Goal: Task Accomplishment & Management: Manage account settings

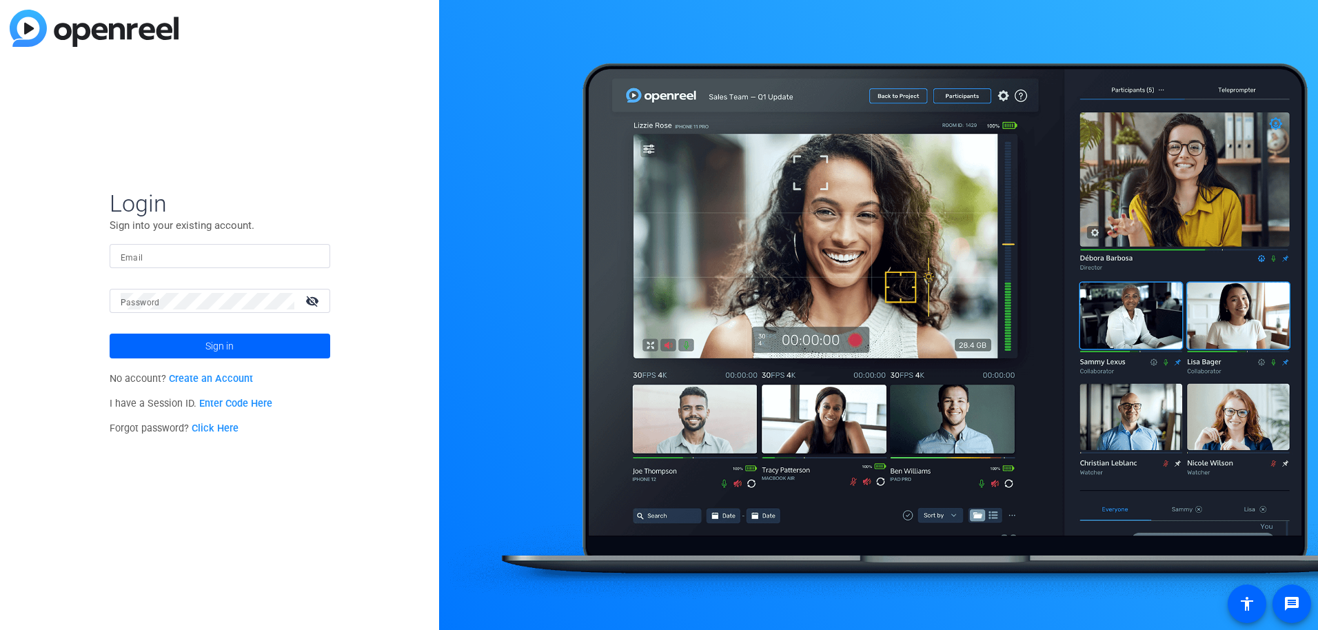
click at [136, 254] on mat-label "Email" at bounding box center [132, 258] width 23 height 10
click at [136, 254] on input "Email" at bounding box center [220, 256] width 199 height 17
type input "[EMAIL_ADDRESS][DOMAIN_NAME]"
click at [203, 427] on link "Click Here" at bounding box center [215, 429] width 47 height 12
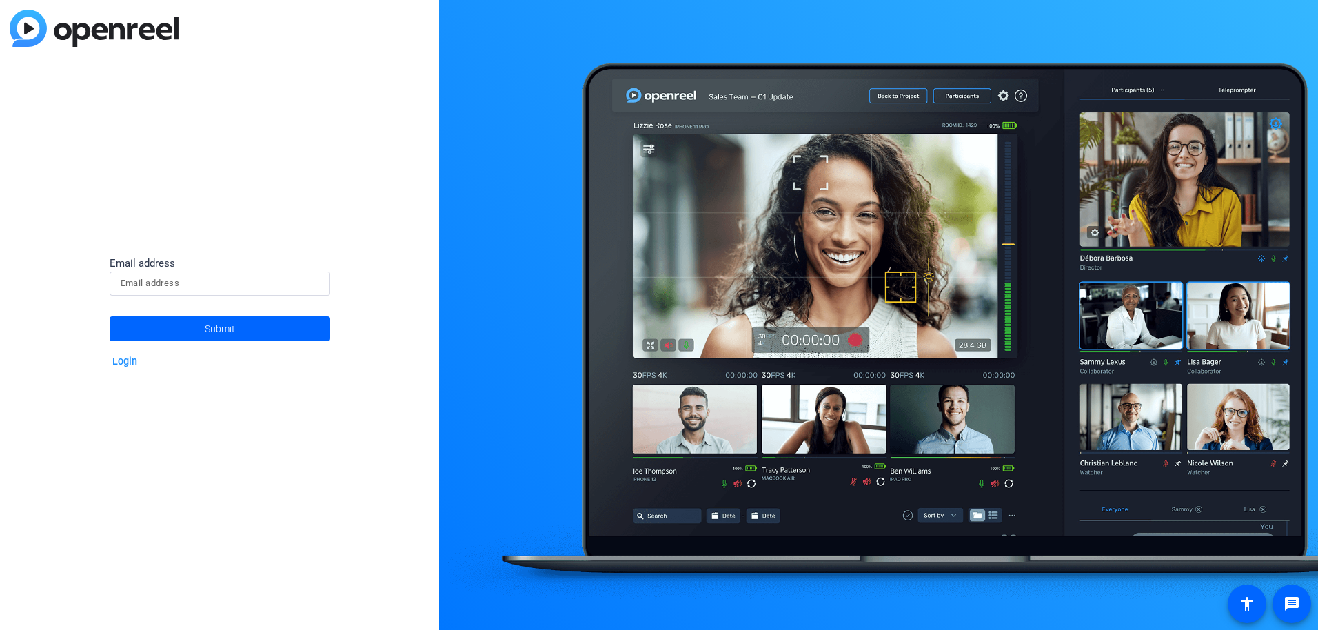
click at [179, 285] on input at bounding box center [220, 283] width 199 height 17
type input "[EMAIL_ADDRESS][DOMAIN_NAME]"
click at [185, 333] on span at bounding box center [220, 328] width 221 height 33
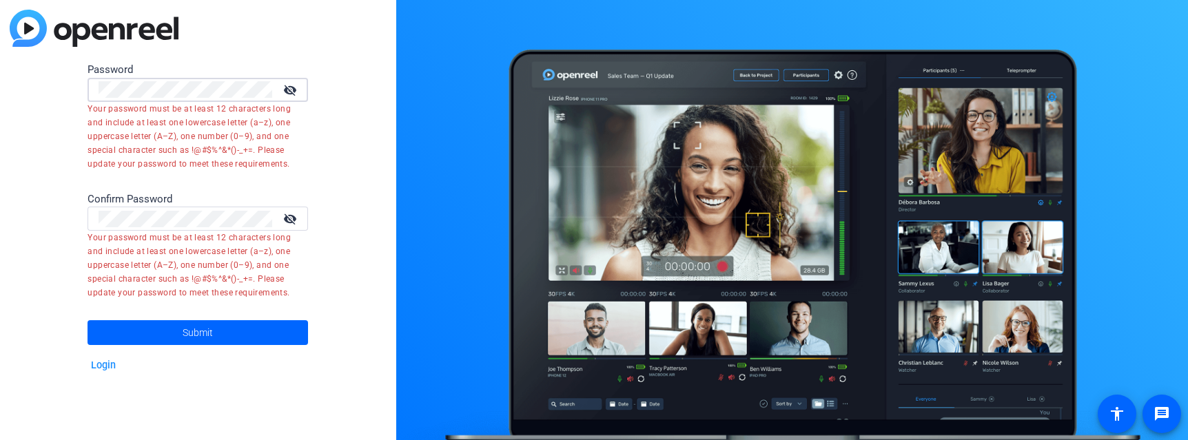
click at [71, 80] on div "Password visibility_off Your password must be at least 12 characters long and i…" at bounding box center [198, 220] width 396 height 440
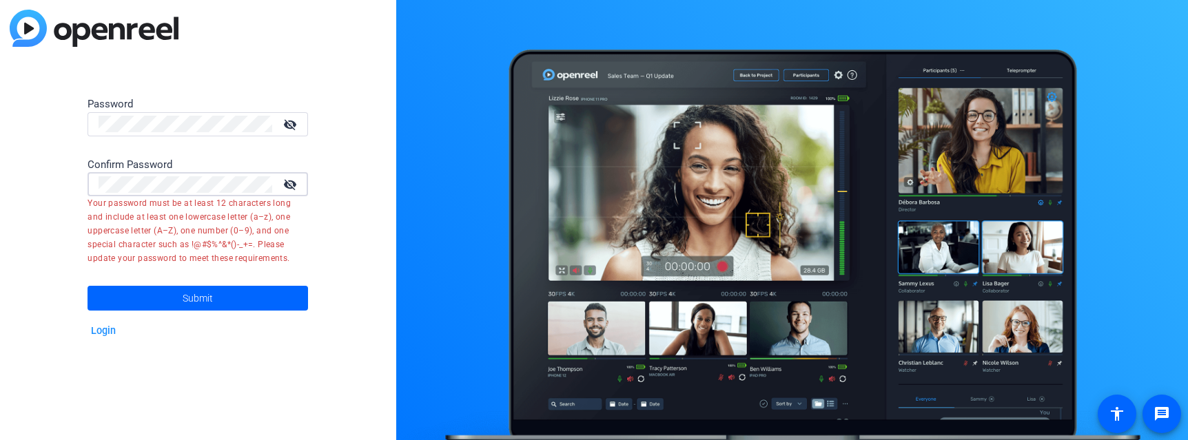
click at [0, 181] on html "Accessibility Screen-Reader Guide, Feedback, and Issue Reporting | New window P…" at bounding box center [594, 220] width 1188 height 440
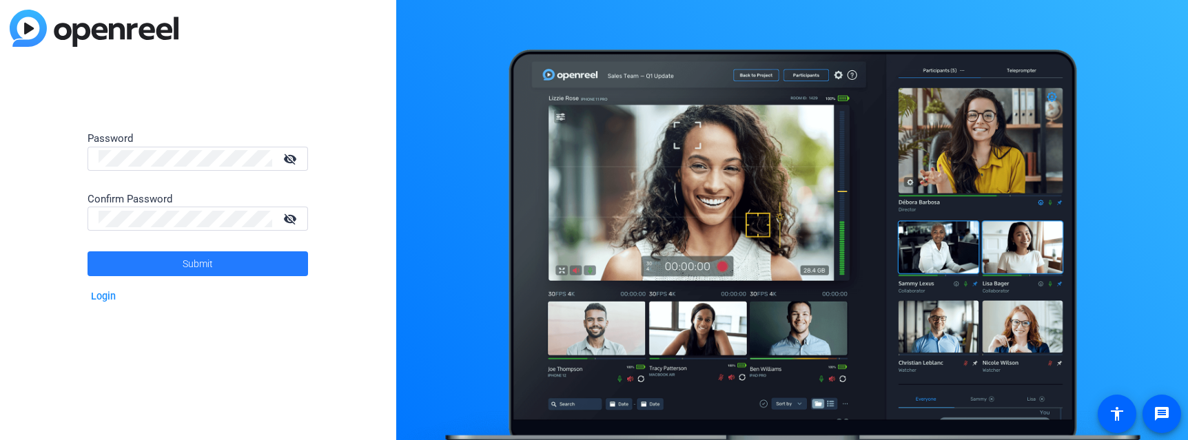
click at [226, 267] on span at bounding box center [198, 263] width 221 height 33
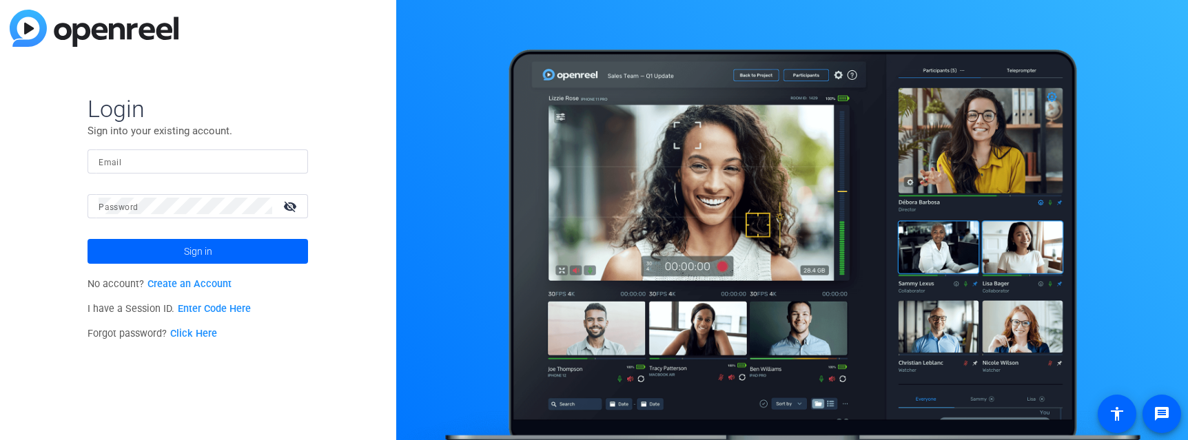
click at [110, 161] on mat-label "Email" at bounding box center [110, 163] width 23 height 10
click at [110, 161] on input "Email" at bounding box center [198, 161] width 199 height 17
type input "[EMAIL_ADDRESS][DOMAIN_NAME]"
click at [99, 204] on mat-label "Password" at bounding box center [118, 208] width 39 height 10
click at [88, 239] on button "Sign in" at bounding box center [198, 251] width 221 height 25
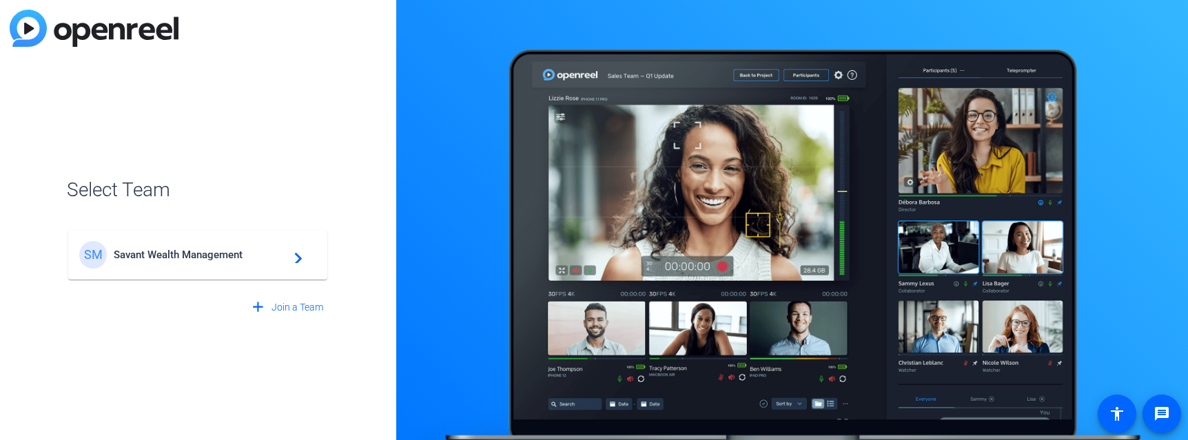
click at [183, 254] on span "Savant Wealth Management" at bounding box center [200, 255] width 172 height 12
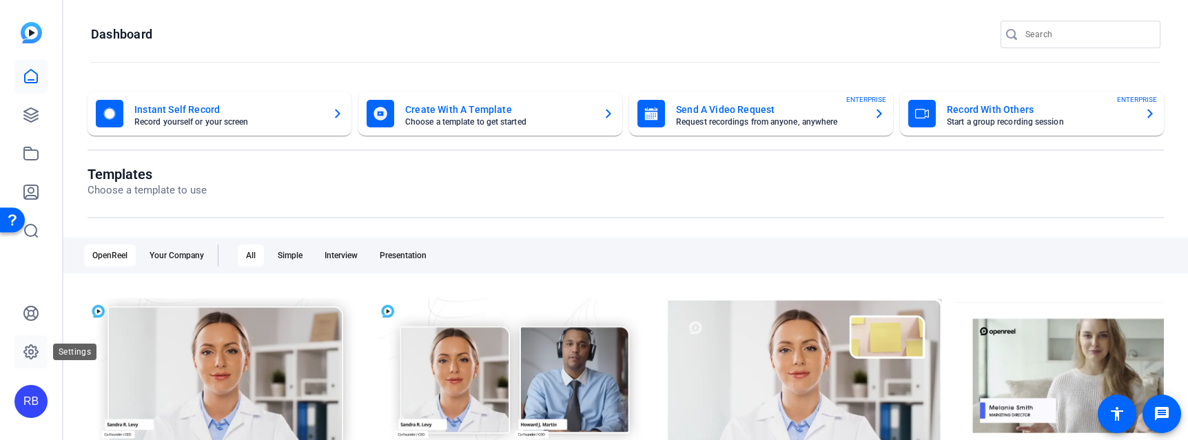
click at [34, 347] on icon at bounding box center [31, 352] width 14 height 14
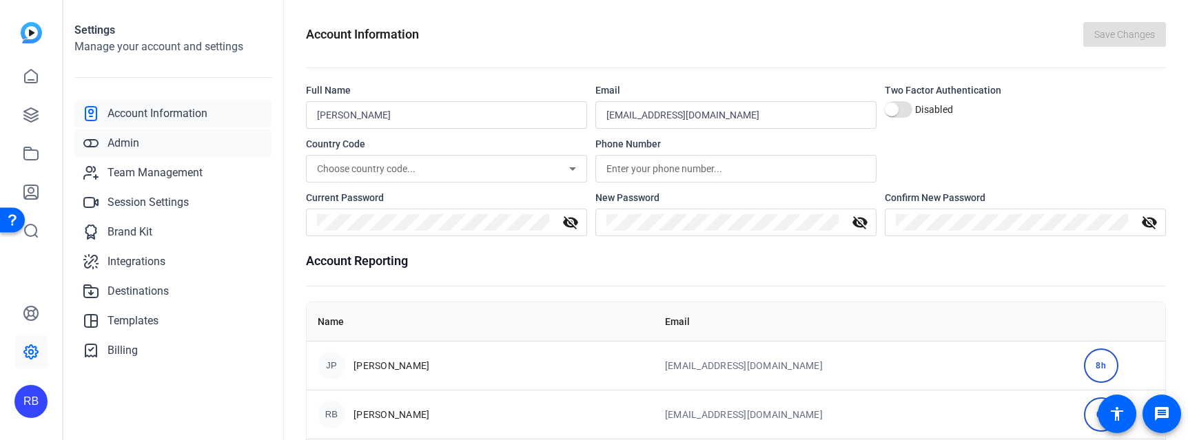
click at [123, 137] on span "Admin" at bounding box center [124, 143] width 32 height 17
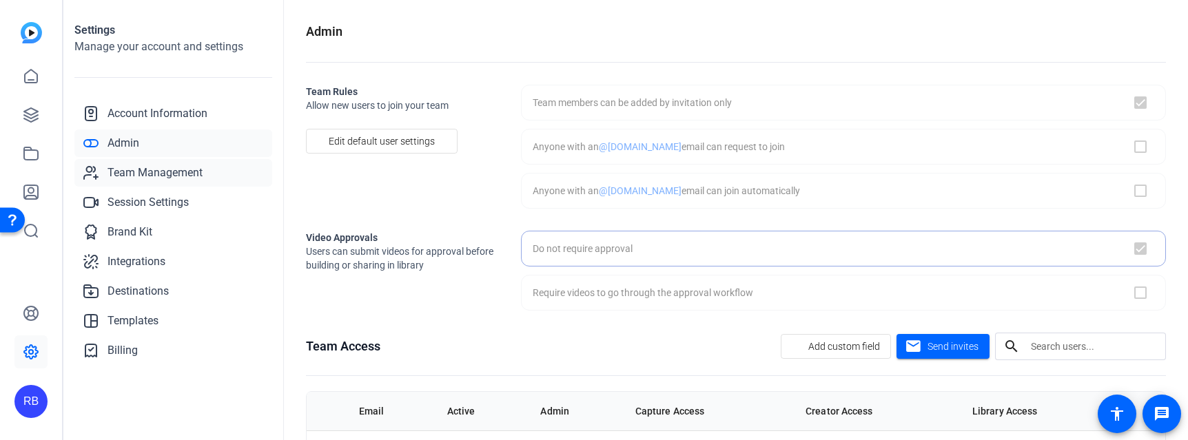
checkbox input "true"
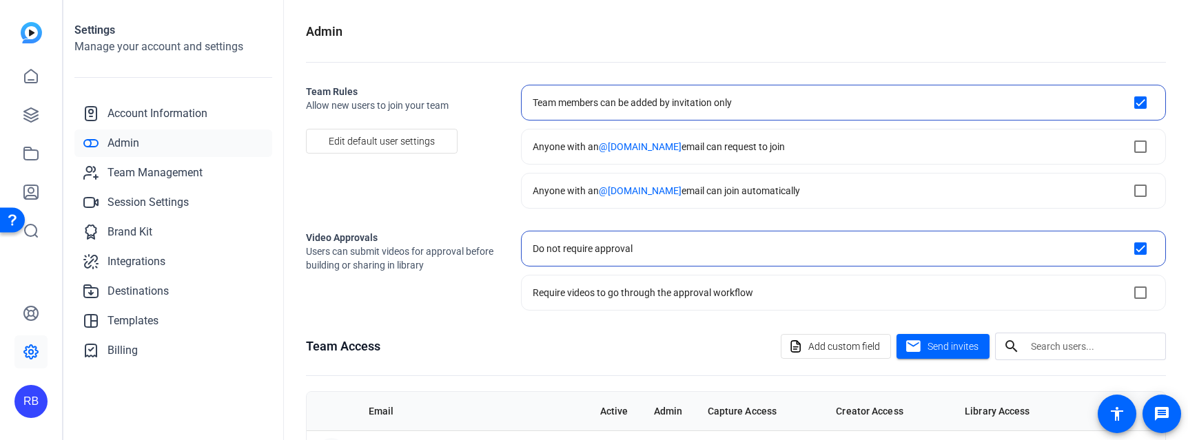
click at [567, 98] on div "Team members can be added by invitation only" at bounding box center [632, 103] width 199 height 14
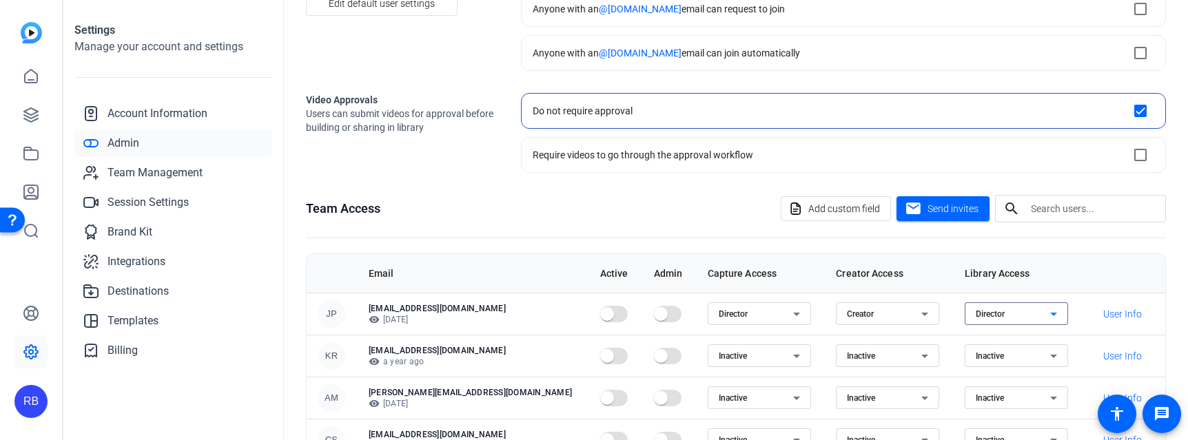
click at [1046, 312] on icon at bounding box center [1054, 314] width 17 height 17
click at [978, 358] on mat-option "Inactive" at bounding box center [986, 364] width 103 height 22
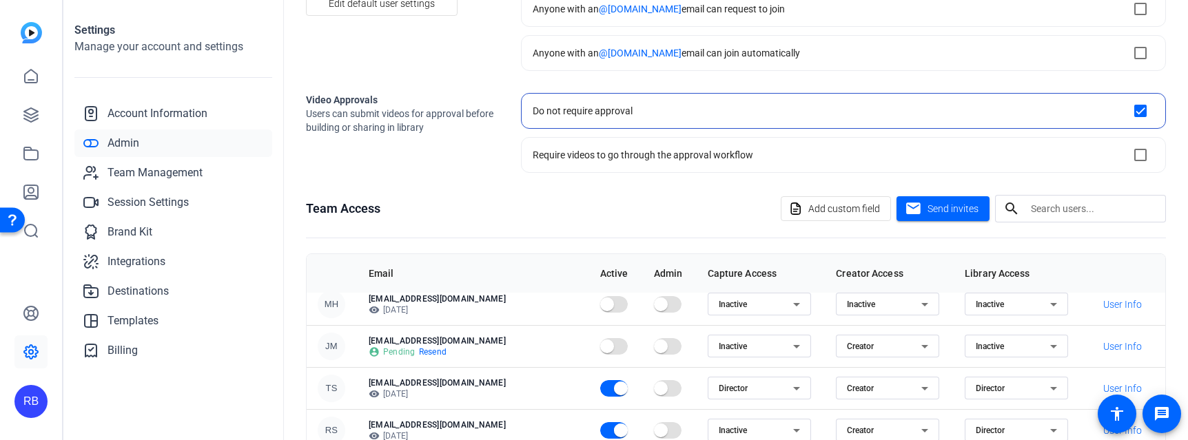
scroll to position [207, 0]
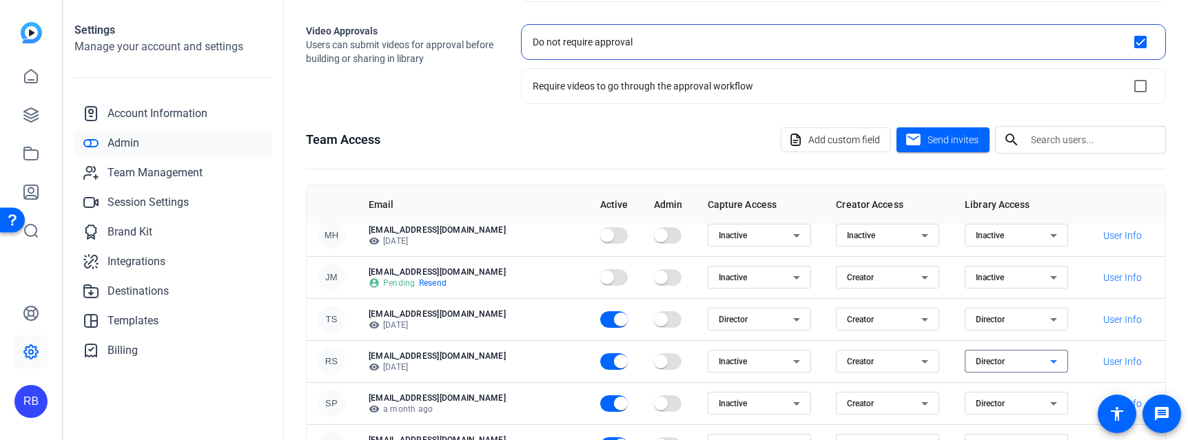
click at [1050, 362] on icon at bounding box center [1053, 361] width 7 height 3
click at [965, 411] on span "Inactive" at bounding box center [961, 411] width 31 height 17
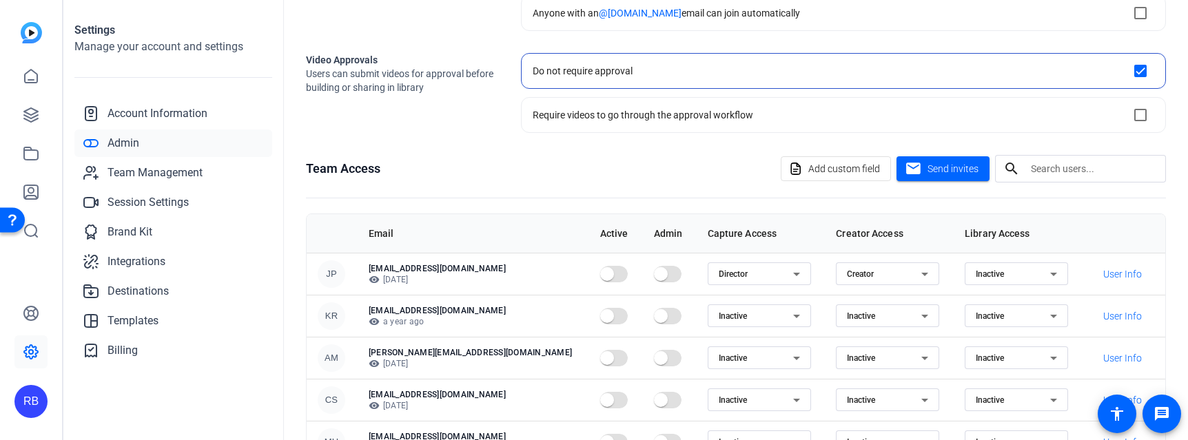
scroll to position [156, 0]
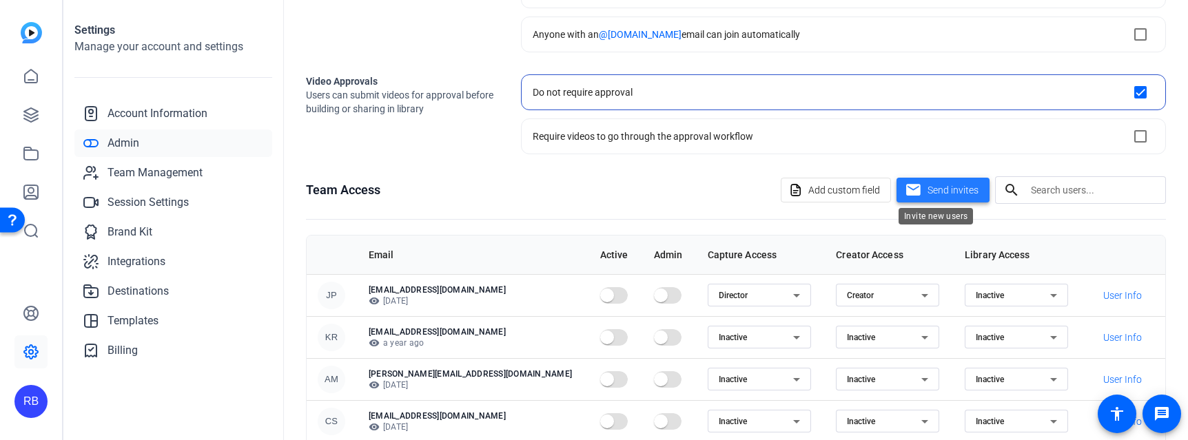
click at [948, 189] on span "Send invites" at bounding box center [953, 190] width 51 height 14
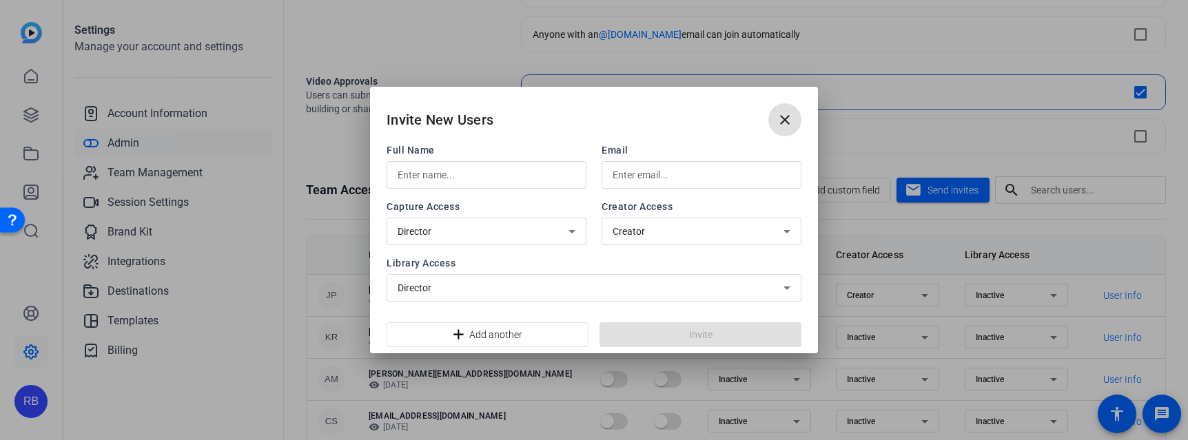
click at [414, 175] on input "text" at bounding box center [487, 175] width 178 height 17
type input "[PERSON_NAME]"
click at [629, 177] on input "text" at bounding box center [702, 175] width 178 height 17
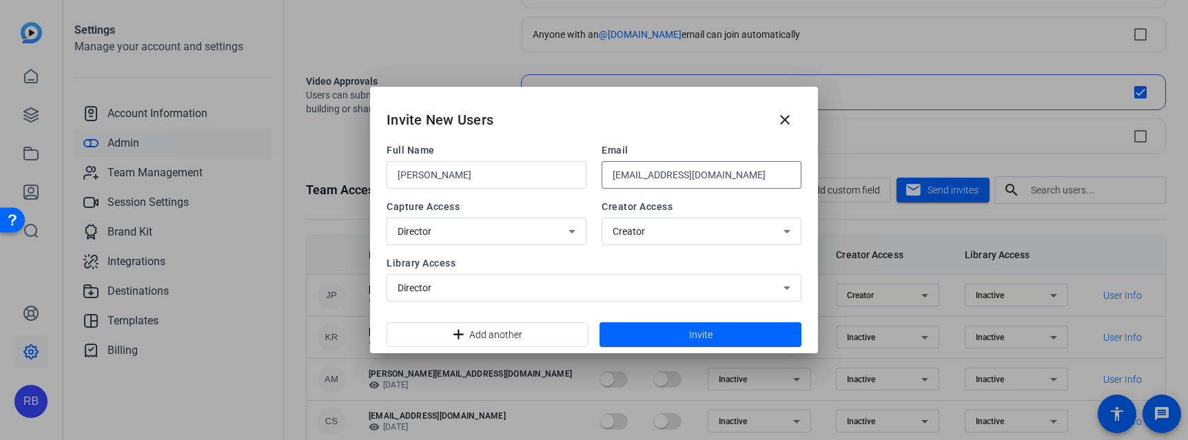
type input "[EMAIL_ADDRESS][DOMAIN_NAME]"
click at [792, 229] on icon at bounding box center [787, 231] width 17 height 17
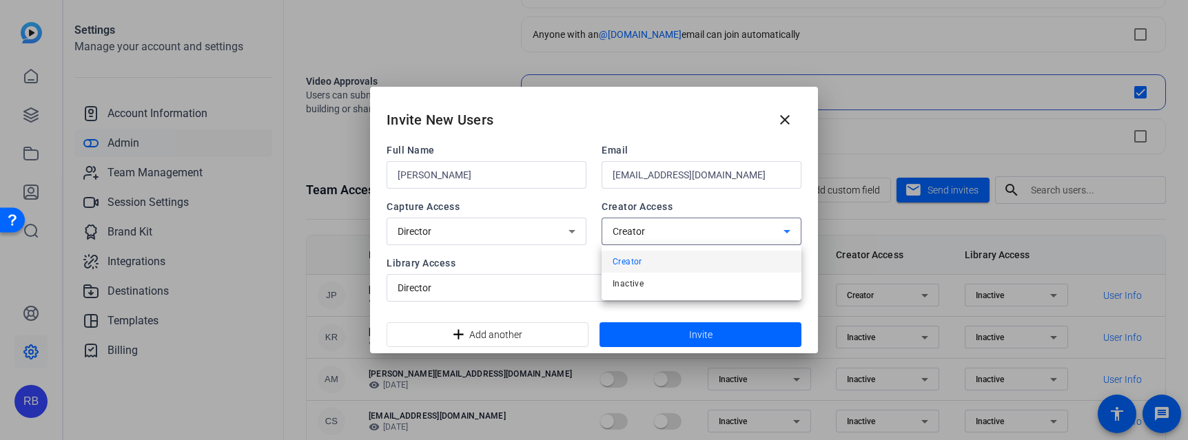
click at [792, 229] on div at bounding box center [594, 220] width 1188 height 440
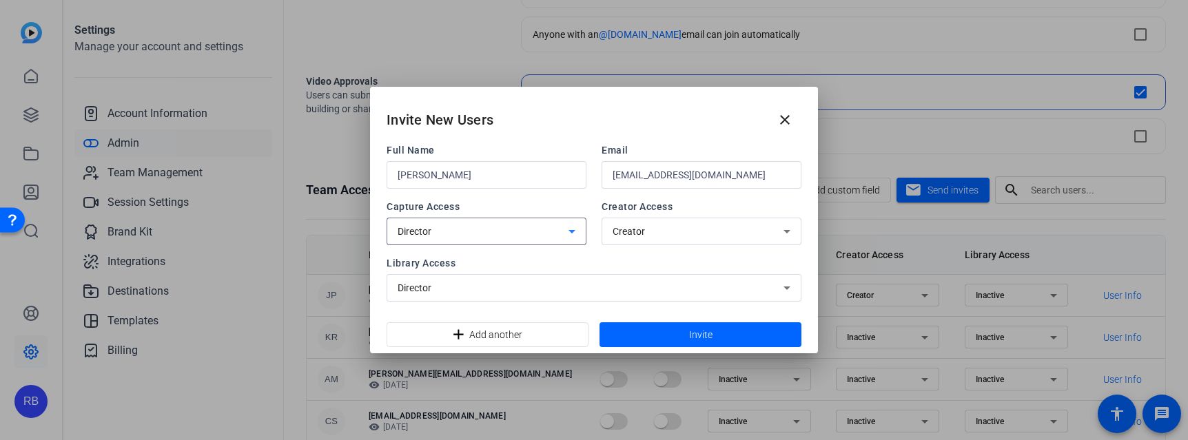
click at [573, 227] on icon at bounding box center [572, 231] width 17 height 17
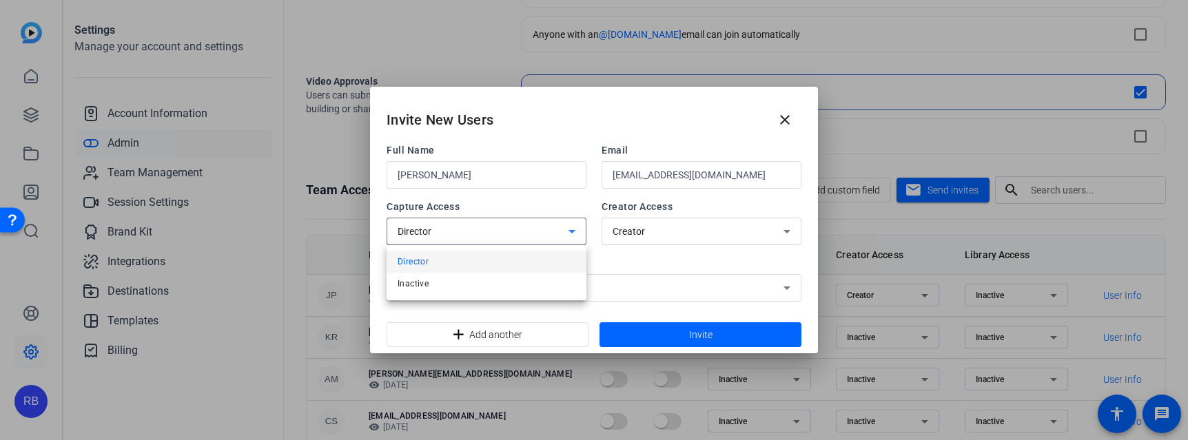
click at [573, 227] on div at bounding box center [594, 220] width 1188 height 440
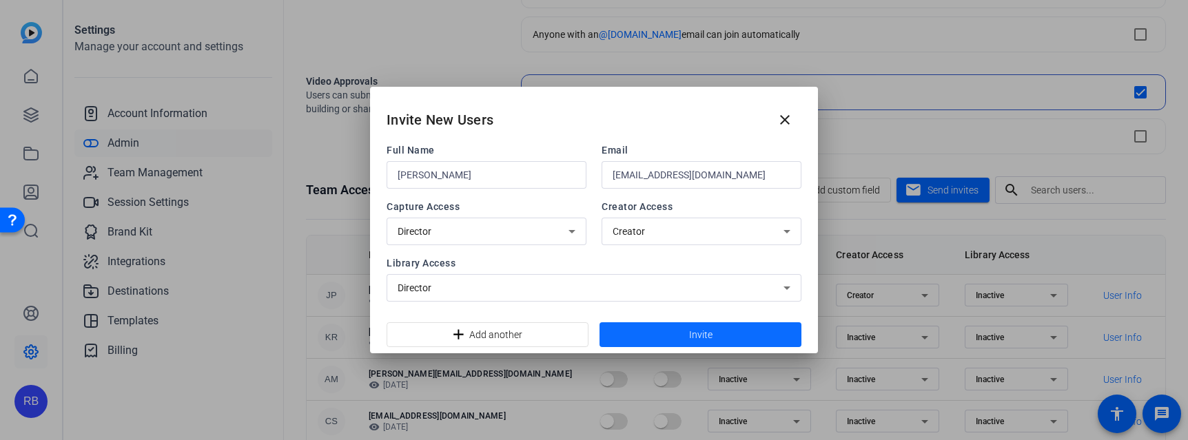
click at [725, 327] on span at bounding box center [701, 334] width 202 height 33
click at [706, 332] on span "Invite" at bounding box center [700, 335] width 23 height 14
drag, startPoint x: 670, startPoint y: 113, endPoint x: 802, endPoint y: 140, distance: 134.4
click at [805, 140] on div "Invite New Users close" at bounding box center [594, 115] width 448 height 56
click at [786, 119] on mat-icon "close" at bounding box center [785, 120] width 17 height 17
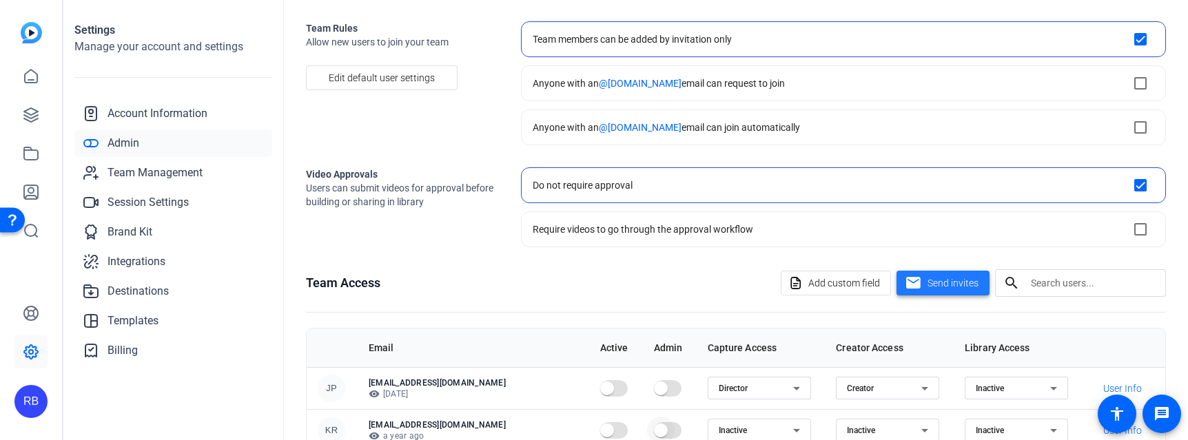
scroll to position [88, 0]
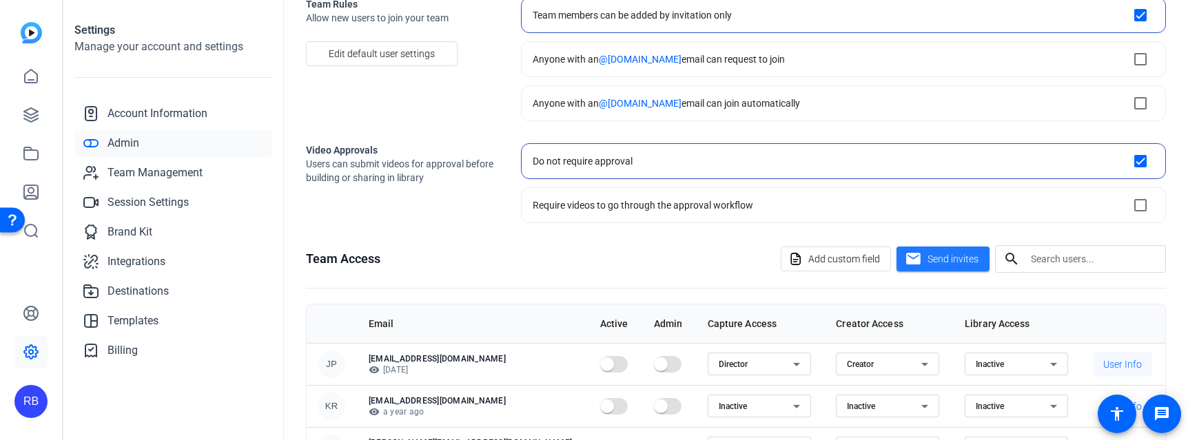
click at [1117, 364] on span "User Info" at bounding box center [1123, 365] width 39 height 14
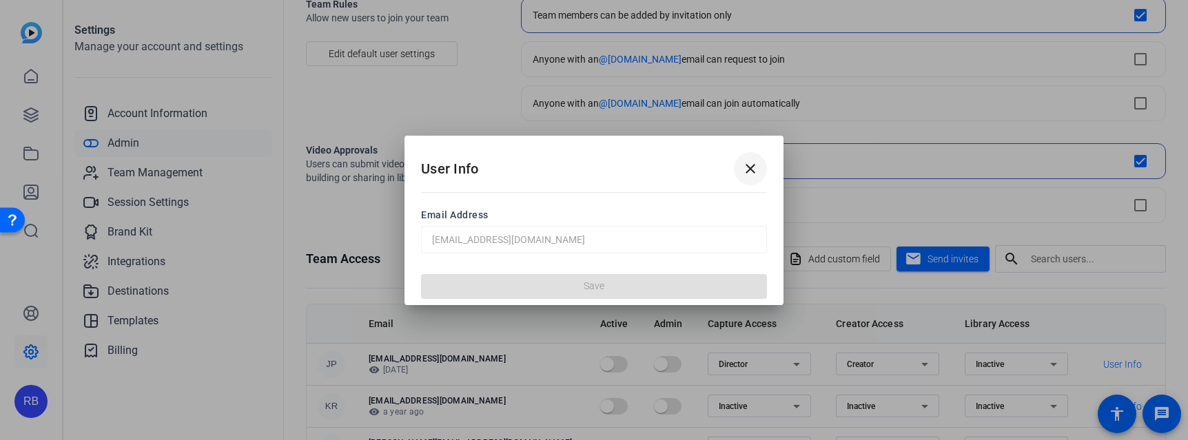
click at [753, 165] on mat-icon "close" at bounding box center [750, 169] width 17 height 17
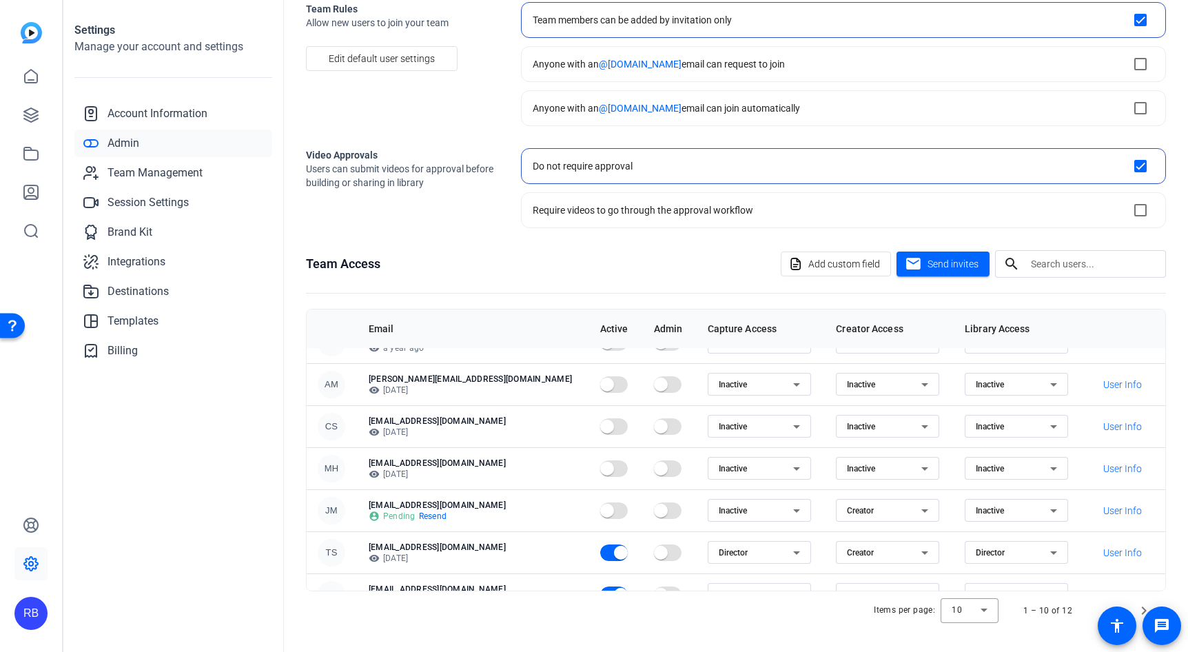
scroll to position [138, 0]
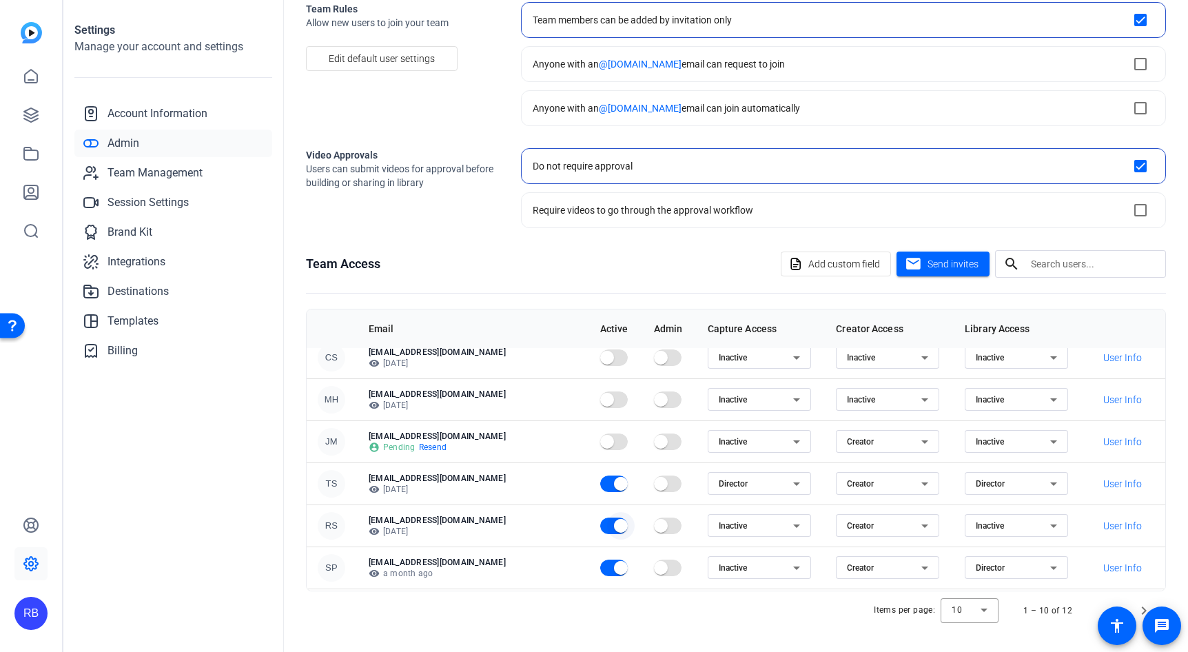
click at [600, 440] on span "button" at bounding box center [614, 526] width 28 height 17
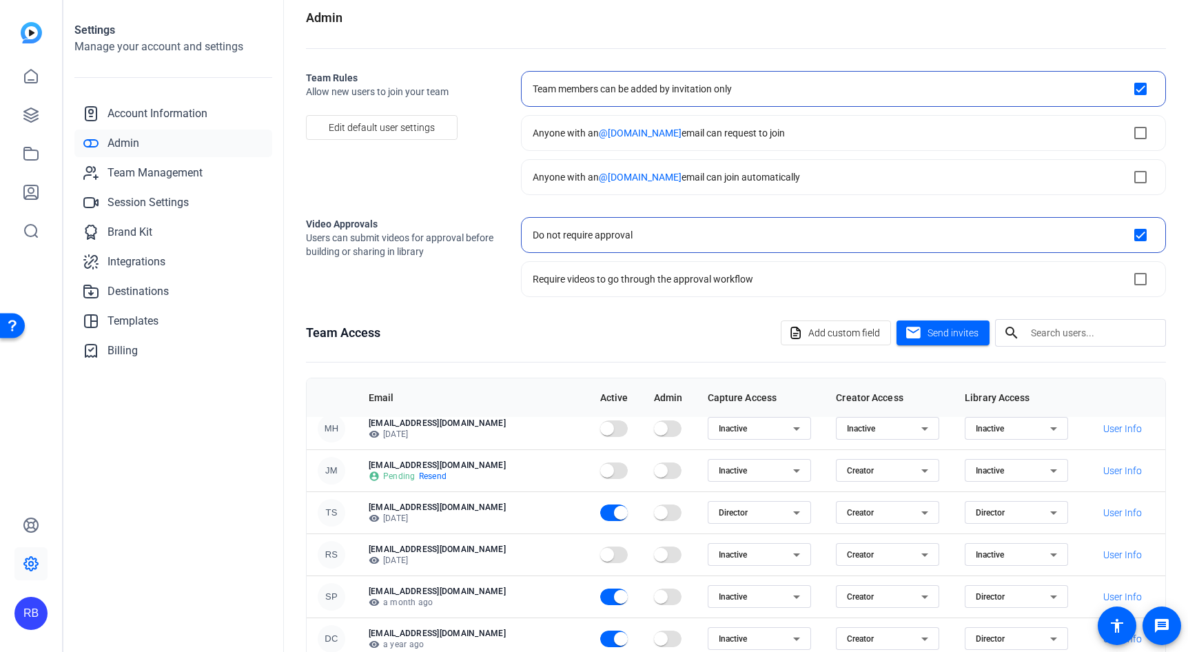
scroll to position [83, 0]
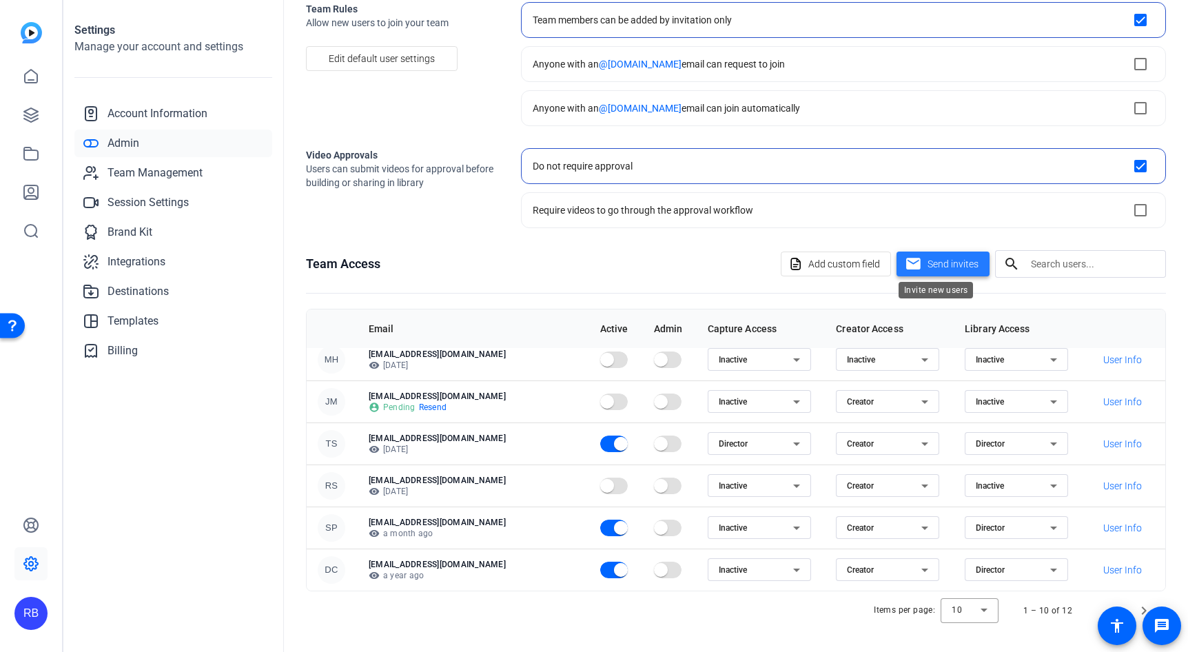
click at [911, 257] on mat-icon "mail" at bounding box center [913, 264] width 17 height 17
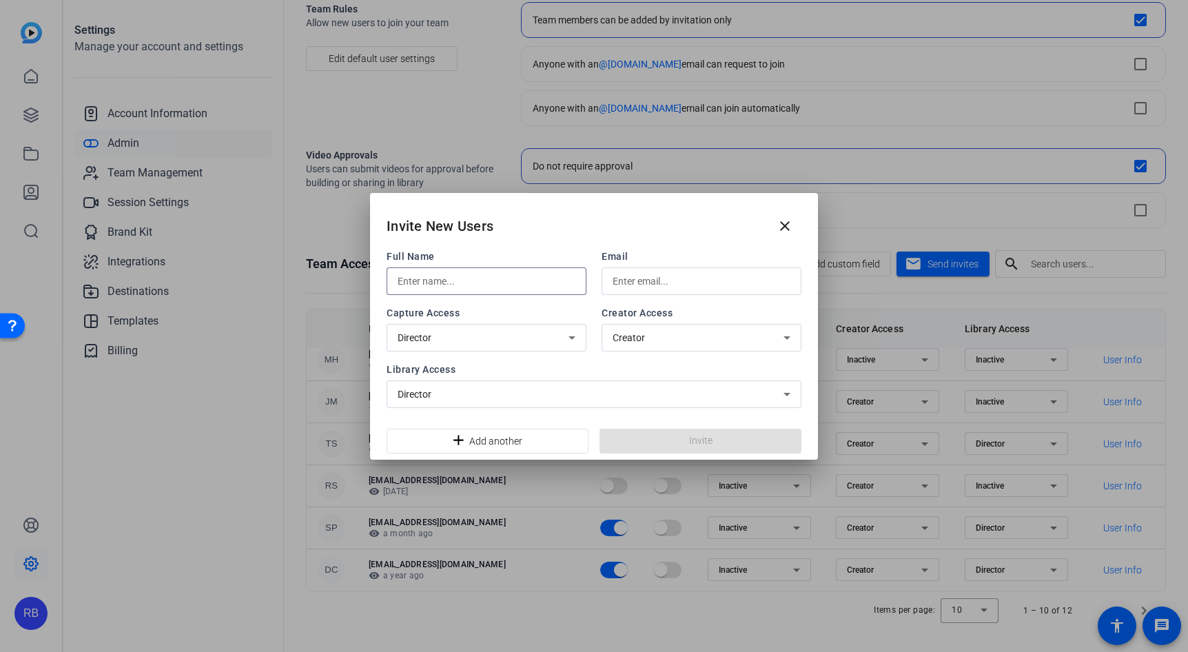
click at [534, 287] on input "text" at bounding box center [487, 281] width 178 height 17
type input "[PERSON_NAME]"
click at [650, 283] on input "text" at bounding box center [702, 281] width 178 height 17
type input "[EMAIL_ADDRESS][DOMAIN_NAME]"
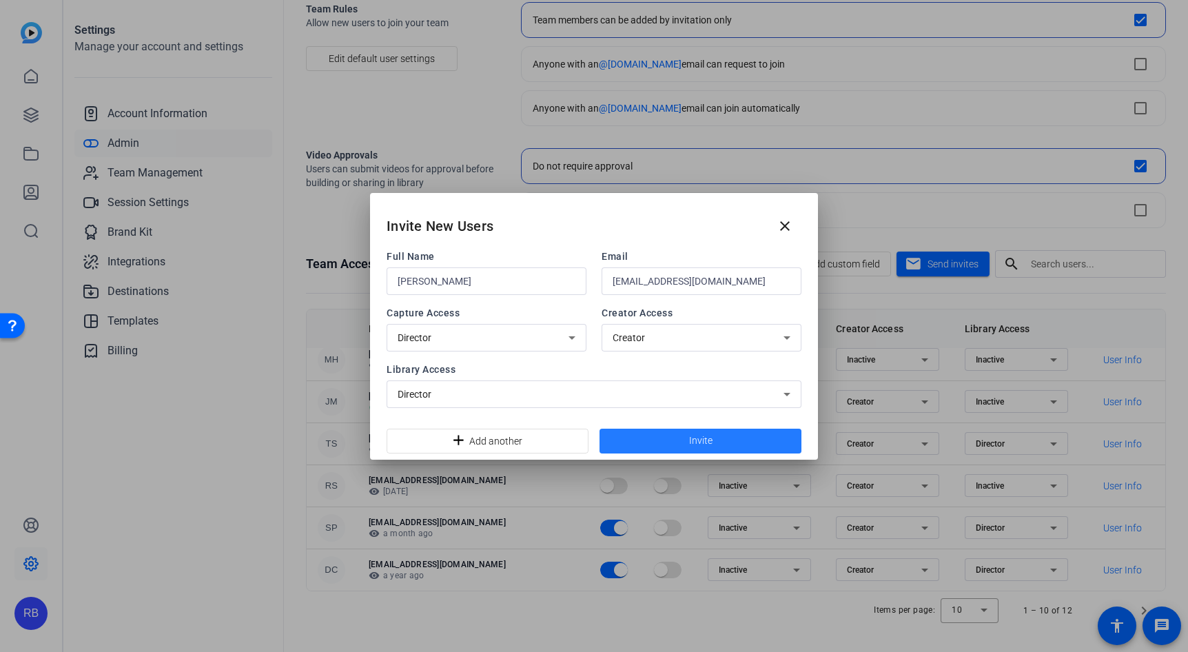
click at [693, 436] on span "Invite" at bounding box center [700, 441] width 23 height 14
click at [780, 223] on mat-icon "close" at bounding box center [785, 226] width 17 height 17
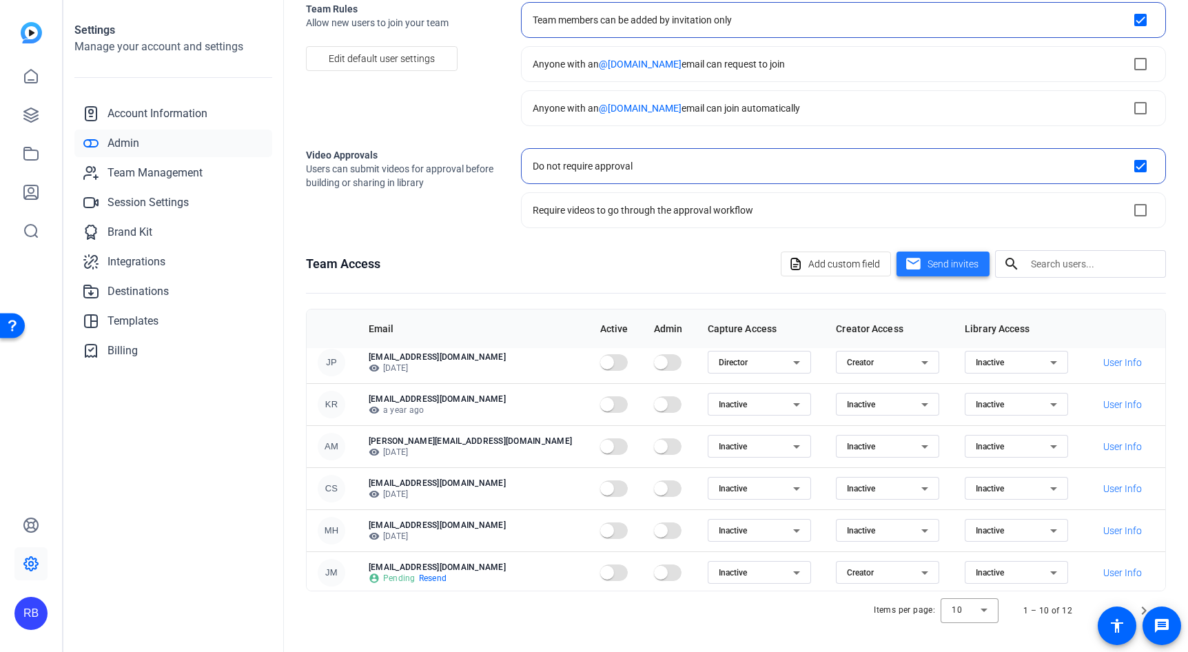
scroll to position [0, 0]
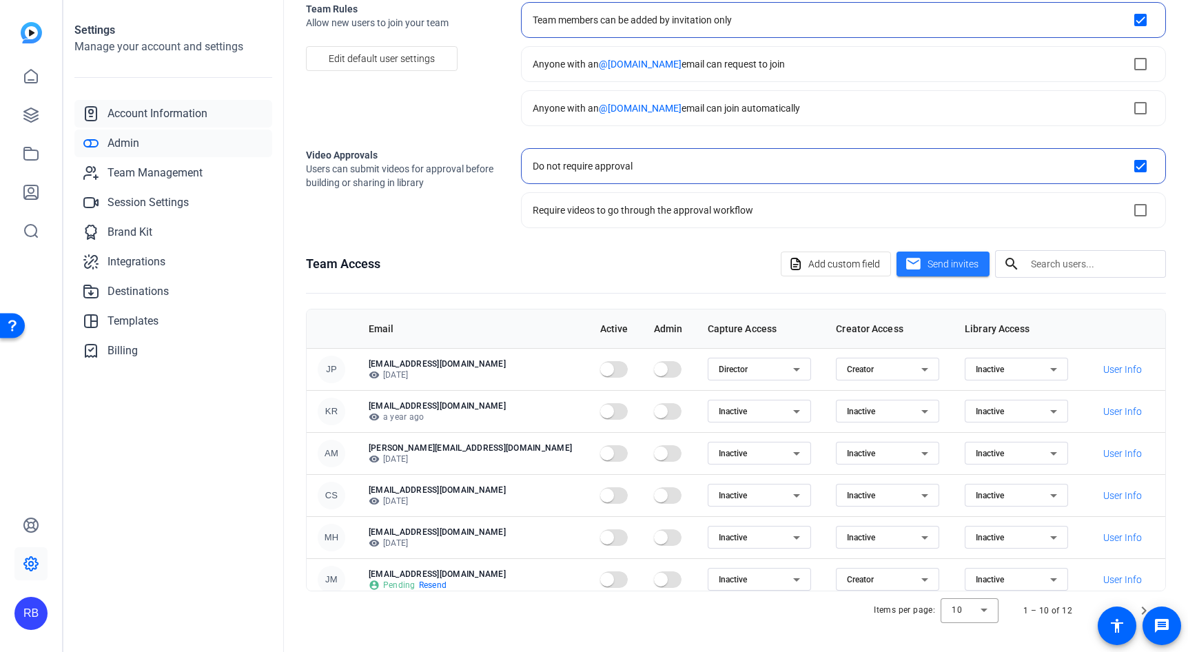
click at [114, 111] on span "Account Information" at bounding box center [158, 113] width 100 height 17
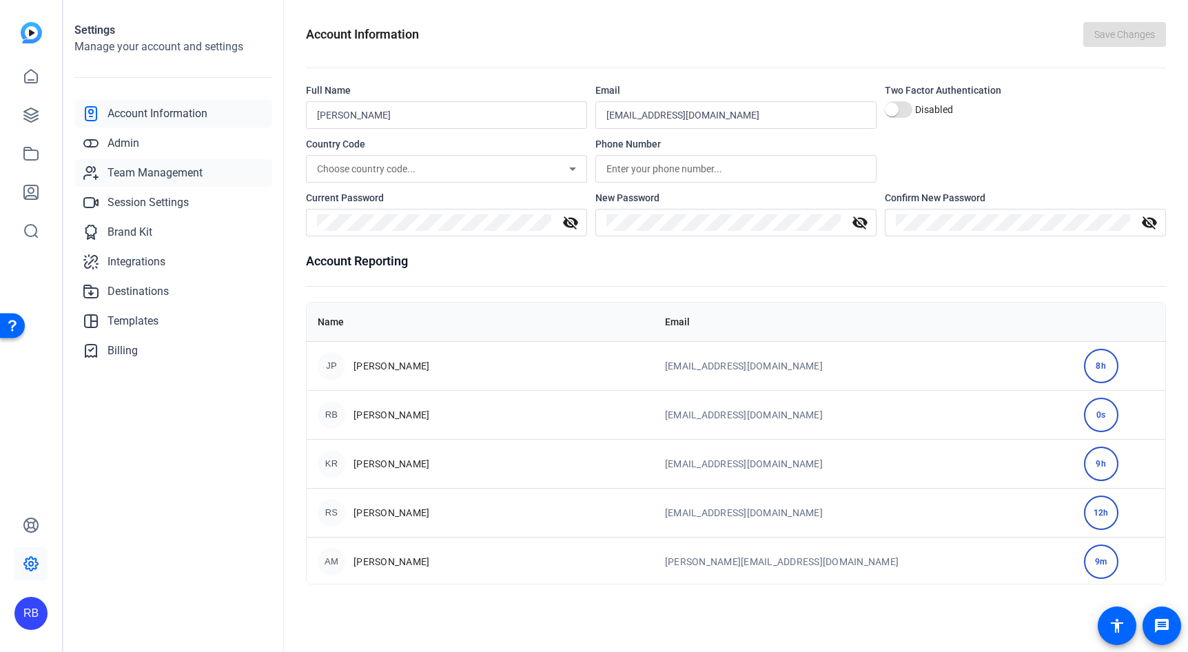
click at [166, 176] on span "Team Management" at bounding box center [155, 173] width 95 height 17
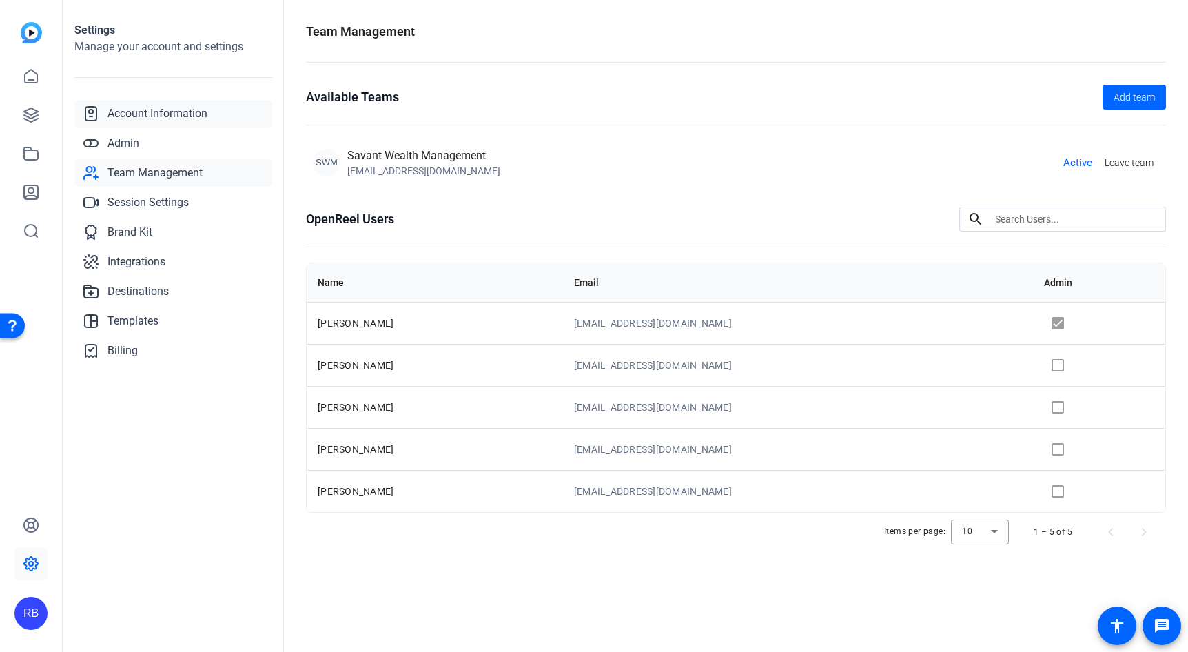
click at [122, 115] on span "Account Information" at bounding box center [158, 113] width 100 height 17
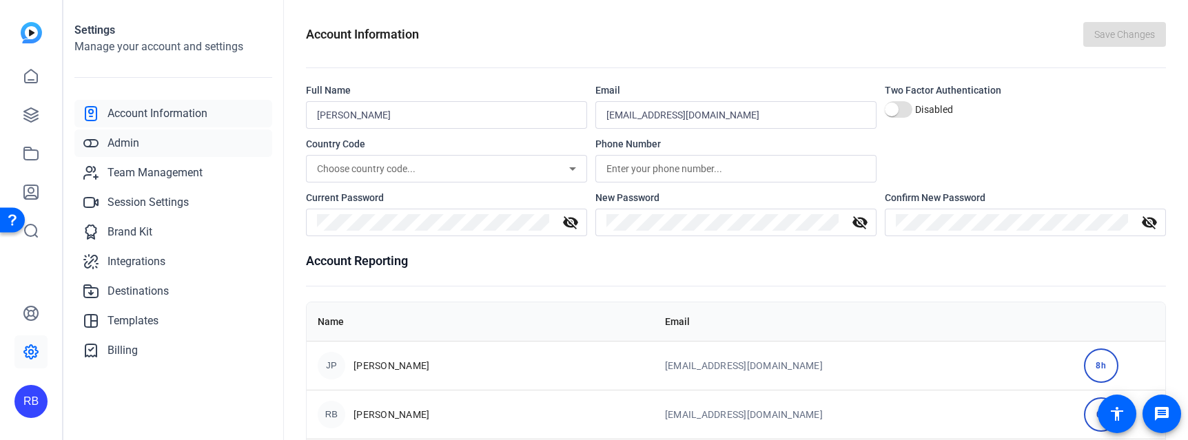
click at [141, 148] on link "Admin" at bounding box center [173, 144] width 198 height 28
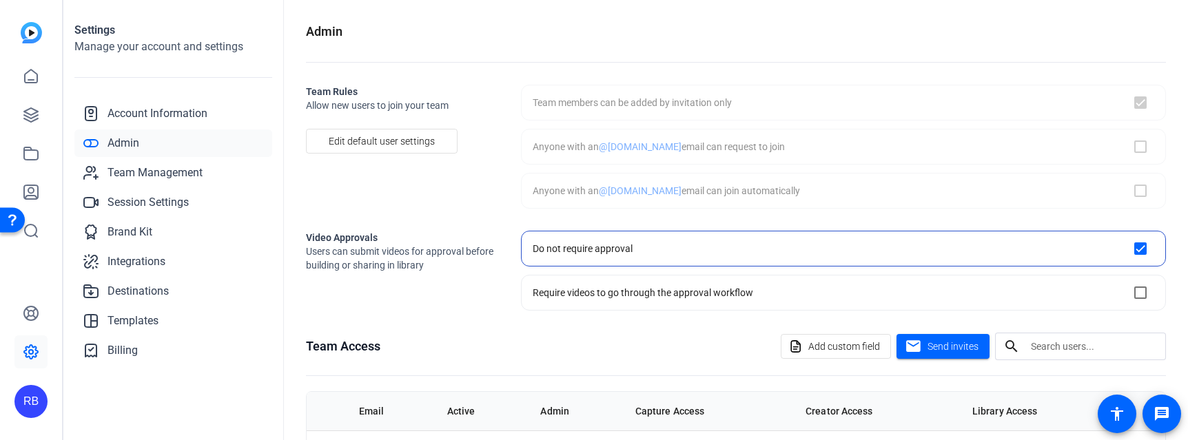
checkbox input "true"
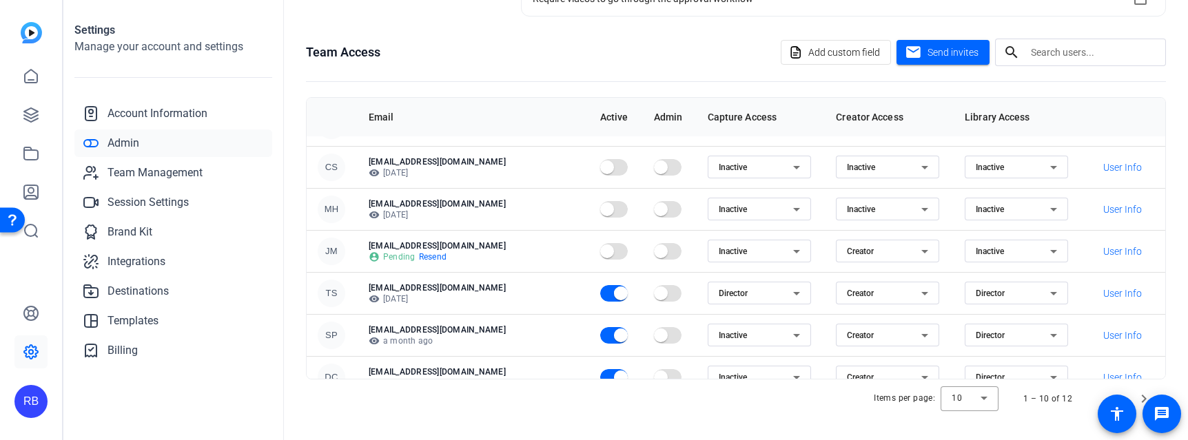
scroll to position [178, 0]
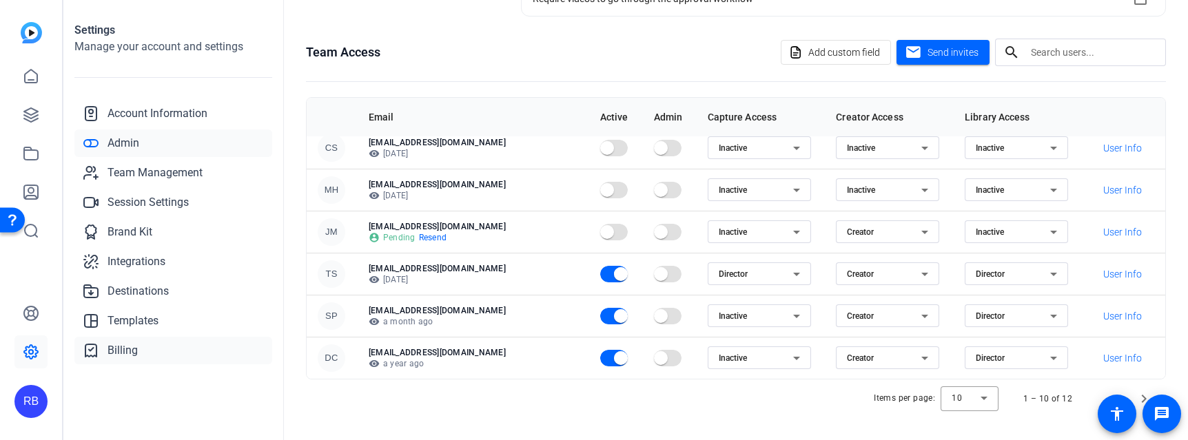
click at [115, 347] on span "Billing" at bounding box center [123, 351] width 30 height 17
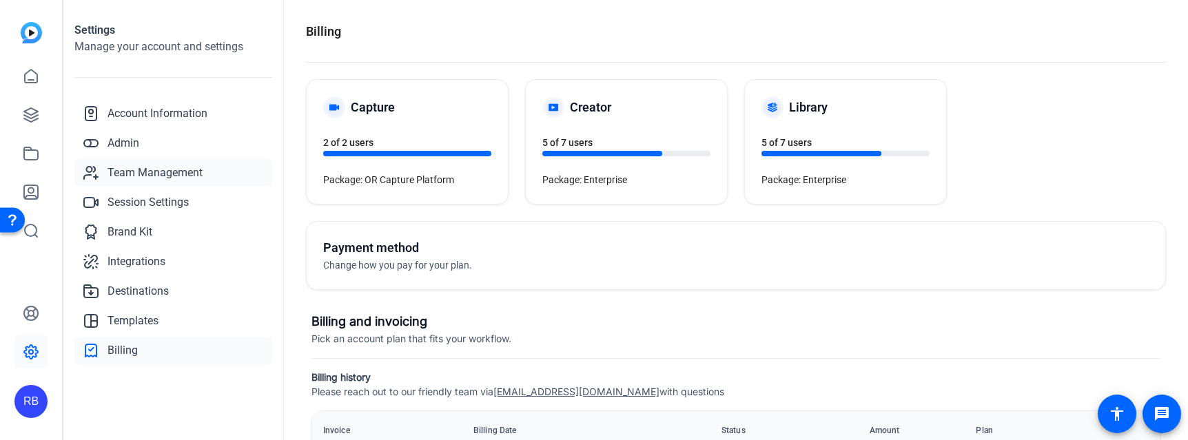
click at [124, 168] on span "Team Management" at bounding box center [155, 173] width 95 height 17
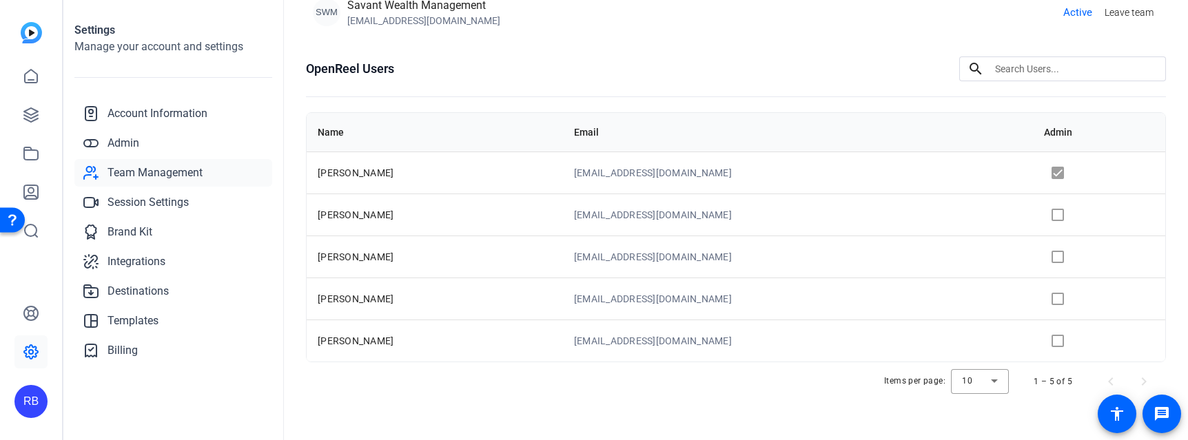
scroll to position [154, 0]
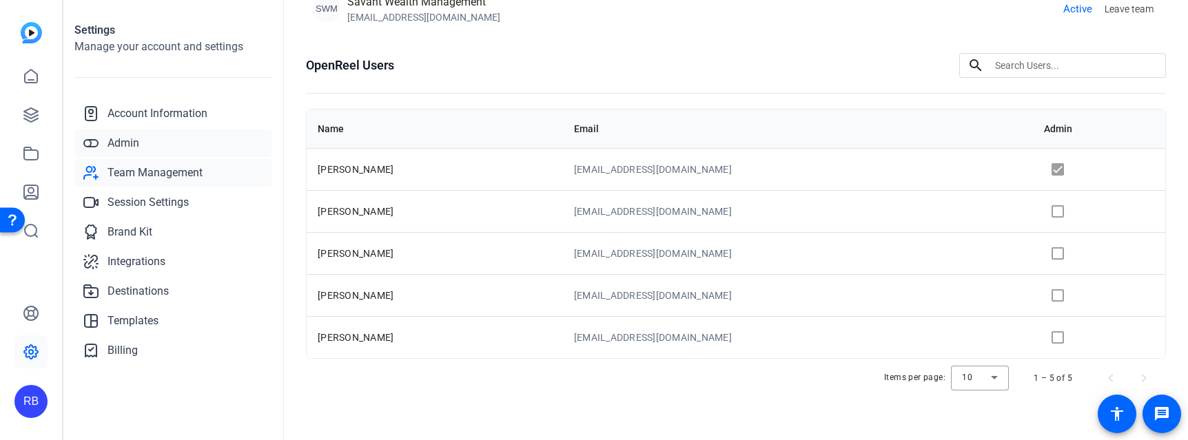
click at [112, 143] on span "Admin" at bounding box center [124, 143] width 32 height 17
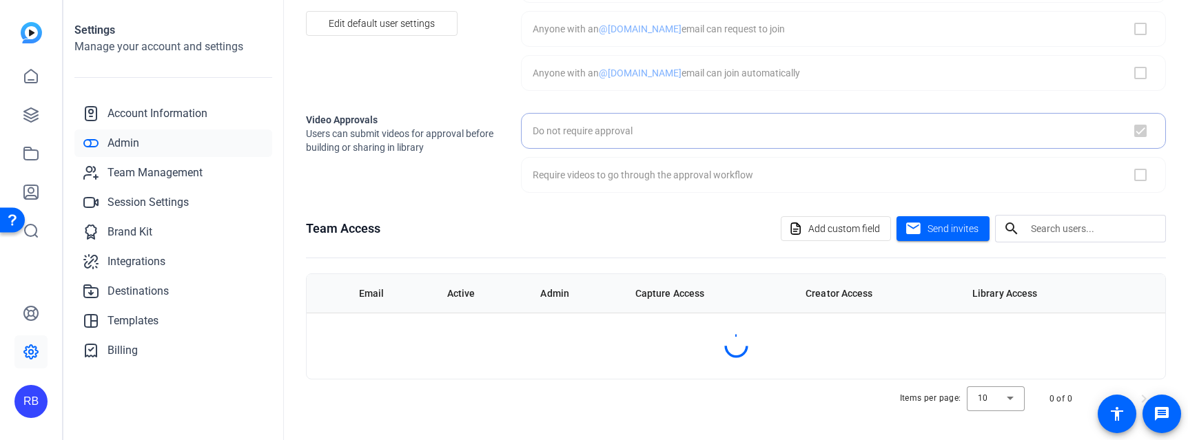
scroll to position [118, 0]
checkbox input "true"
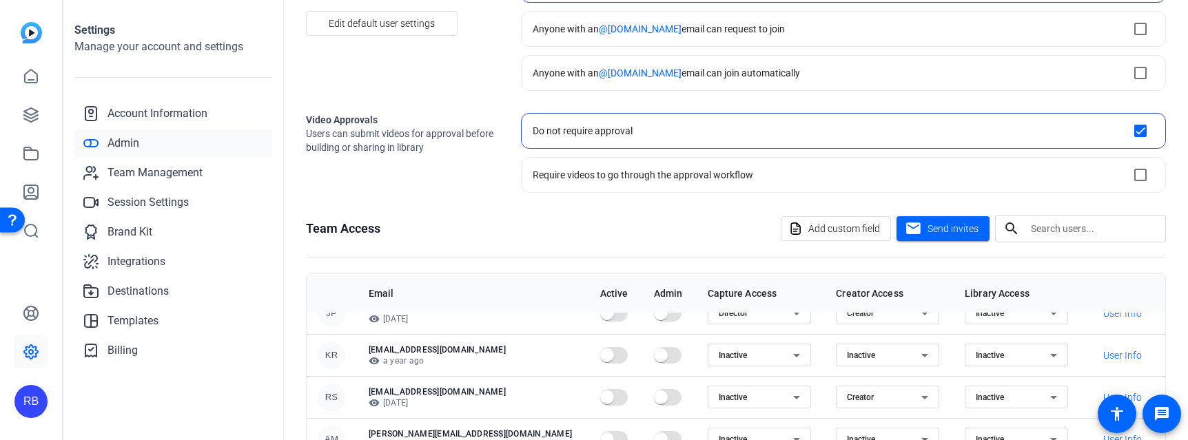
scroll to position [0, 0]
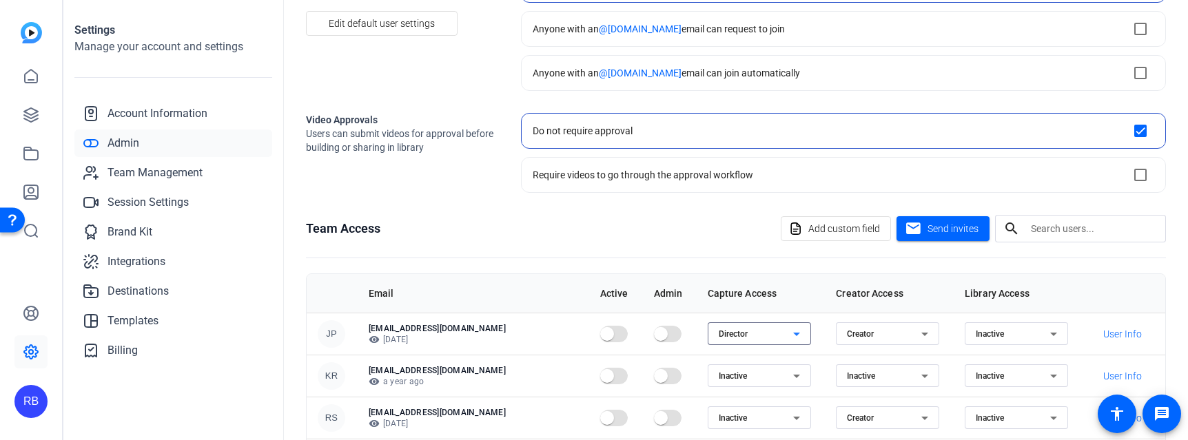
click at [734, 334] on div "Director" at bounding box center [756, 334] width 74 height 17
click at [696, 381] on span "Inactive" at bounding box center [683, 384] width 31 height 17
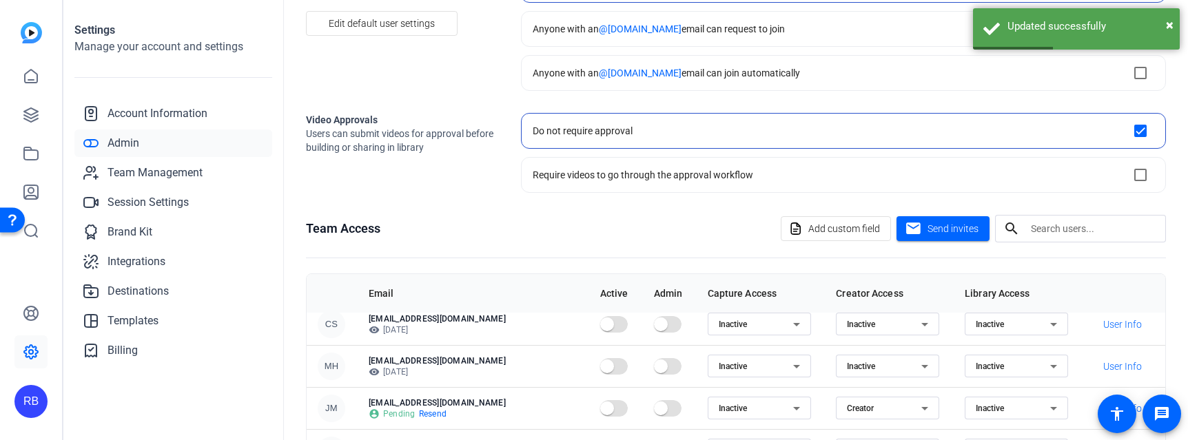
scroll to position [256, 0]
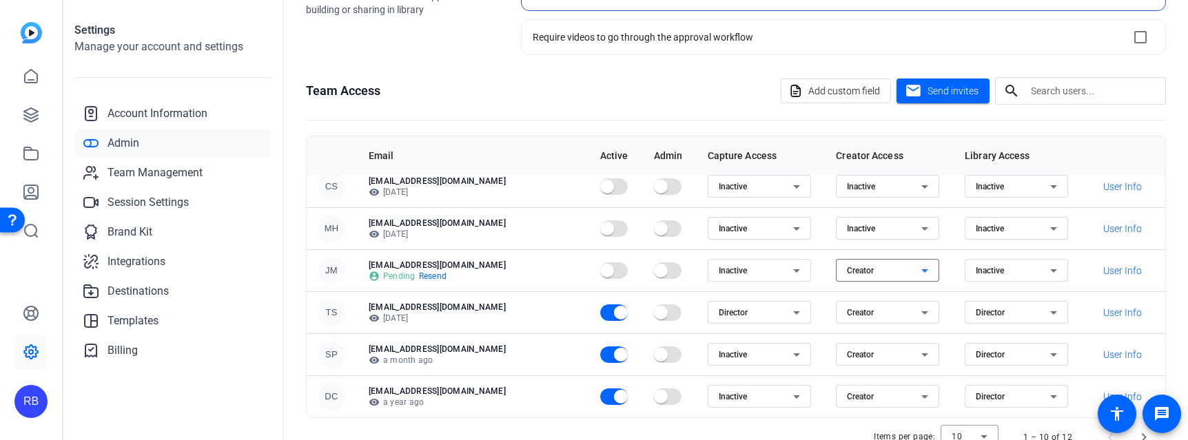
click at [922, 271] on icon at bounding box center [925, 271] width 7 height 3
click at [850, 318] on mat-option "Inactive" at bounding box center [846, 320] width 103 height 22
click at [917, 352] on icon at bounding box center [925, 355] width 17 height 17
click at [829, 402] on span "Inactive" at bounding box center [821, 404] width 31 height 17
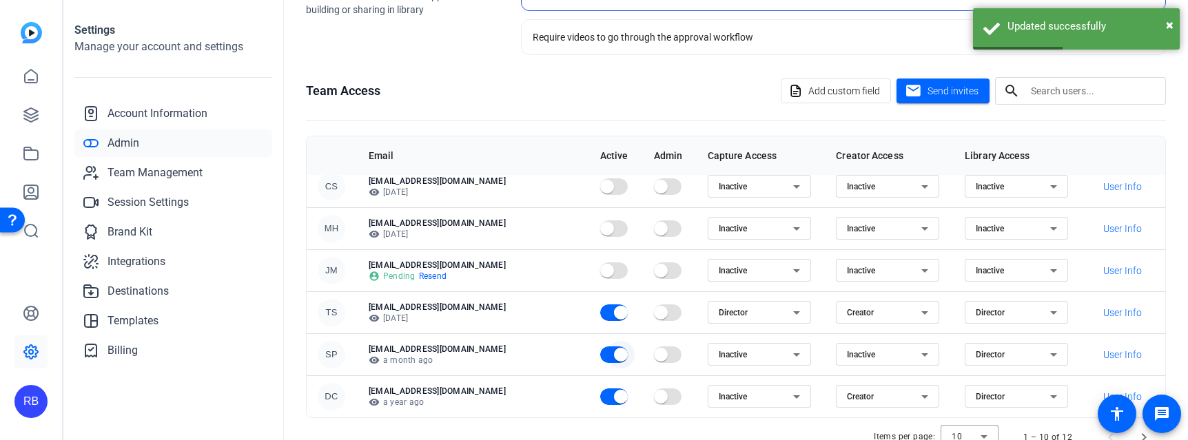
click at [600, 356] on span "button" at bounding box center [614, 355] width 28 height 17
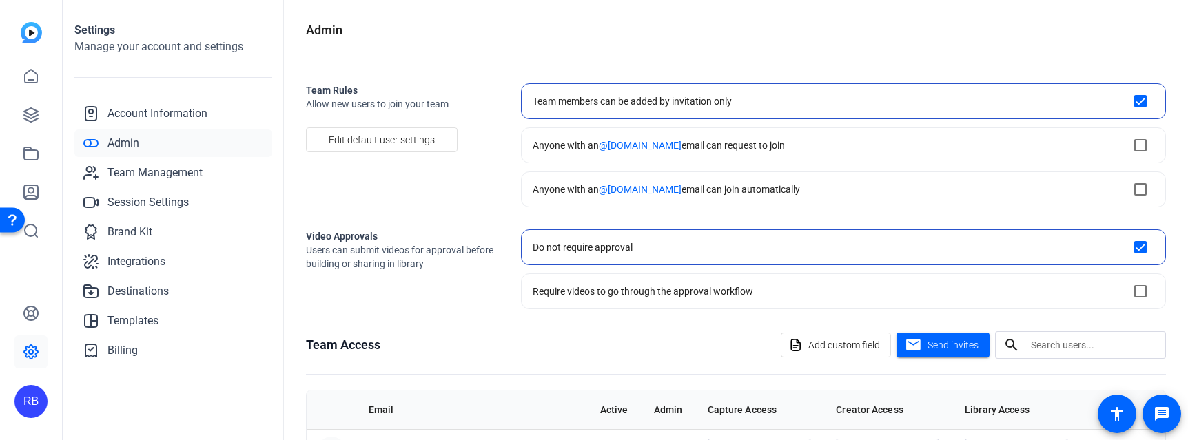
scroll to position [0, 0]
click at [917, 348] on span at bounding box center [943, 346] width 93 height 33
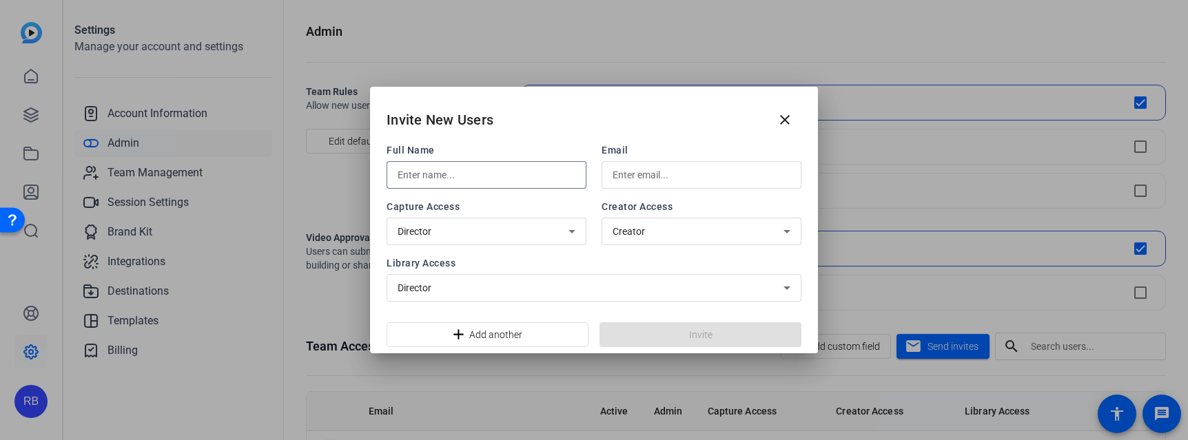
click at [422, 179] on input "text" at bounding box center [487, 175] width 178 height 17
type input "[PERSON_NAME]"
click at [642, 170] on input "text" at bounding box center [702, 175] width 178 height 17
type input "[EMAIL_ADDRESS][DOMAIN_NAME]"
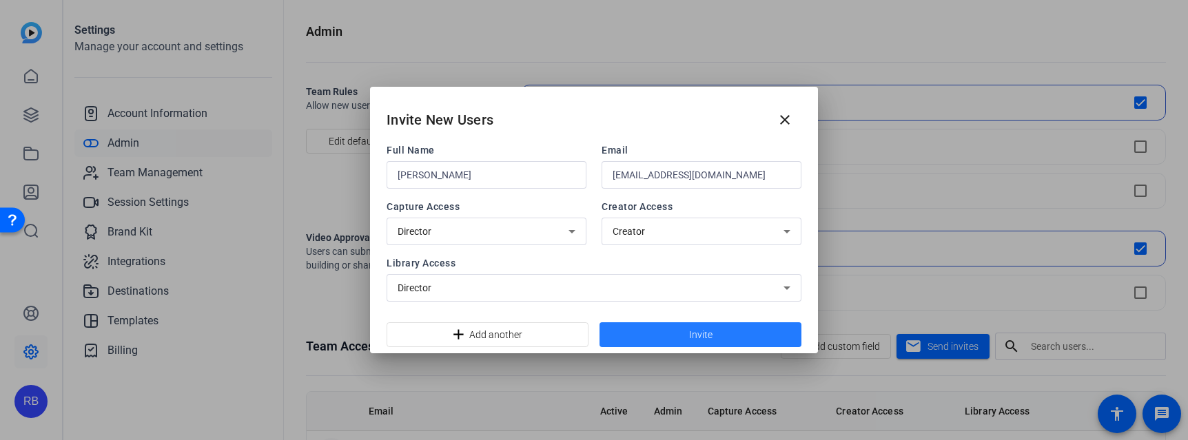
click at [632, 338] on span at bounding box center [701, 334] width 202 height 33
click at [791, 121] on mat-icon "close" at bounding box center [785, 120] width 17 height 17
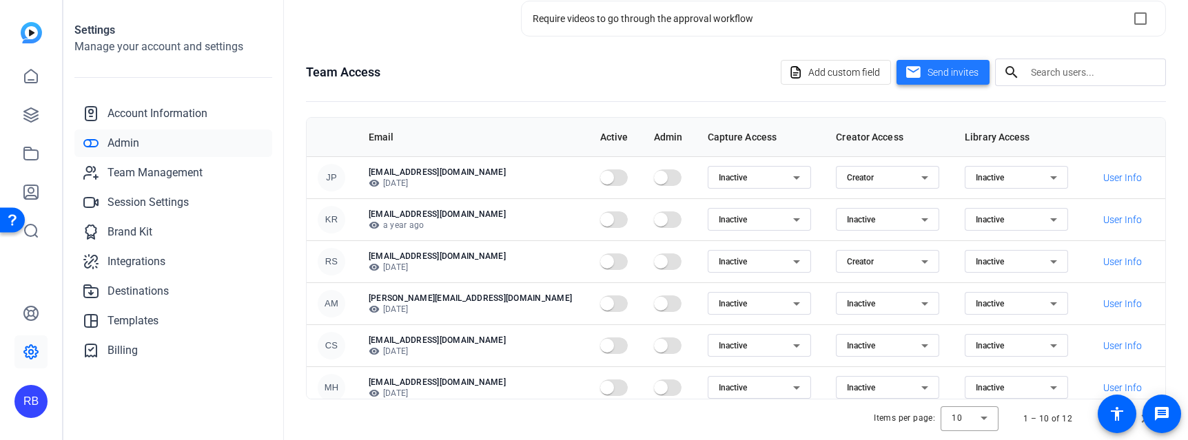
scroll to position [276, 0]
click at [836, 172] on div "Creator" at bounding box center [887, 176] width 103 height 23
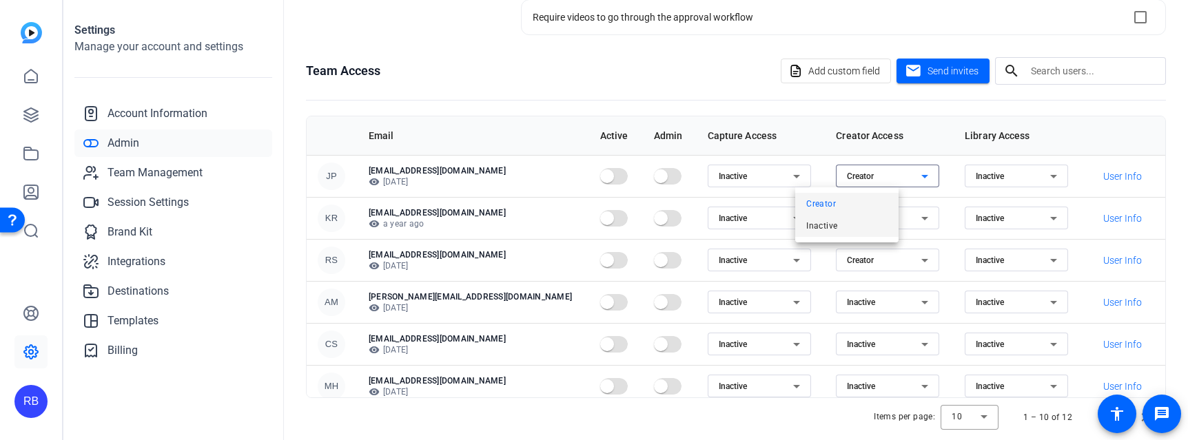
click at [810, 227] on span "Inactive" at bounding box center [821, 226] width 31 height 17
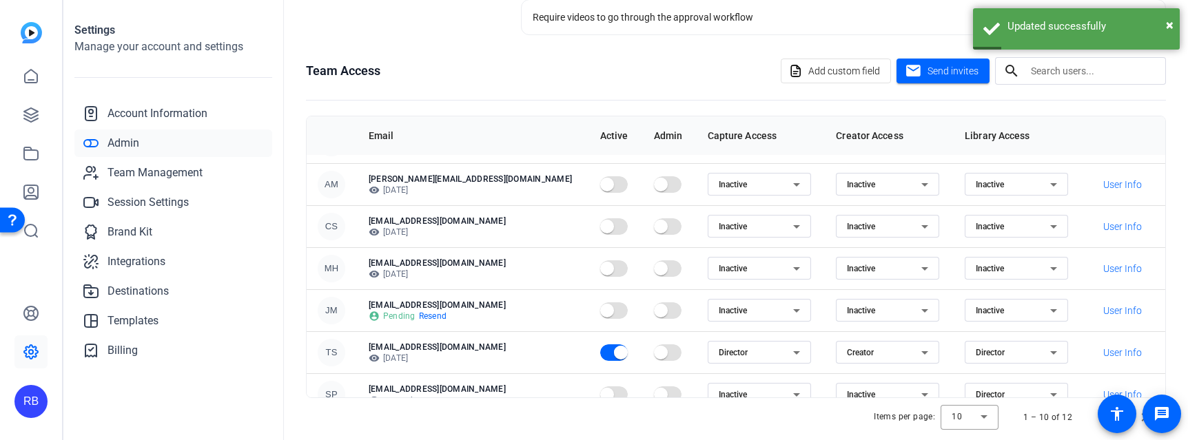
scroll to position [40, 0]
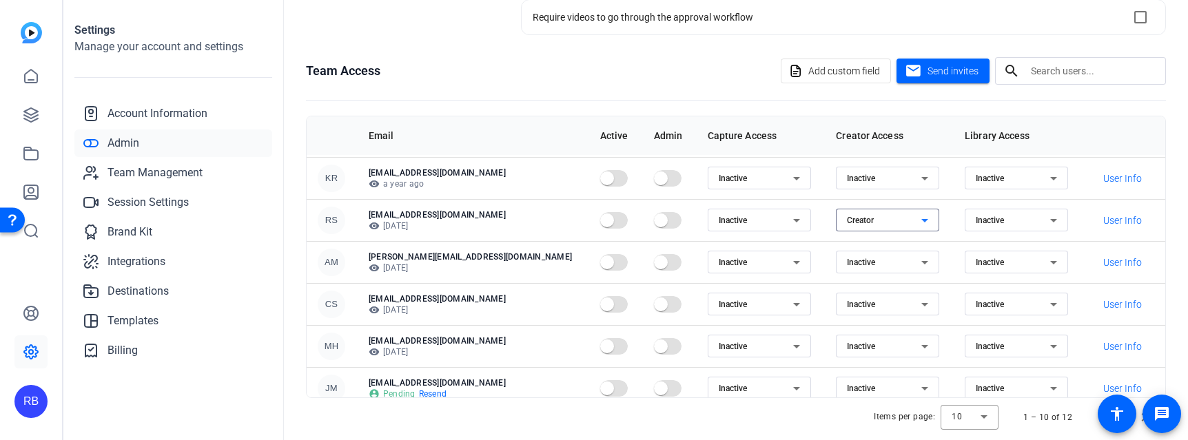
click at [847, 228] on div "Creator" at bounding box center [884, 220] width 74 height 17
click at [813, 265] on span "Inactive" at bounding box center [821, 270] width 31 height 17
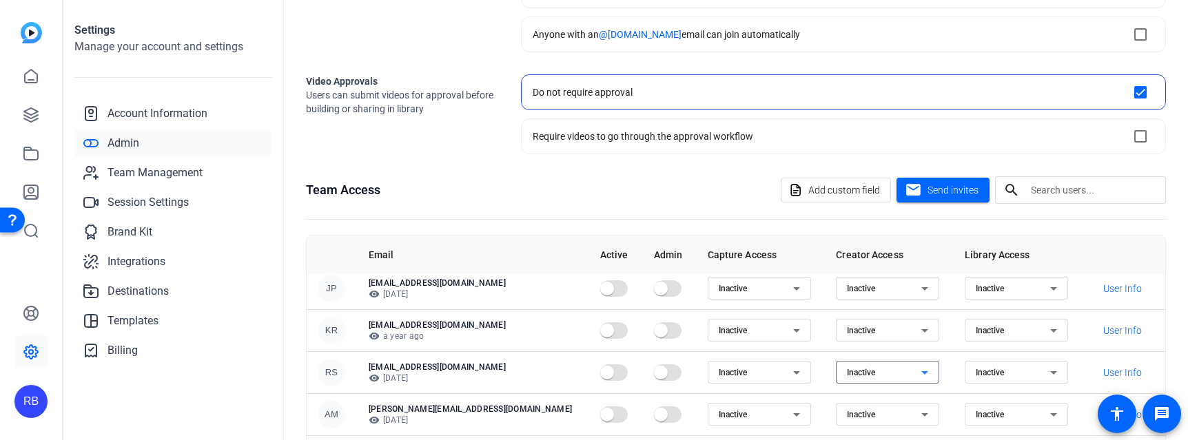
scroll to position [0, 0]
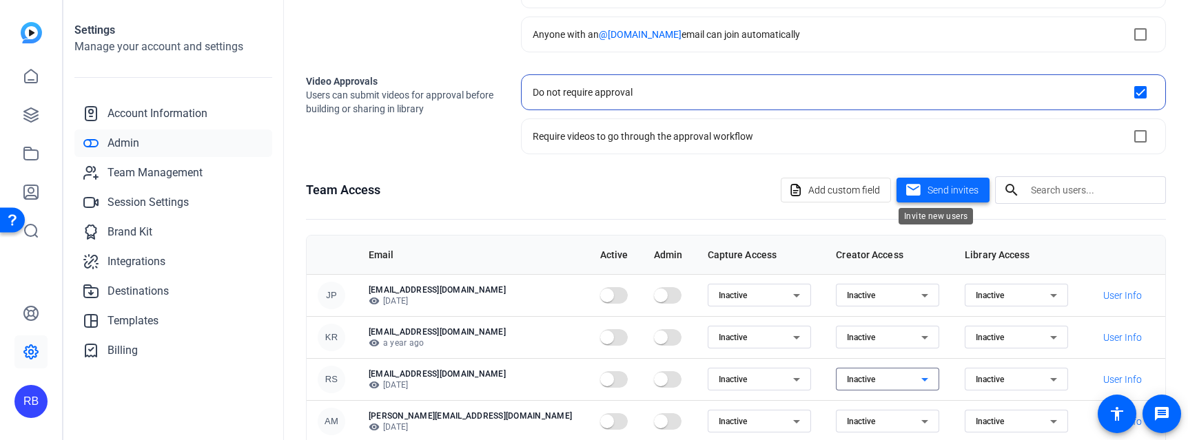
click at [928, 194] on span "Send invites" at bounding box center [953, 190] width 51 height 14
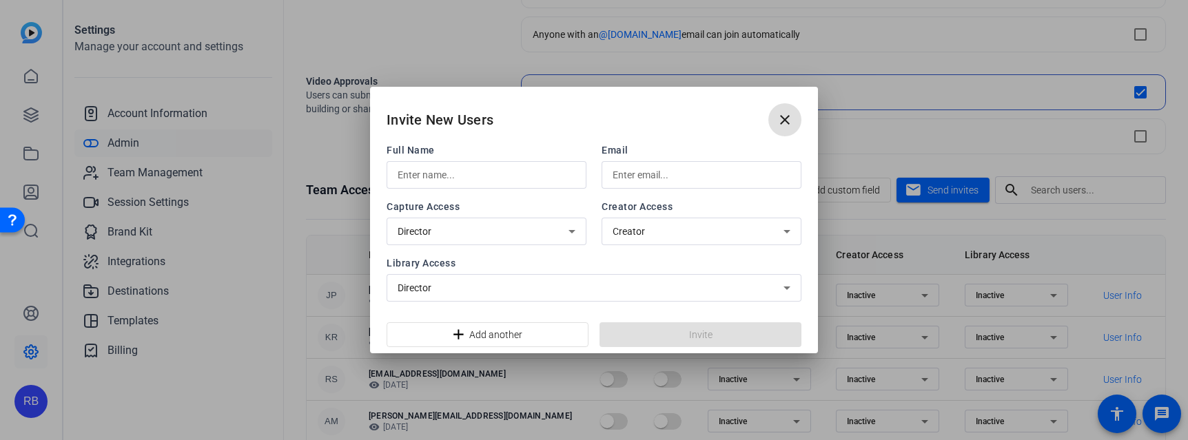
click at [511, 170] on input "text" at bounding box center [487, 175] width 178 height 17
type input "[PERSON_NAME]"
click at [658, 176] on input "text" at bounding box center [702, 175] width 178 height 17
type input "[EMAIL_ADDRESS][DOMAIN_NAME]"
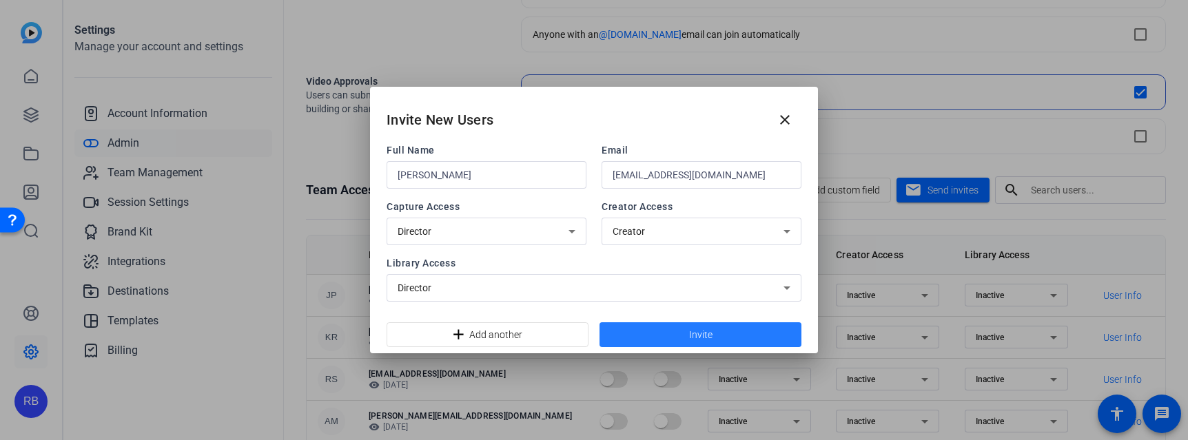
click at [663, 336] on span at bounding box center [701, 334] width 202 height 33
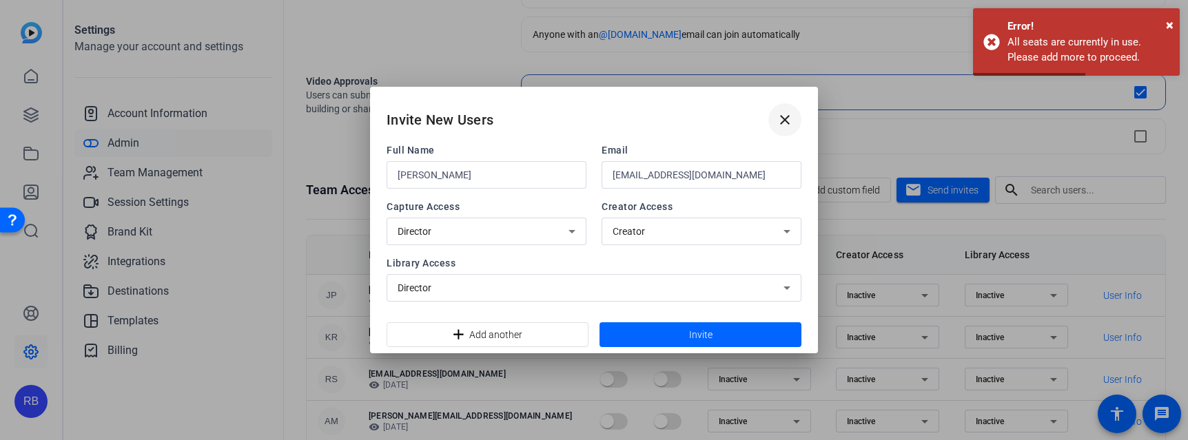
click at [787, 120] on mat-icon "close" at bounding box center [785, 120] width 17 height 17
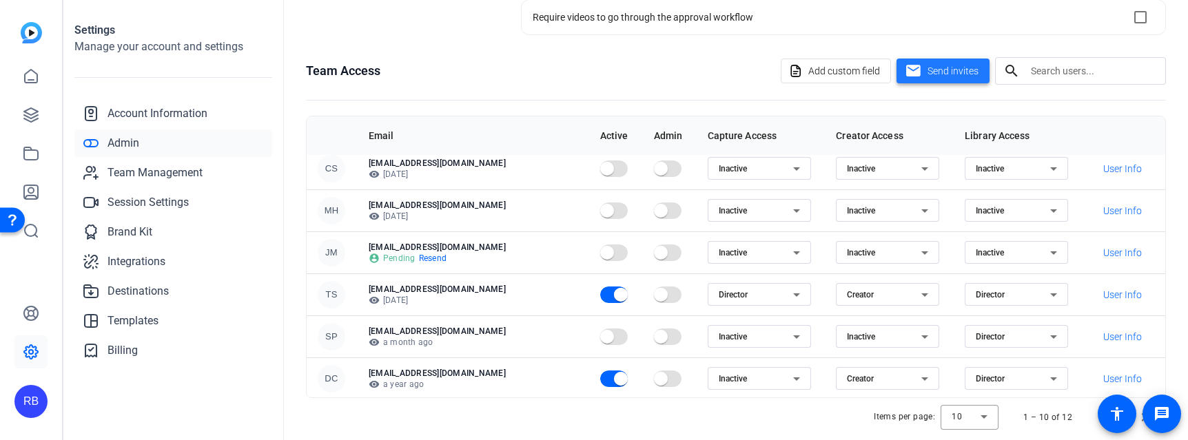
scroll to position [178, 0]
click at [847, 378] on div "Creator" at bounding box center [884, 377] width 74 height 17
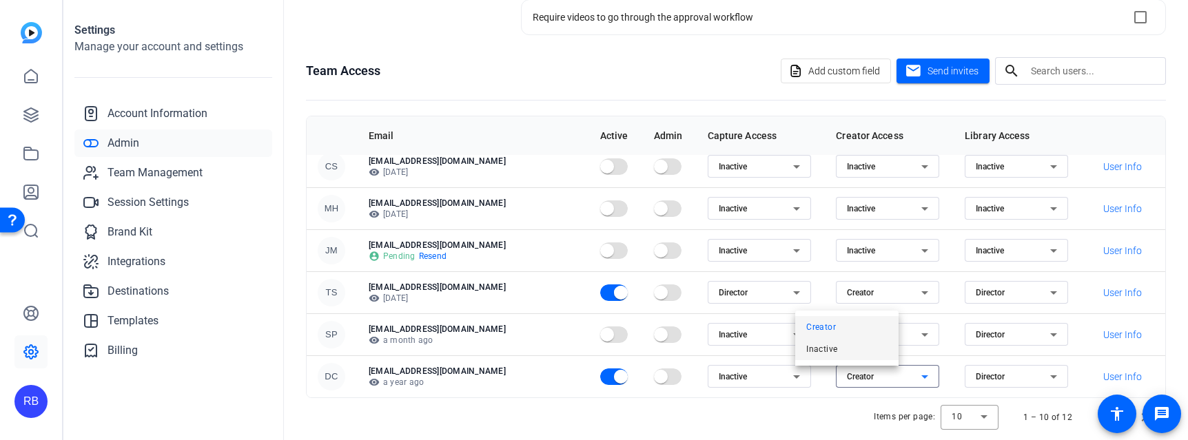
click at [844, 354] on mat-option "Inactive" at bounding box center [846, 349] width 103 height 22
click at [976, 383] on div "Director" at bounding box center [1013, 377] width 74 height 17
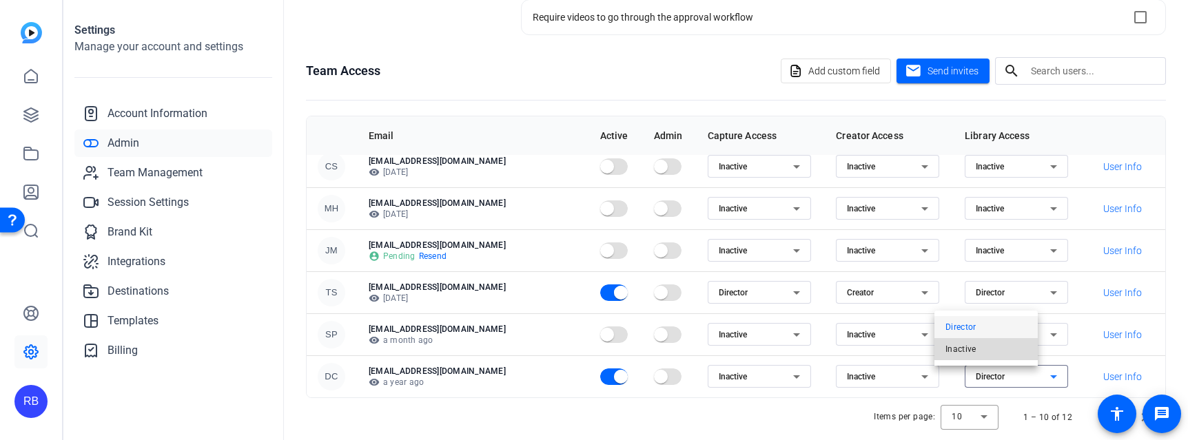
click at [962, 352] on span "Inactive" at bounding box center [961, 349] width 31 height 17
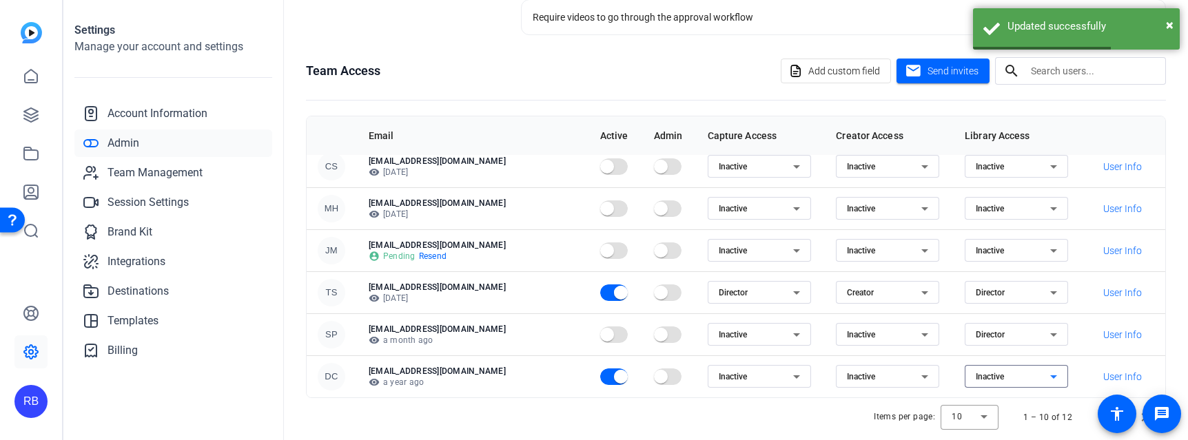
click at [976, 340] on div "Director" at bounding box center [1013, 335] width 74 height 17
click at [957, 387] on span "Inactive" at bounding box center [961, 384] width 31 height 17
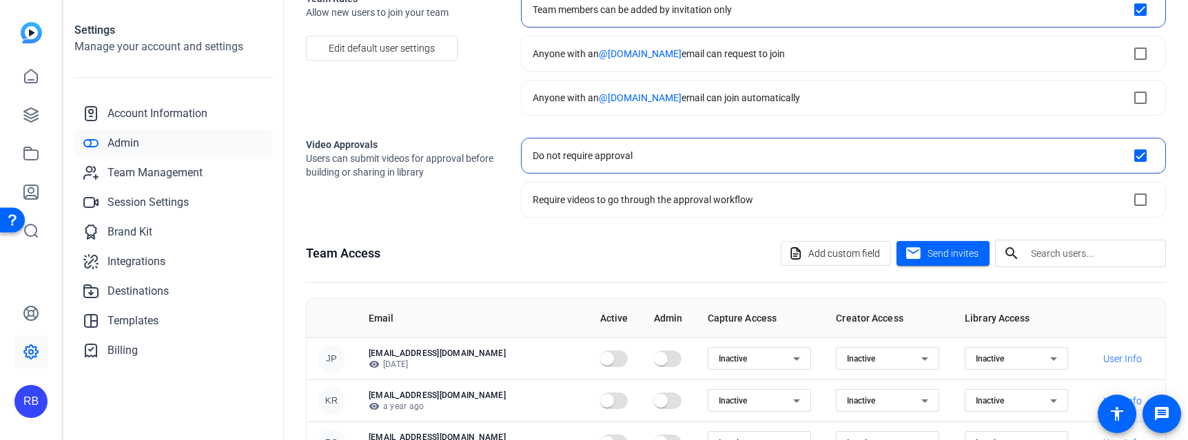
scroll to position [69, 0]
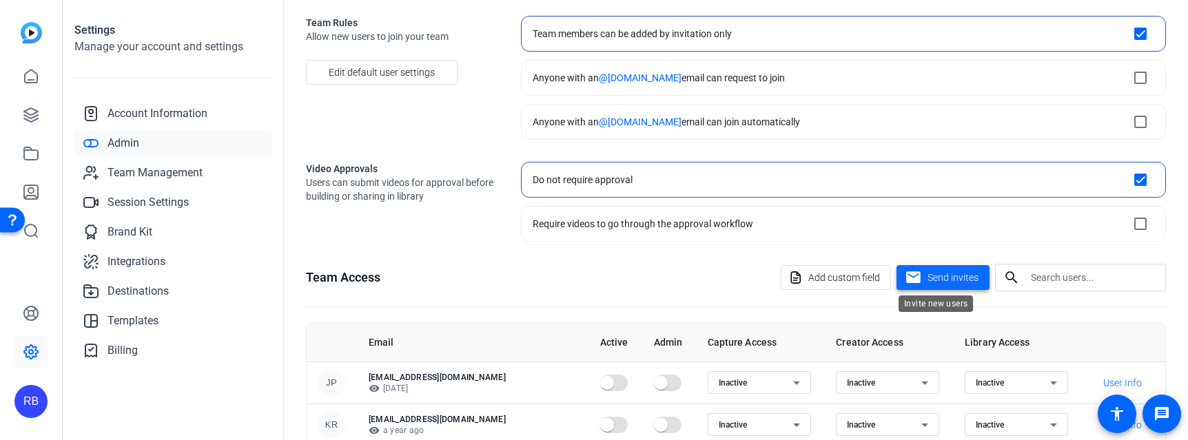
click at [929, 280] on span "Send invites" at bounding box center [953, 278] width 51 height 14
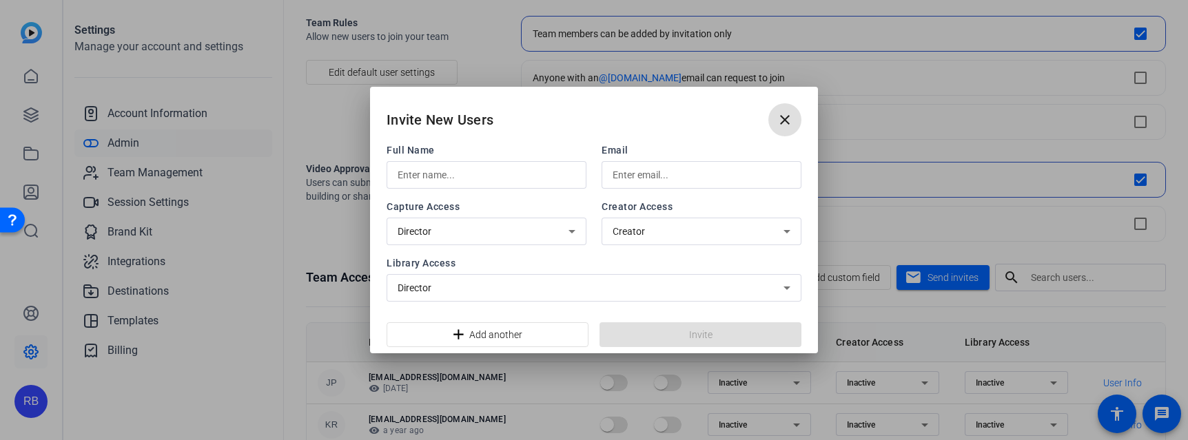
click at [470, 180] on input "text" at bounding box center [487, 175] width 178 height 17
type input "[PERSON_NAME]"
click at [636, 169] on input "text" at bounding box center [702, 175] width 178 height 17
type input "[EMAIL_ADDRESS][DOMAIN_NAME]"
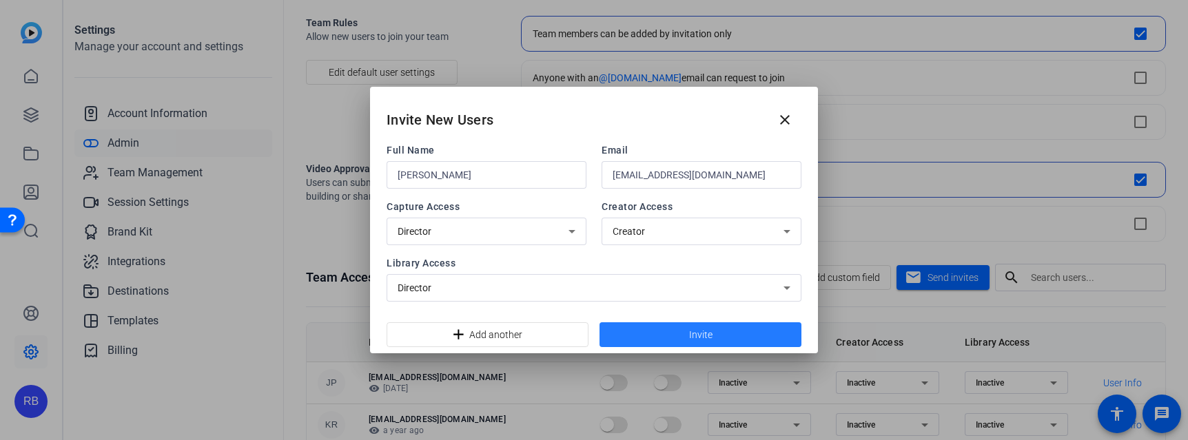
click at [655, 323] on span at bounding box center [701, 334] width 202 height 33
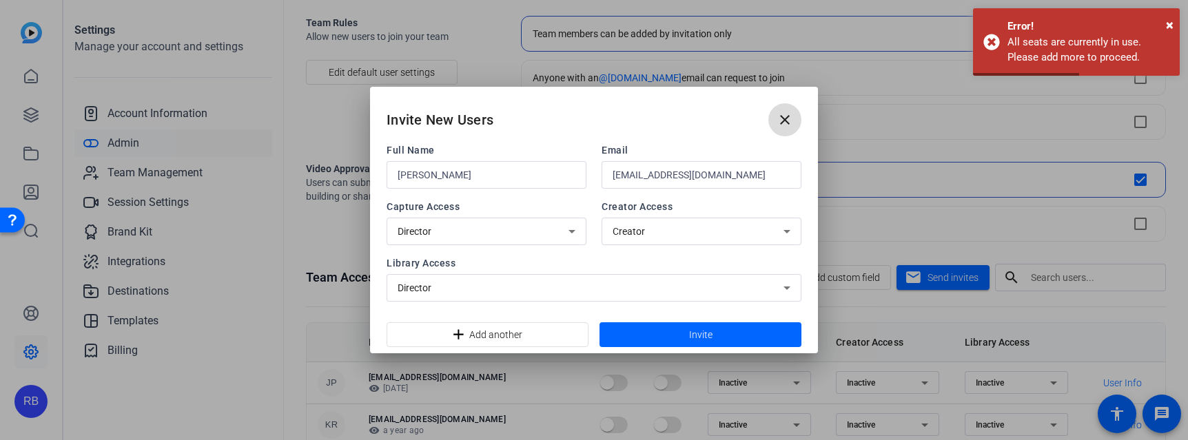
click at [786, 122] on mat-icon "close" at bounding box center [785, 120] width 17 height 17
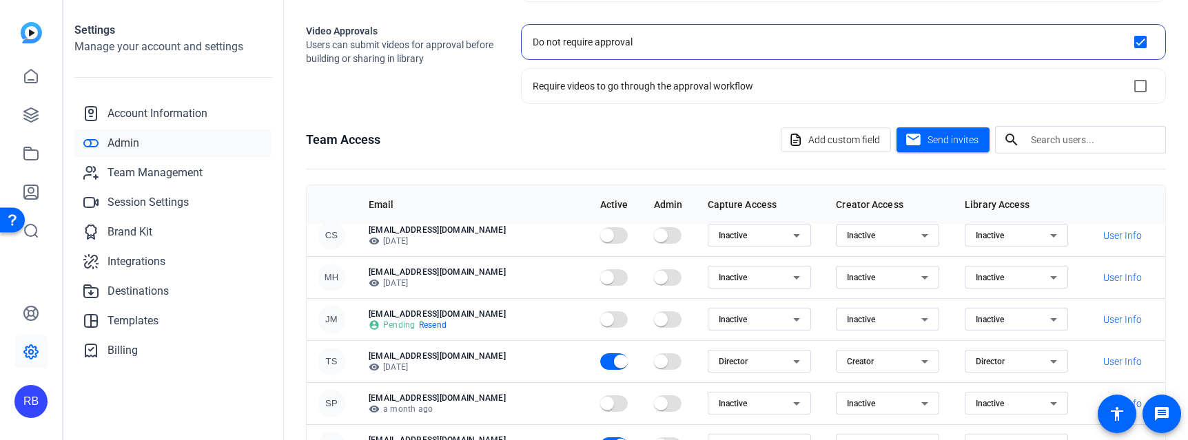
scroll to position [276, 0]
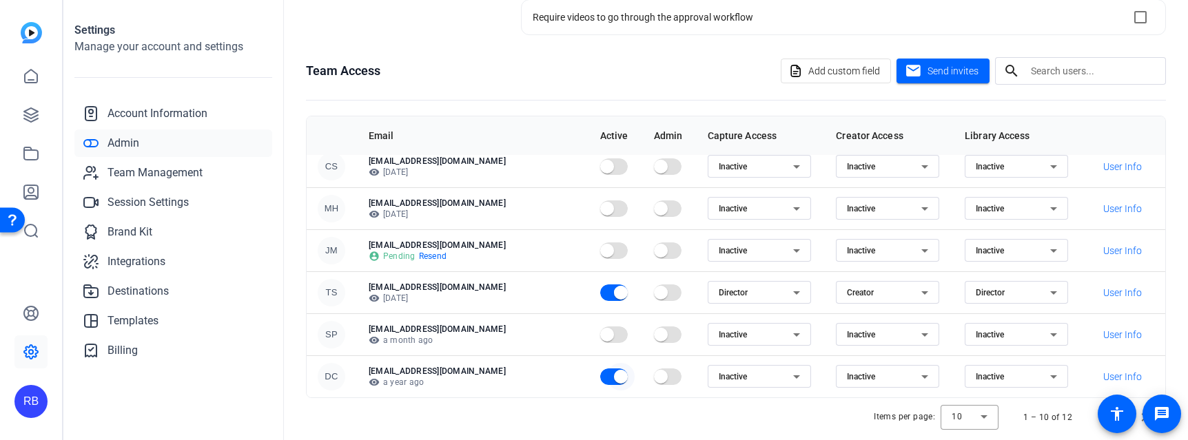
click at [600, 373] on span "button" at bounding box center [614, 377] width 28 height 17
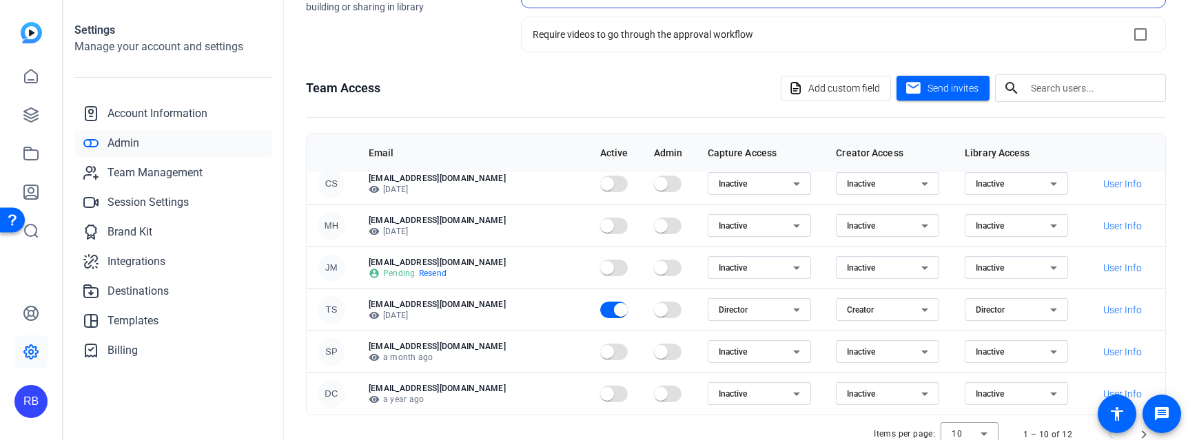
scroll to position [294, 0]
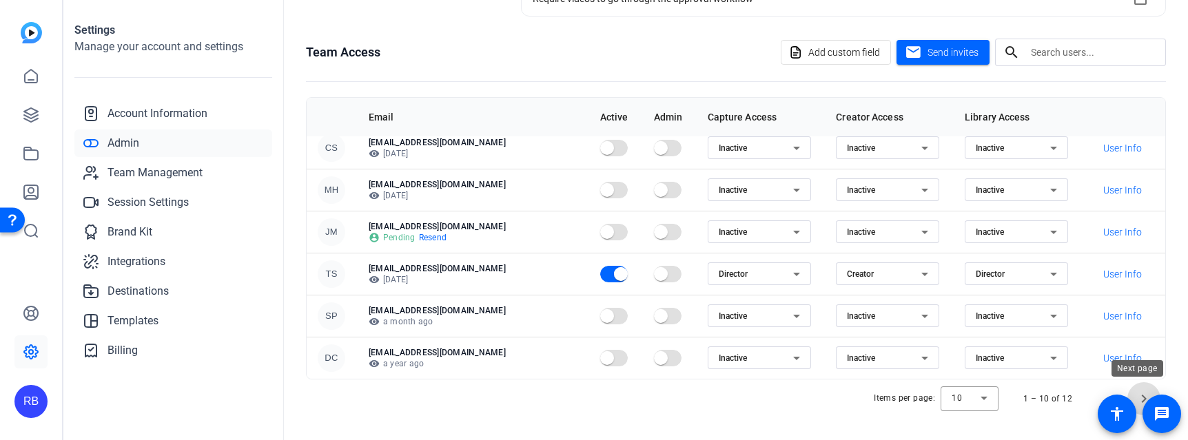
click at [1138, 396] on span "Next page" at bounding box center [1144, 399] width 33 height 33
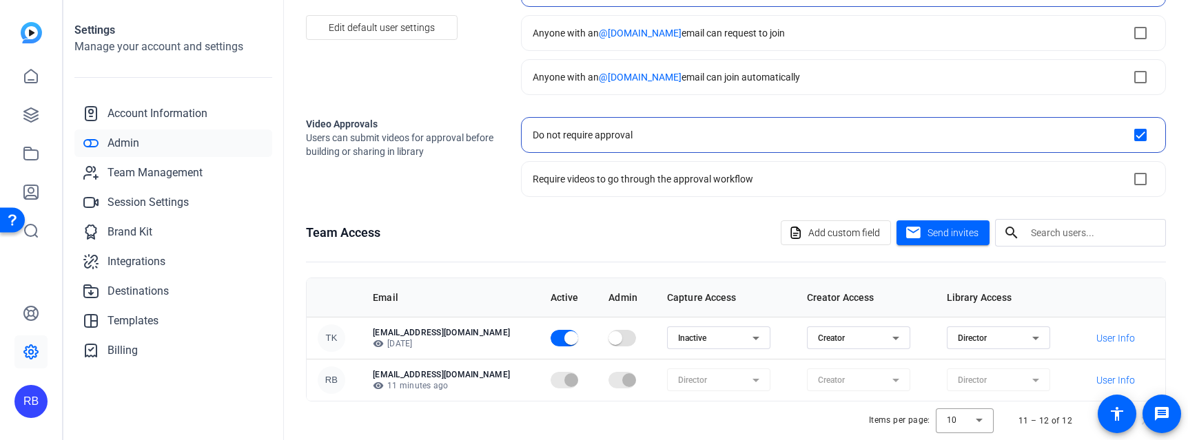
scroll to position [136, 0]
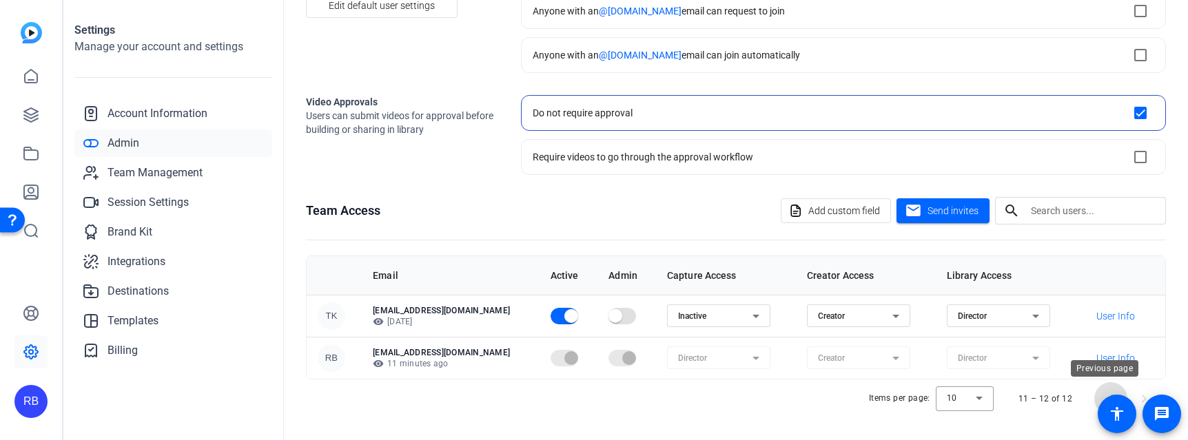
click at [1096, 394] on span "Previous page" at bounding box center [1111, 399] width 33 height 33
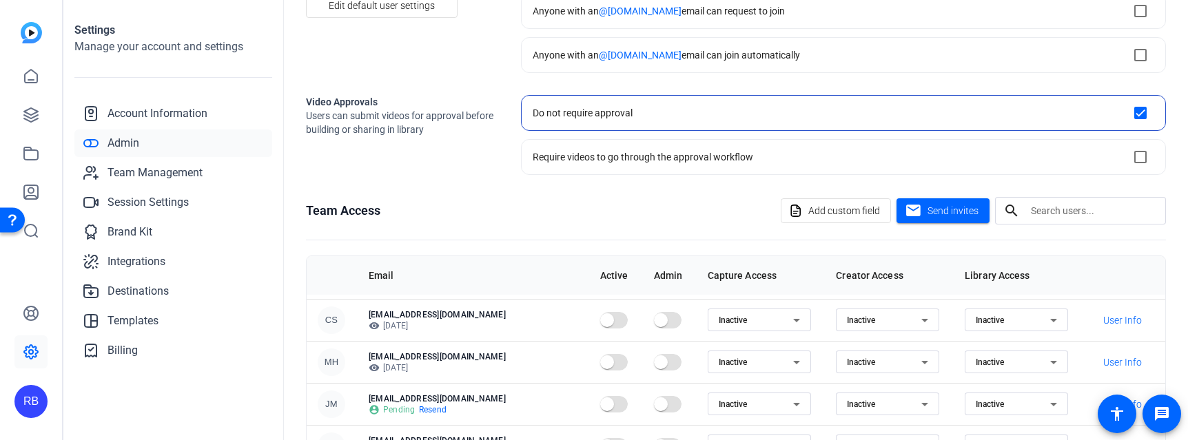
scroll to position [178, 0]
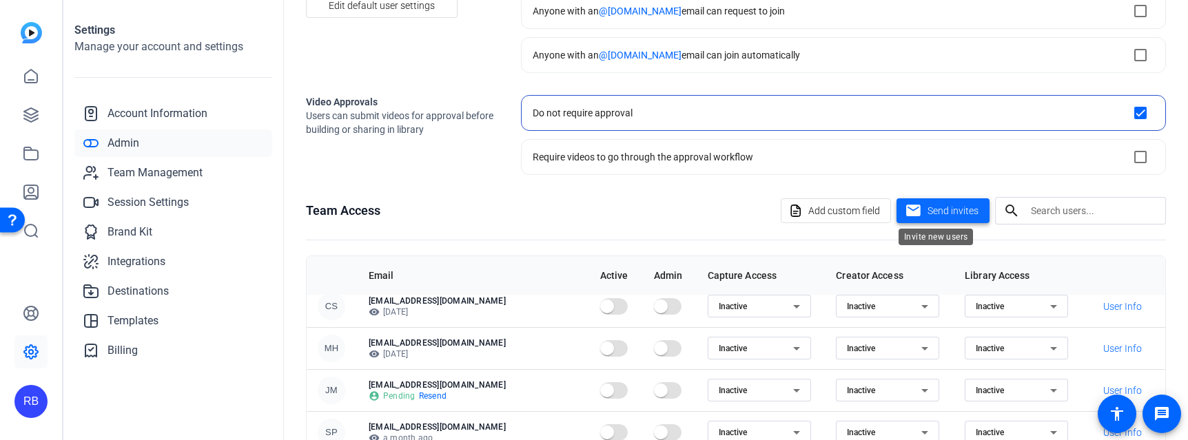
click at [935, 209] on span "Send invites" at bounding box center [953, 211] width 51 height 14
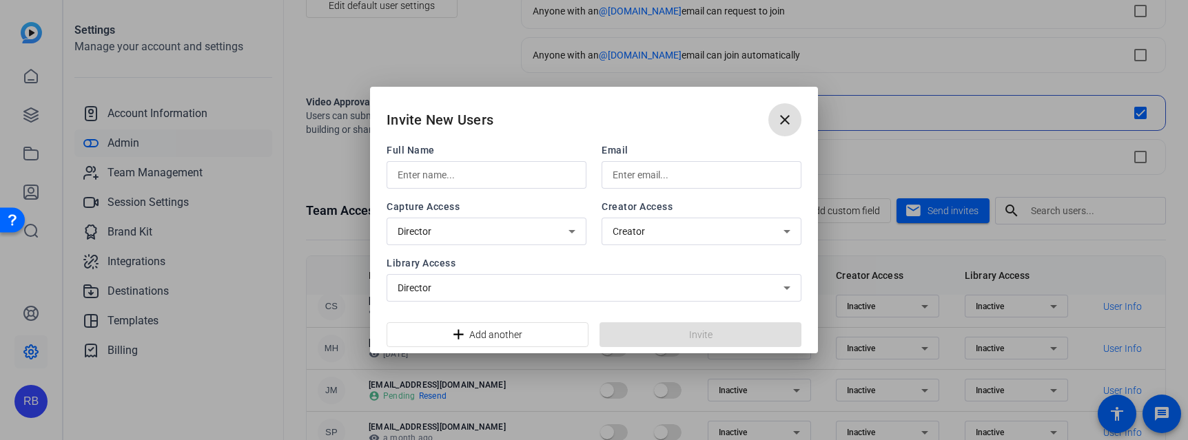
click at [502, 176] on input "text" at bounding box center [487, 175] width 178 height 17
drag, startPoint x: 443, startPoint y: 172, endPoint x: 293, endPoint y: 174, distance: 149.6
click at [293, 174] on div "Invite New Users close Full Name [PERSON_NAME] Email Capture Access Director Cr…" at bounding box center [594, 220] width 1188 height 440
type input "[PERSON_NAME]"
click at [669, 180] on input "text" at bounding box center [702, 175] width 178 height 17
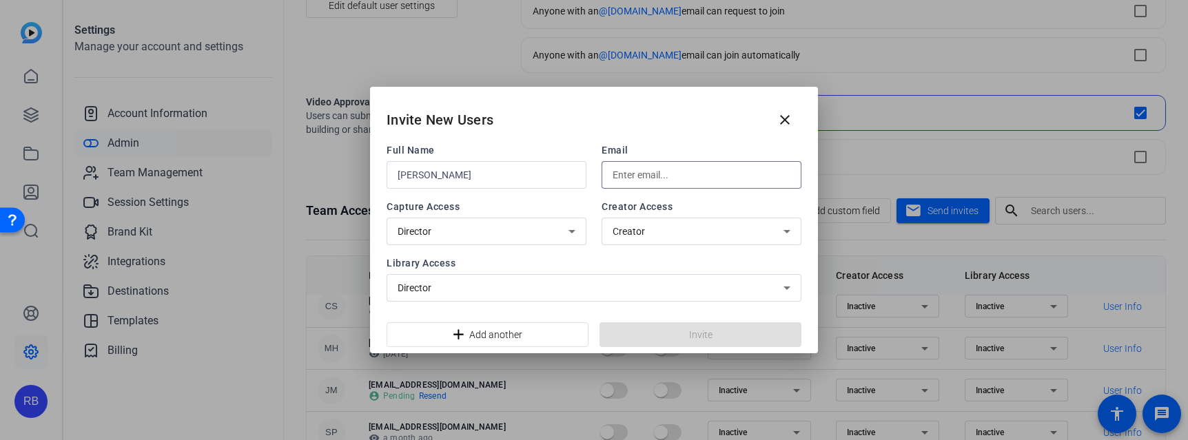
type input "[EMAIL_ADDRESS][DOMAIN_NAME]"
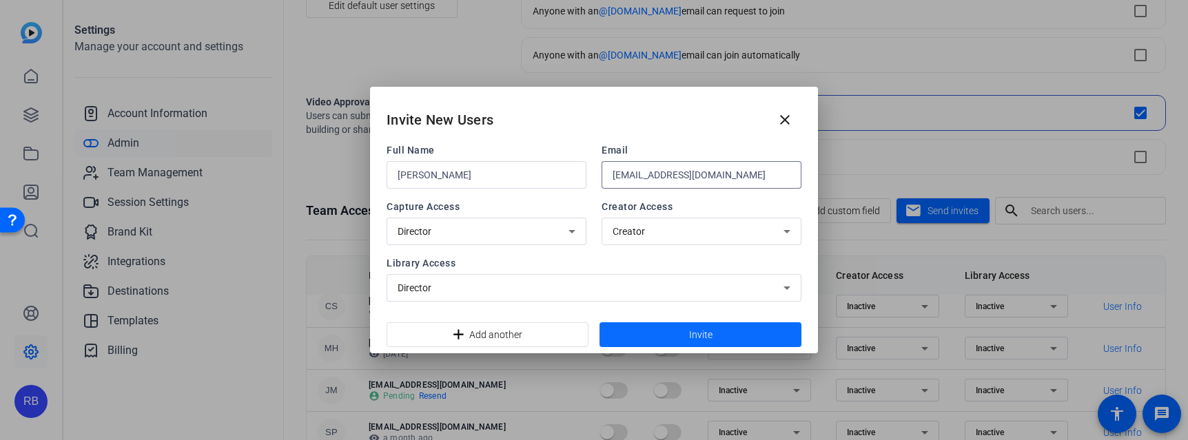
click at [630, 325] on span at bounding box center [701, 334] width 202 height 33
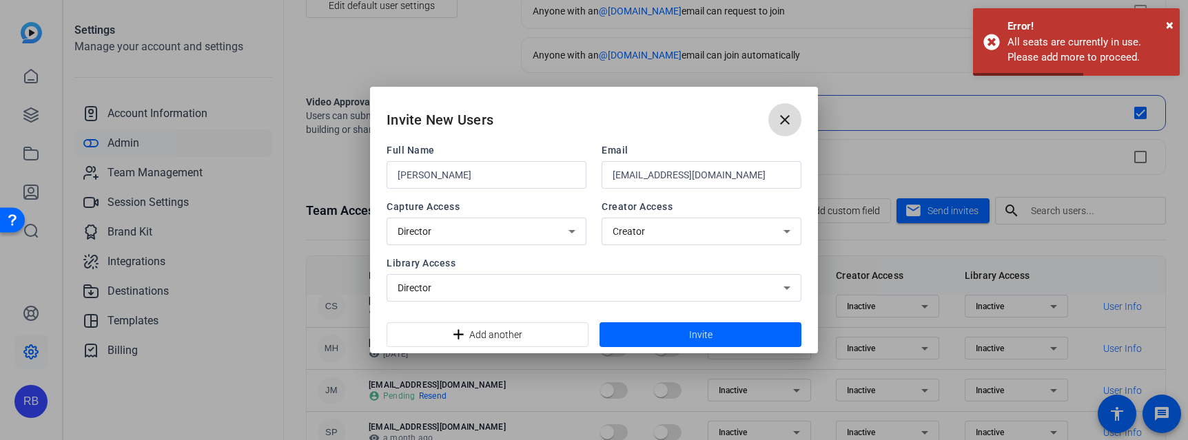
click at [782, 123] on mat-icon "close" at bounding box center [785, 120] width 17 height 17
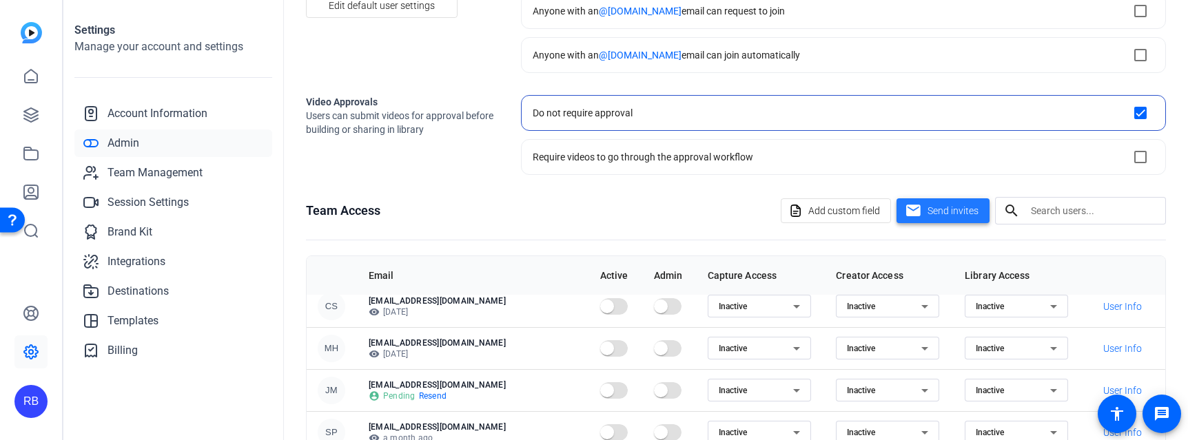
scroll to position [0, 0]
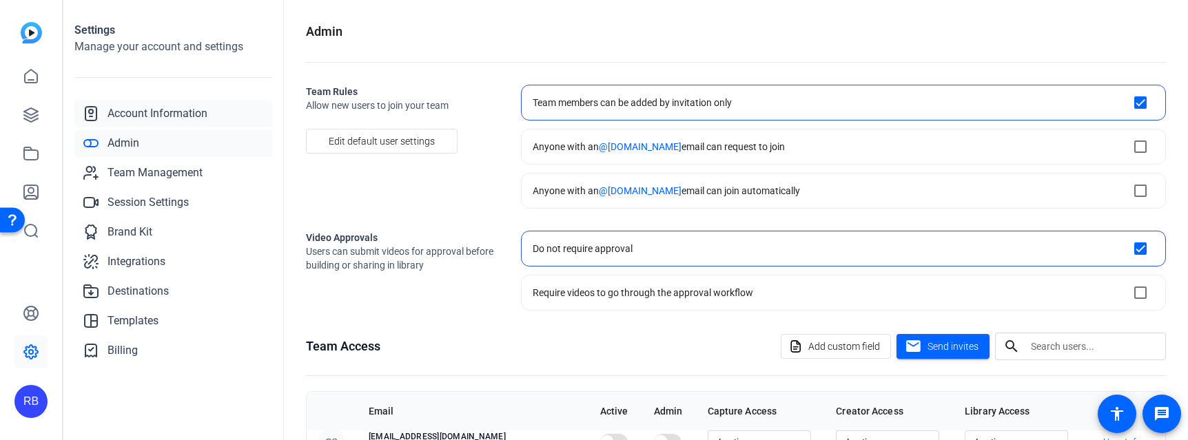
click at [110, 113] on span "Account Information" at bounding box center [158, 113] width 100 height 17
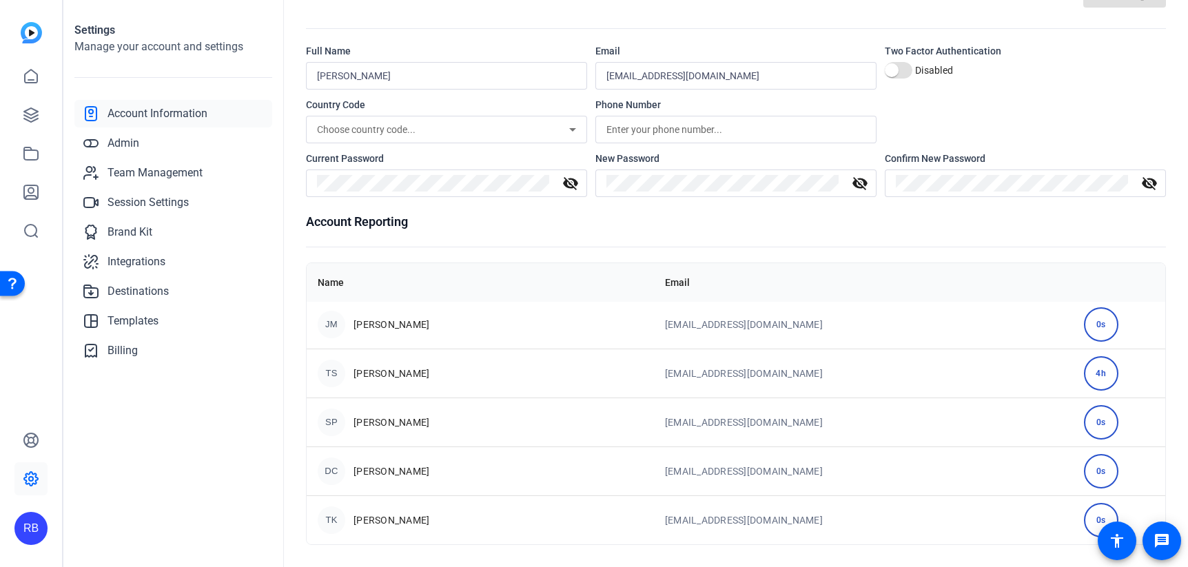
scroll to position [39, 0]
drag, startPoint x: 383, startPoint y: 324, endPoint x: 258, endPoint y: 312, distance: 125.4
click at [258, 312] on link "Templates" at bounding box center [173, 321] width 198 height 28
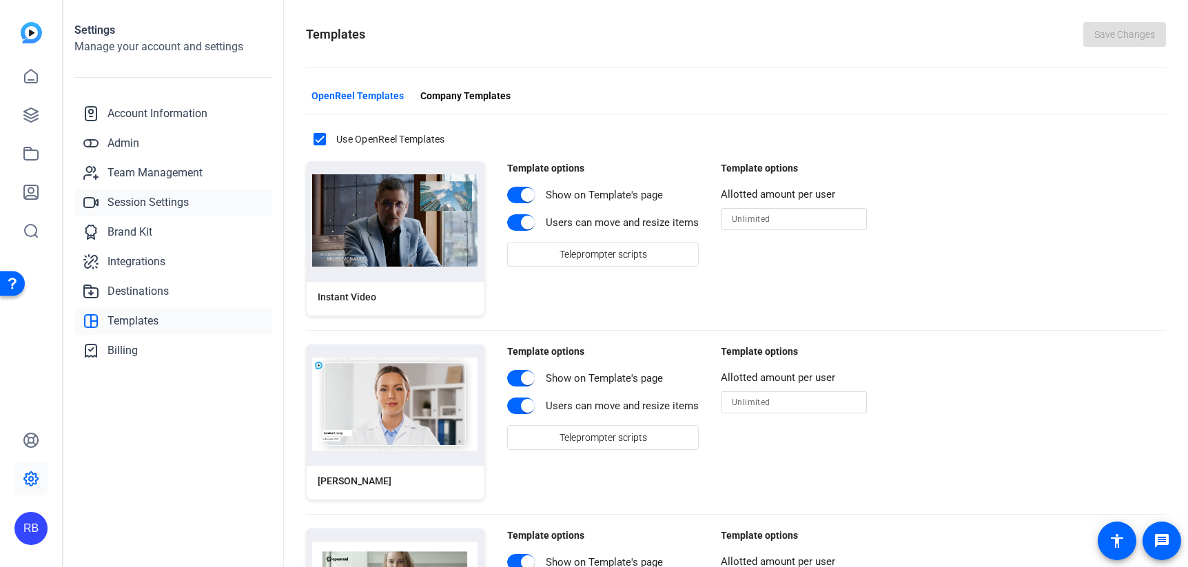
click at [145, 200] on span "Session Settings" at bounding box center [148, 202] width 81 height 17
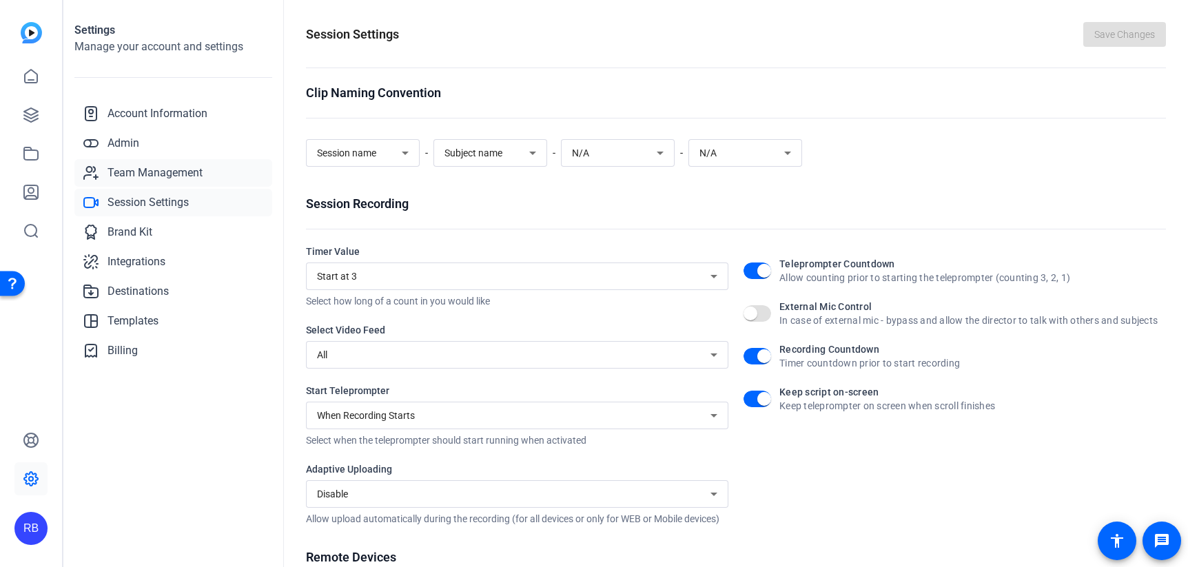
click at [148, 179] on span "Team Management" at bounding box center [155, 173] width 95 height 17
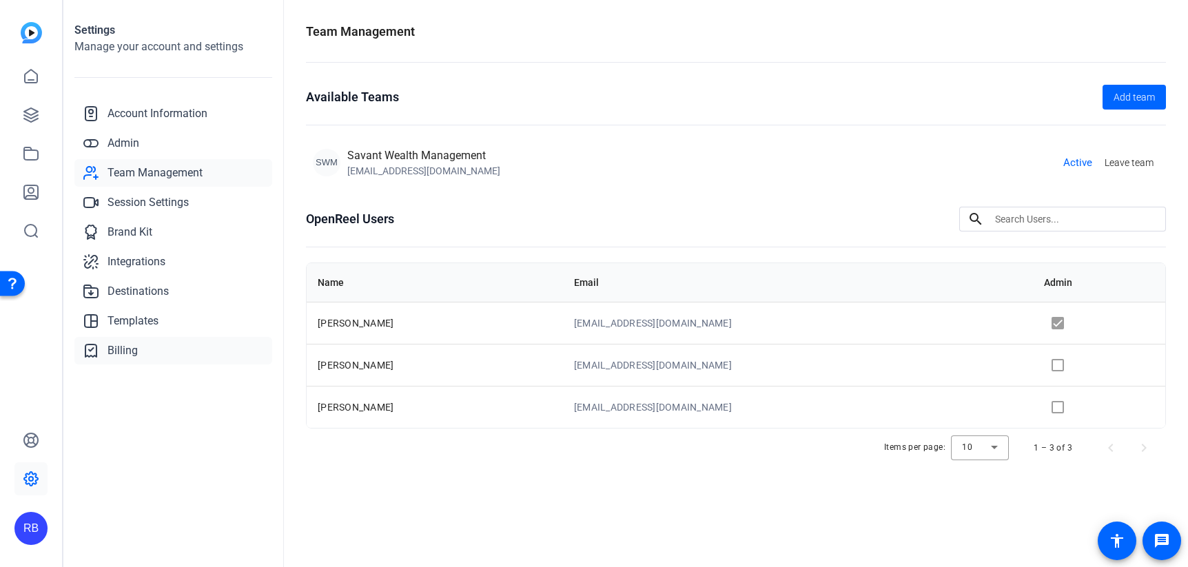
click at [111, 353] on span "Billing" at bounding box center [123, 351] width 30 height 17
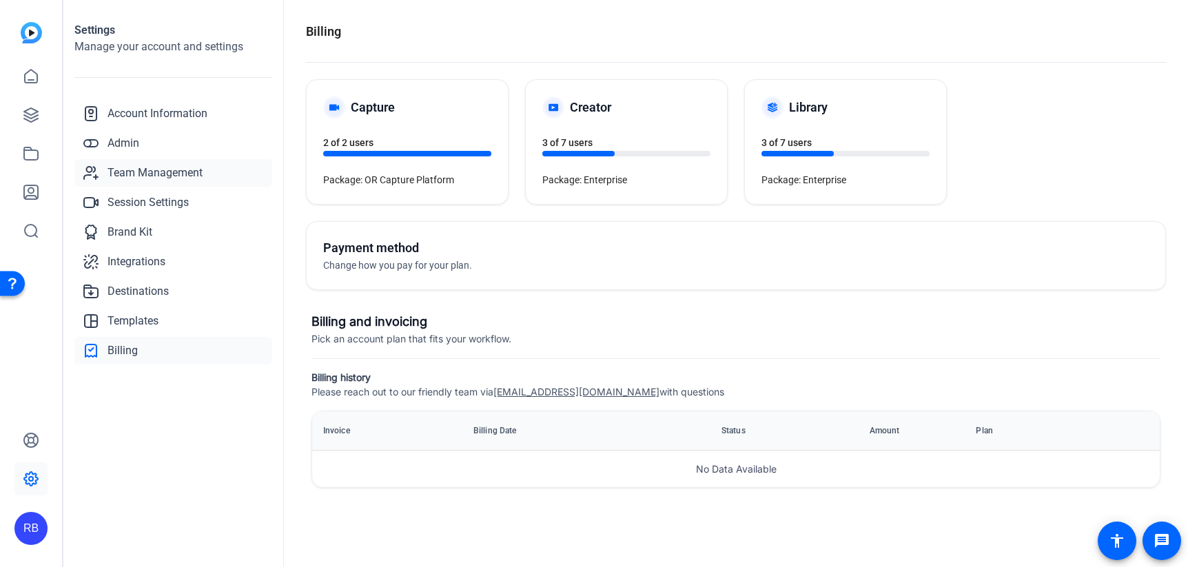
drag, startPoint x: 110, startPoint y: 148, endPoint x: 144, endPoint y: 163, distance: 37.0
click at [110, 148] on span "Admin" at bounding box center [124, 143] width 32 height 17
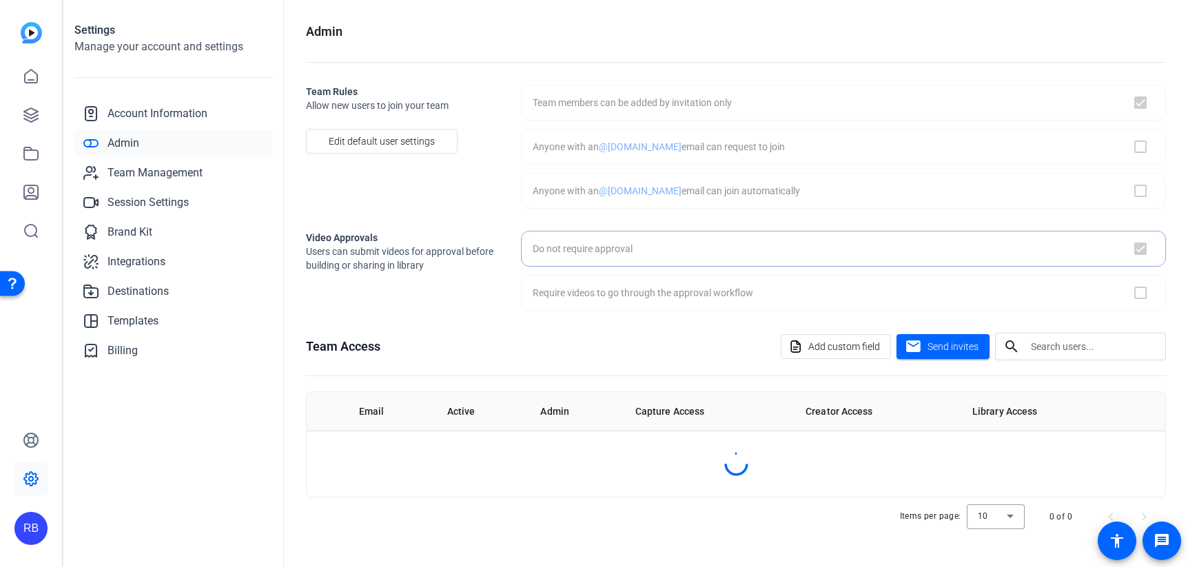
checkbox input "true"
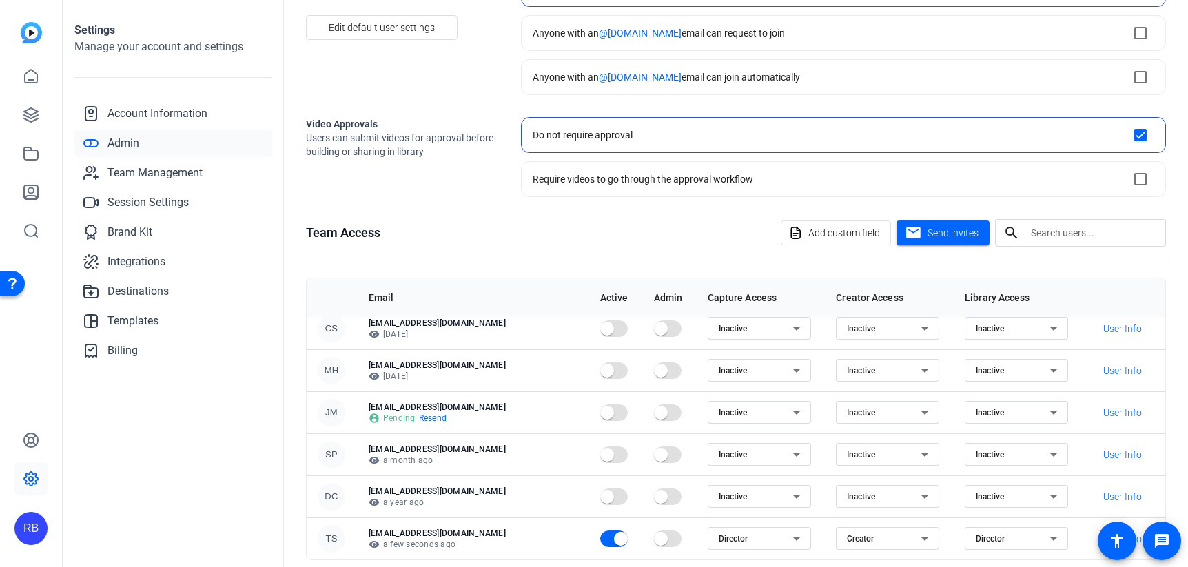
scroll to position [138, 0]
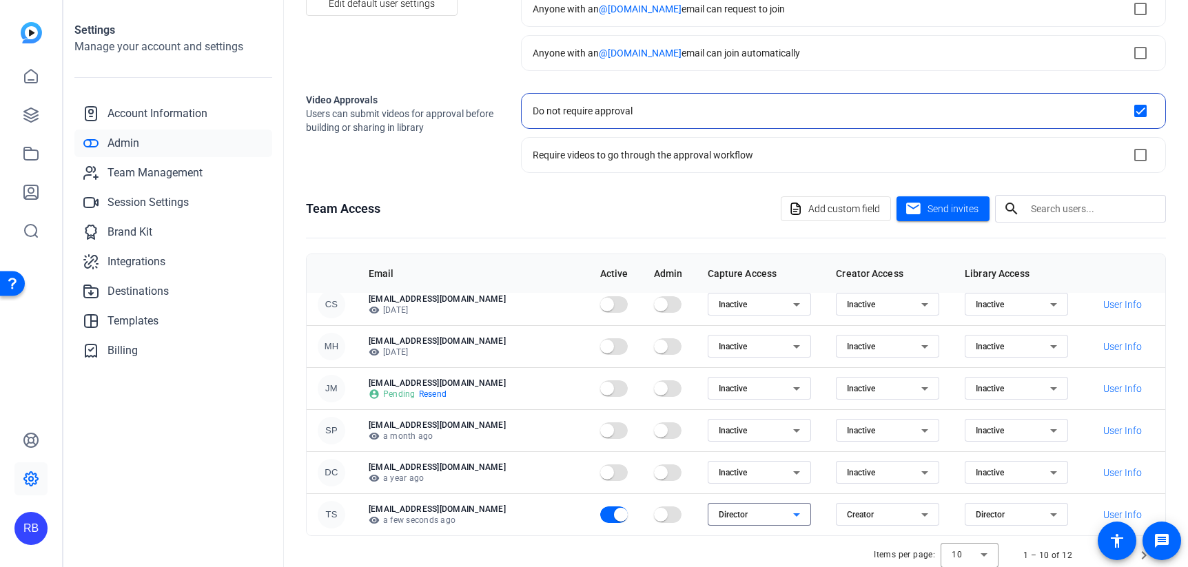
click at [789, 440] on icon at bounding box center [797, 515] width 17 height 17
click at [744, 440] on div at bounding box center [594, 283] width 1188 height 567
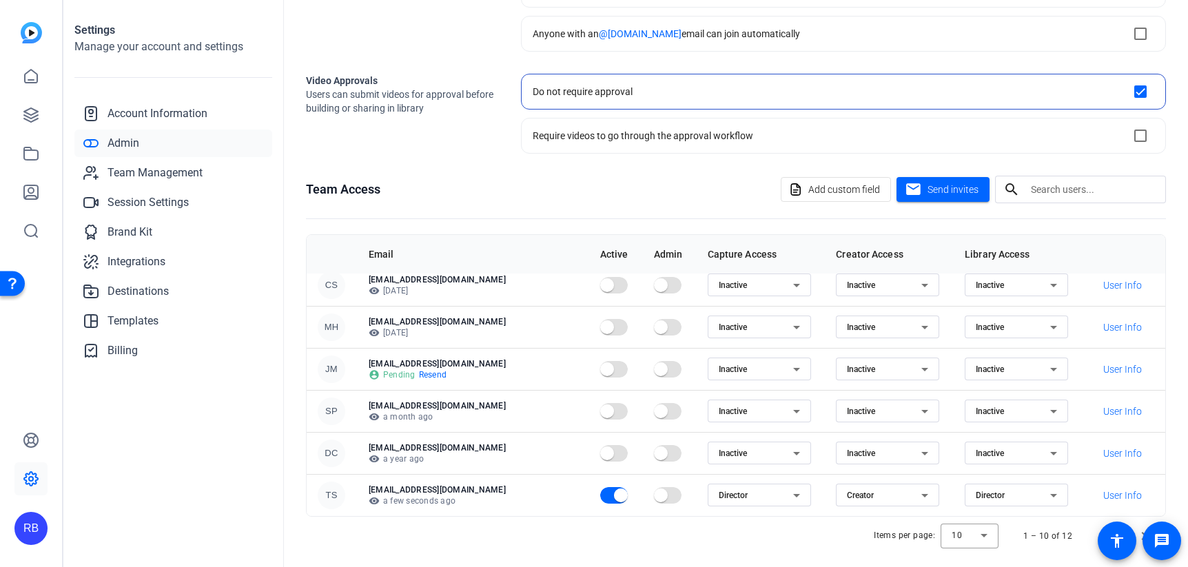
scroll to position [167, 0]
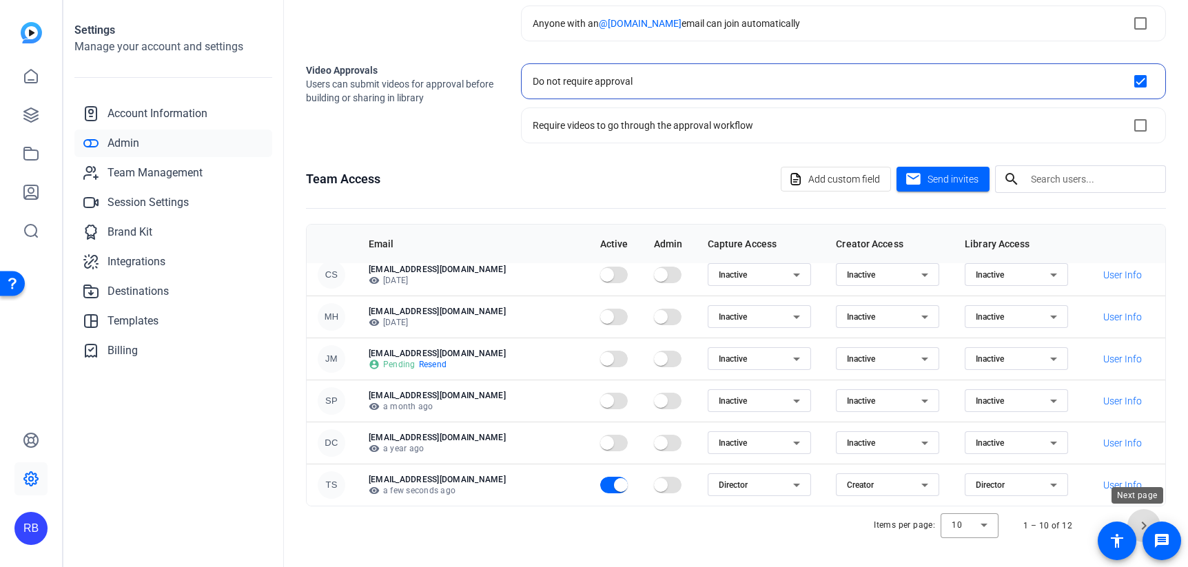
click at [1137, 440] on span "Next page" at bounding box center [1144, 525] width 33 height 33
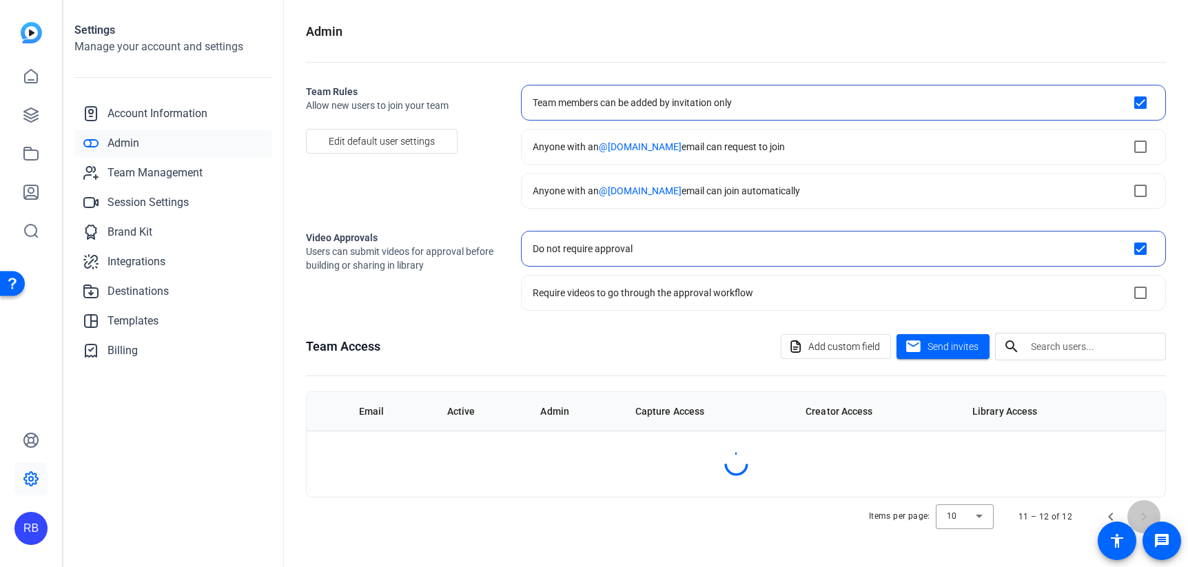
scroll to position [0, 0]
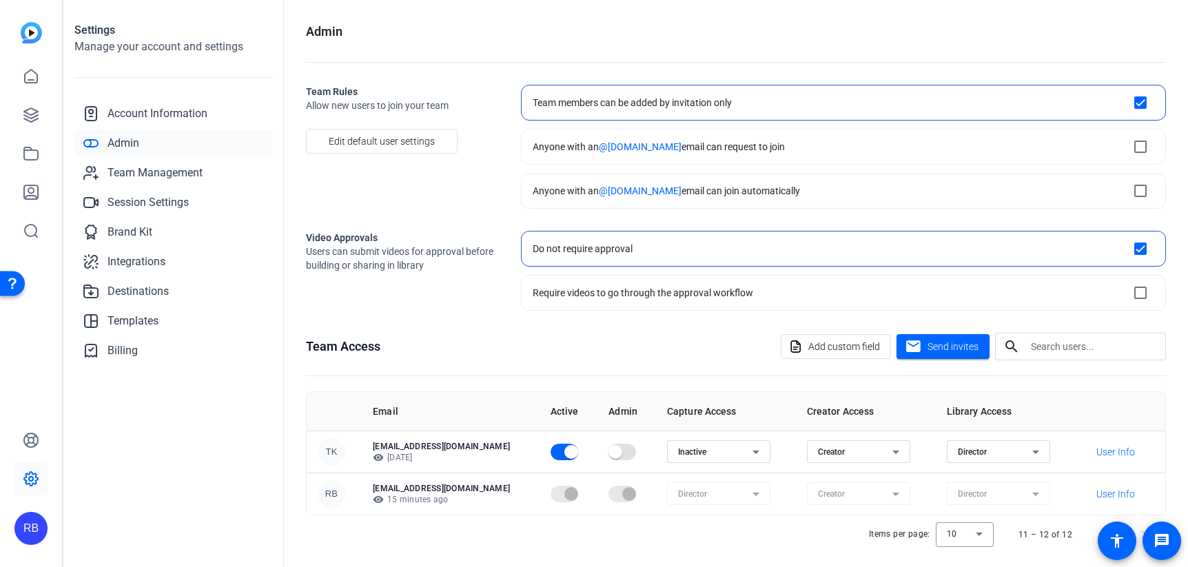
click at [1028, 440] on icon at bounding box center [1036, 452] width 17 height 17
click at [964, 440] on span "Inactive" at bounding box center [959, 502] width 31 height 17
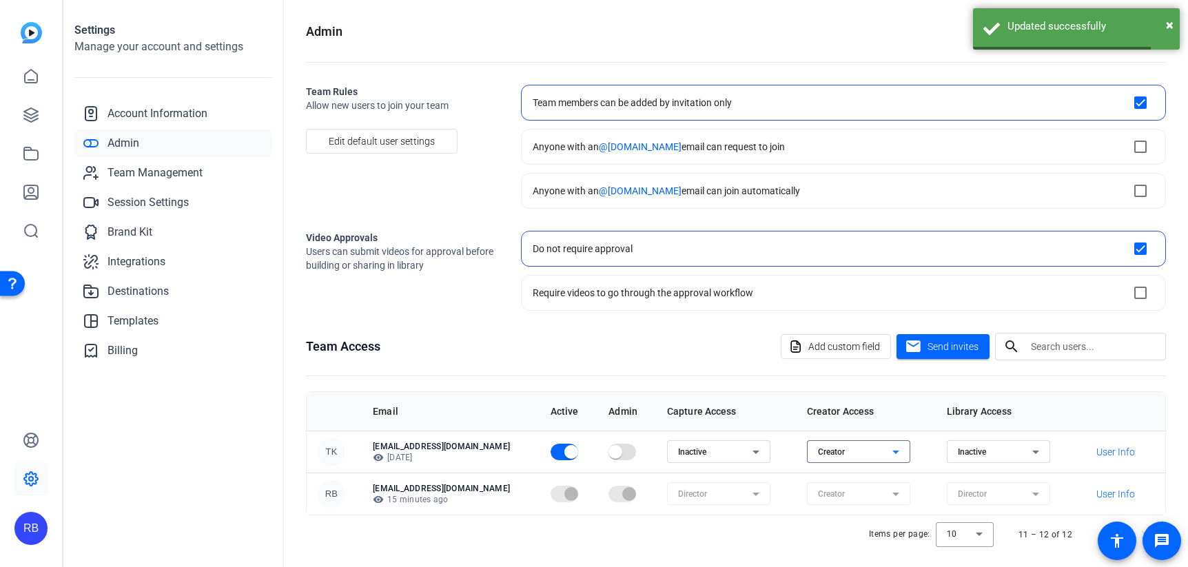
click at [856, 440] on div "Creator" at bounding box center [855, 452] width 74 height 17
click at [830, 440] on span "Inactive" at bounding box center [815, 502] width 31 height 17
click at [551, 440] on span "button" at bounding box center [565, 452] width 28 height 17
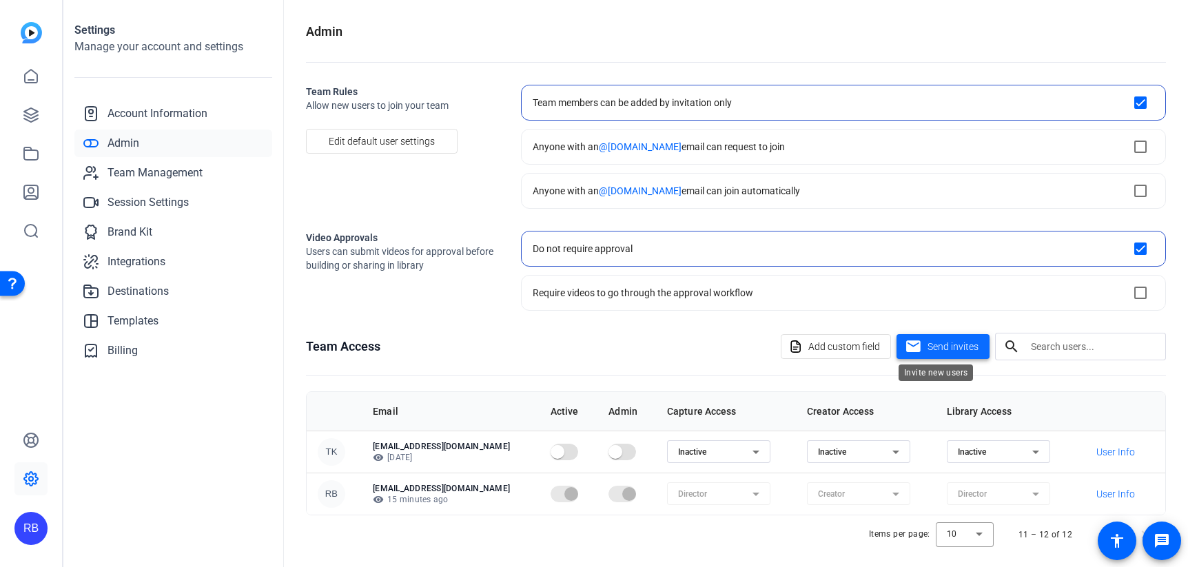
click at [928, 346] on span "Send invites" at bounding box center [953, 347] width 51 height 14
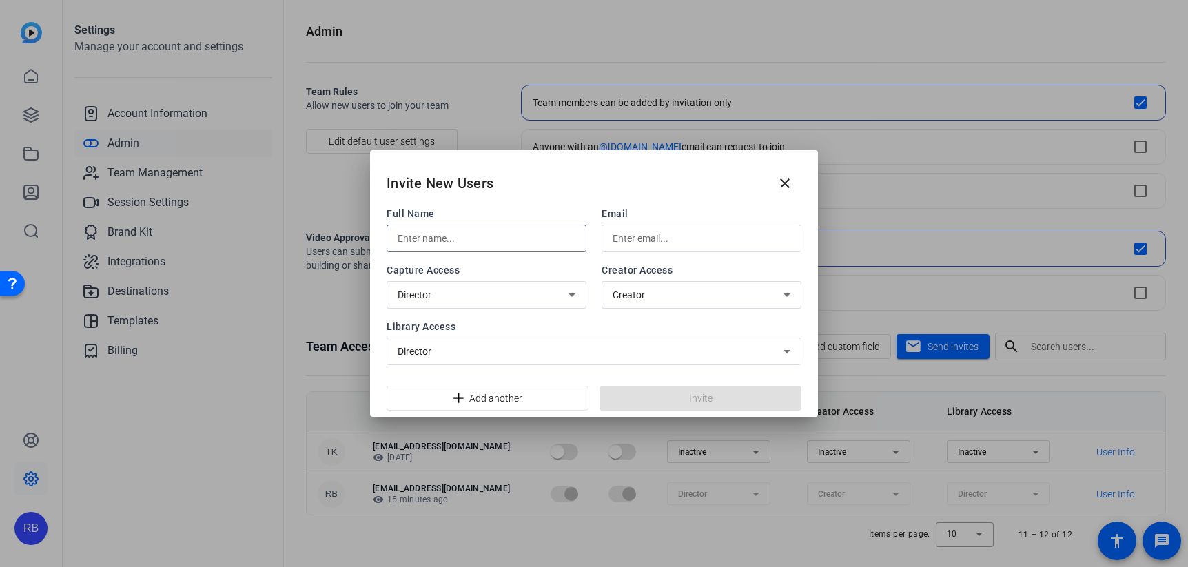
click at [516, 237] on input "text" at bounding box center [487, 238] width 178 height 17
click at [514, 237] on input "[PERSON_NAME]" at bounding box center [487, 238] width 178 height 17
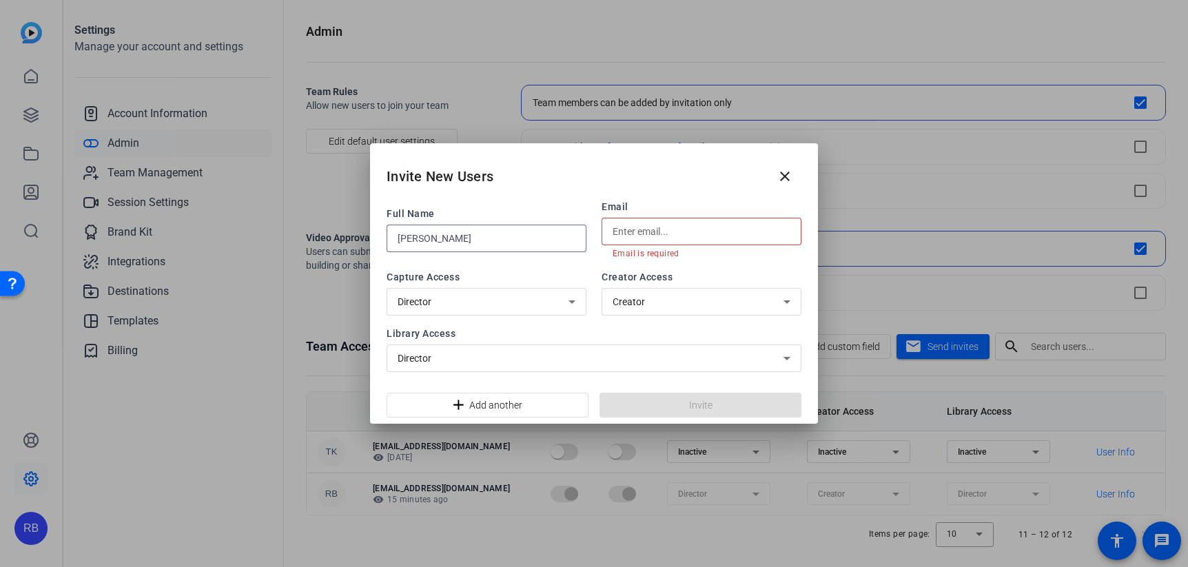
type input "[PERSON_NAME]"
click at [614, 232] on input "text" at bounding box center [702, 231] width 178 height 17
type input "[EMAIL_ADDRESS][DOMAIN_NAME]"
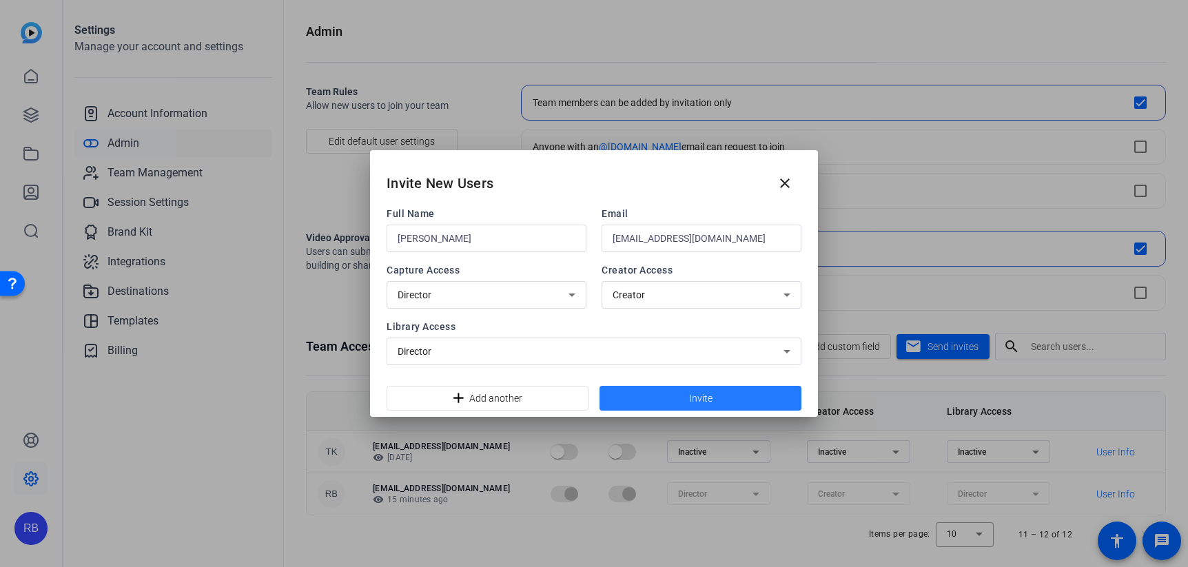
click at [685, 399] on span at bounding box center [701, 398] width 202 height 33
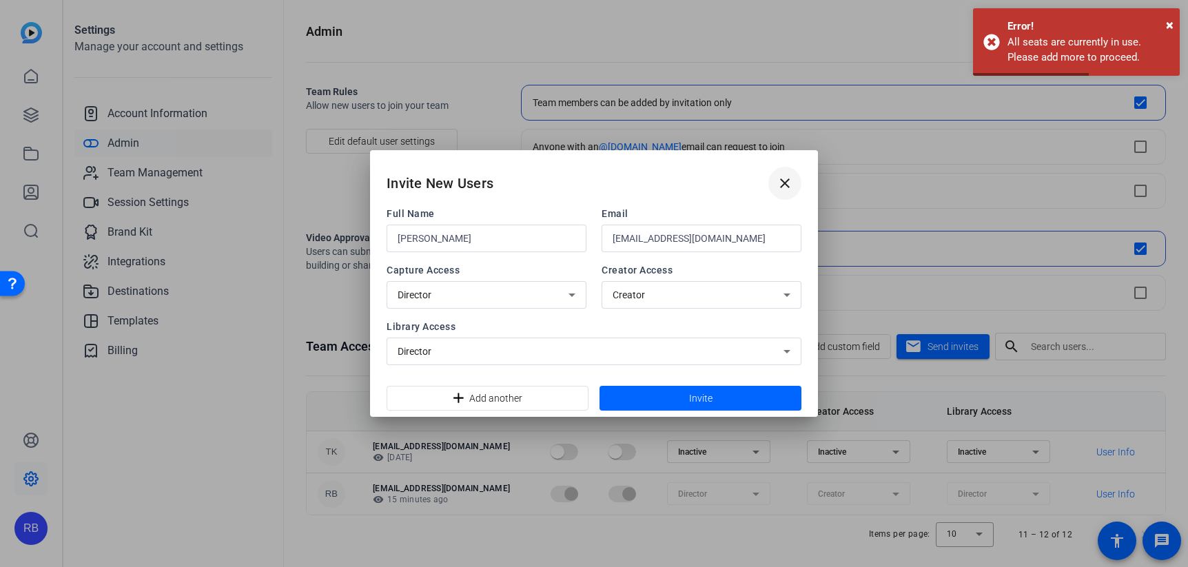
click at [786, 188] on mat-icon "close" at bounding box center [785, 183] width 17 height 17
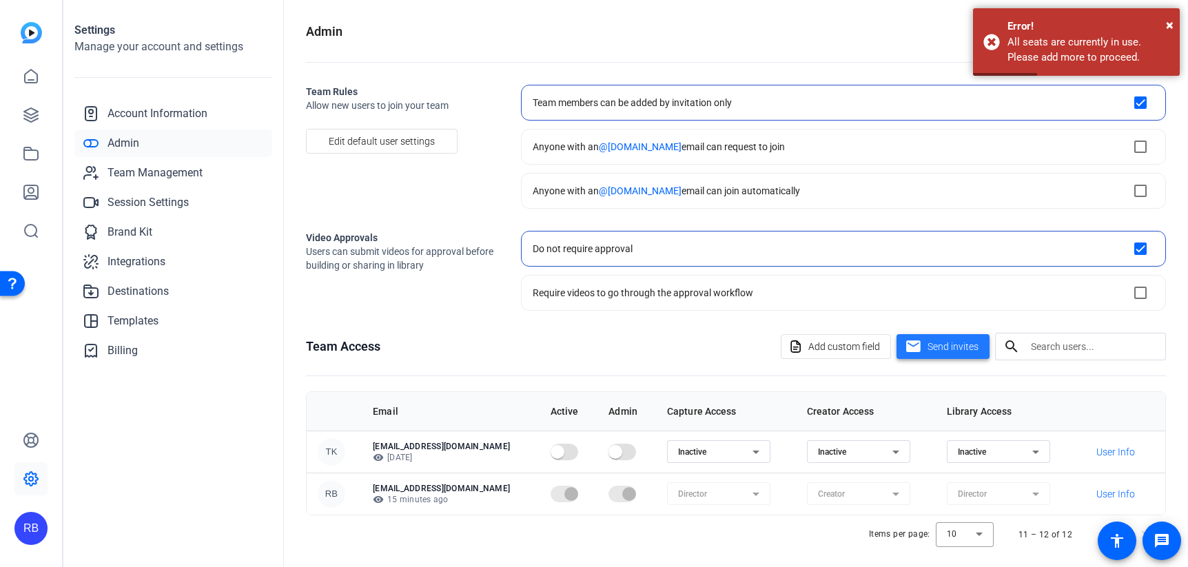
scroll to position [9, 0]
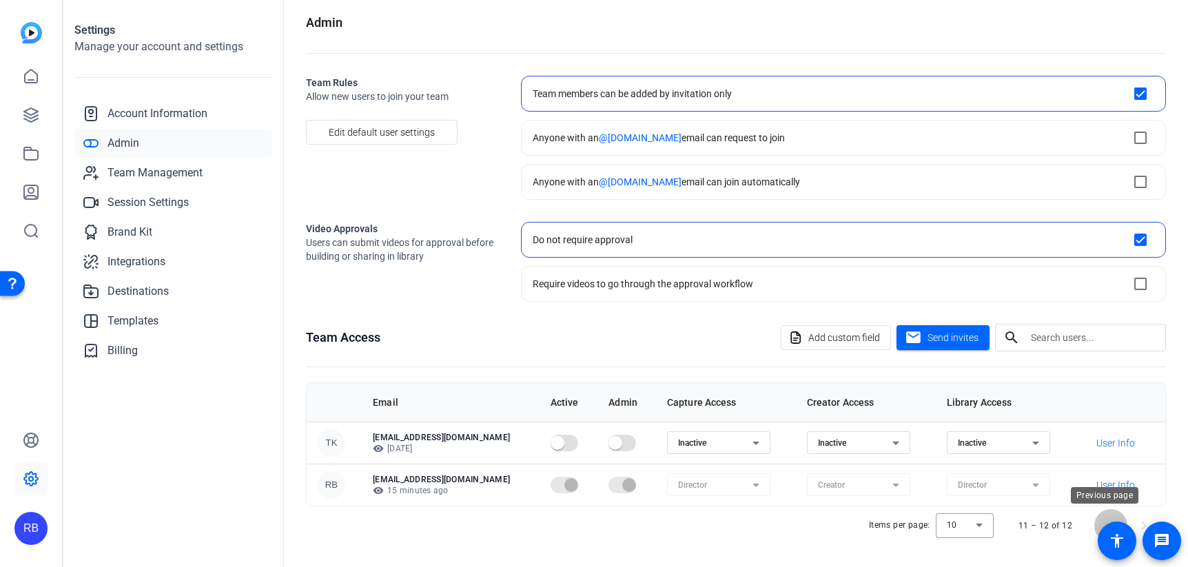
click at [1095, 440] on span "Previous page" at bounding box center [1111, 525] width 33 height 33
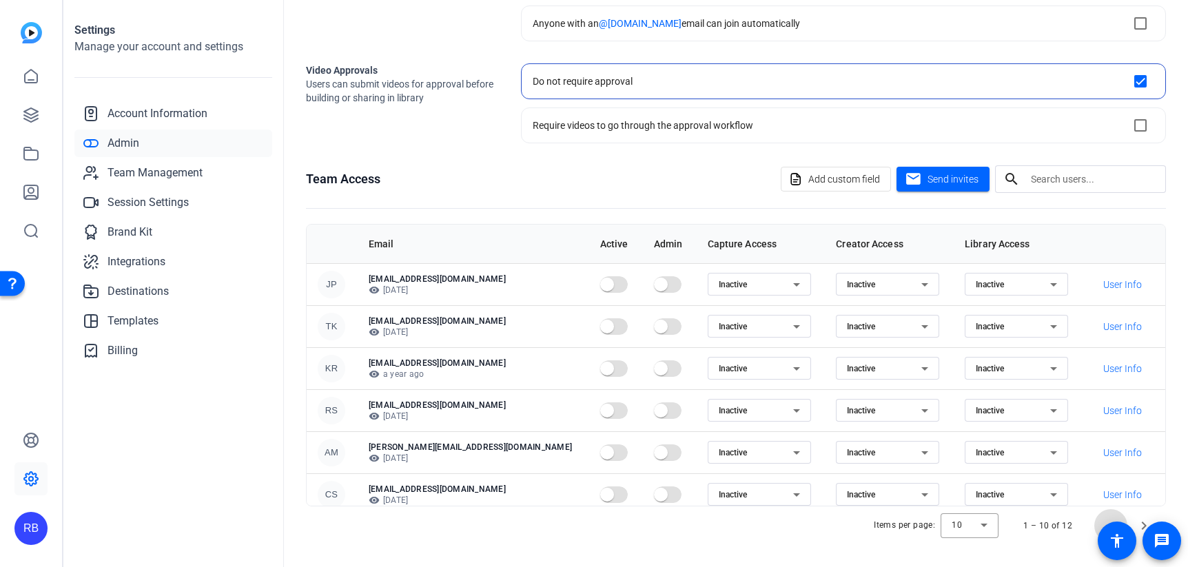
scroll to position [99, 0]
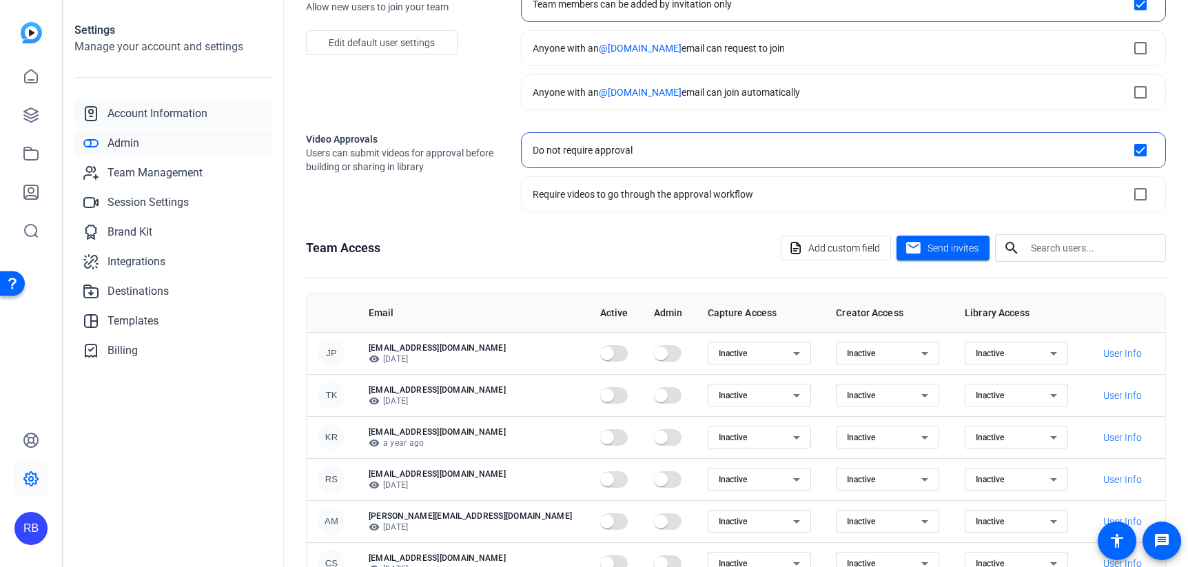
click at [167, 112] on span "Account Information" at bounding box center [158, 113] width 100 height 17
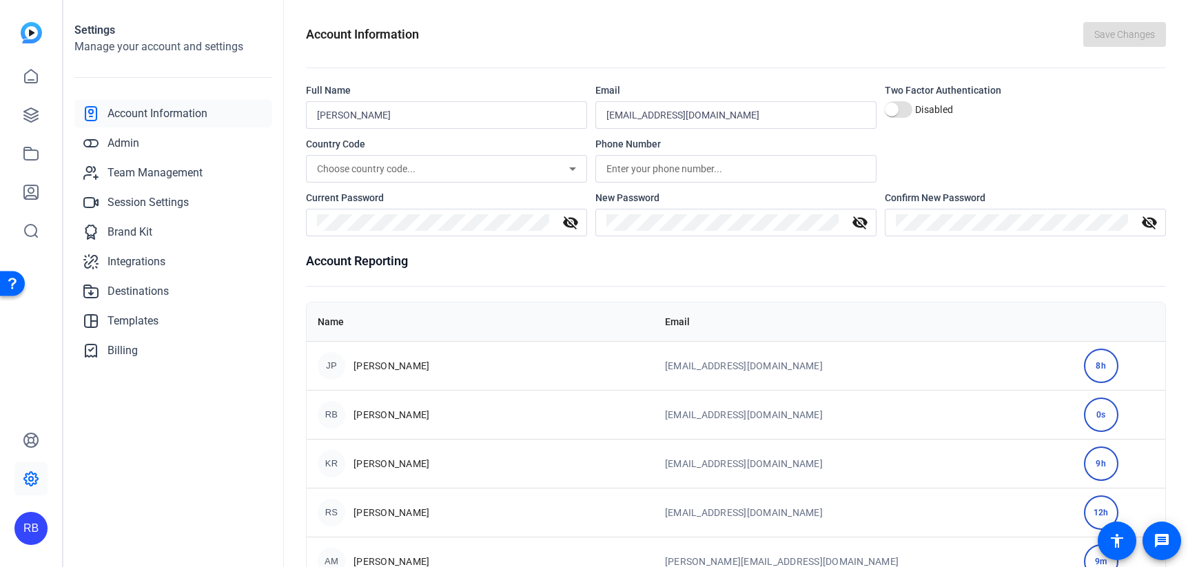
click at [154, 109] on span "Account Information" at bounding box center [158, 113] width 100 height 17
click at [134, 148] on span "Admin" at bounding box center [124, 143] width 32 height 17
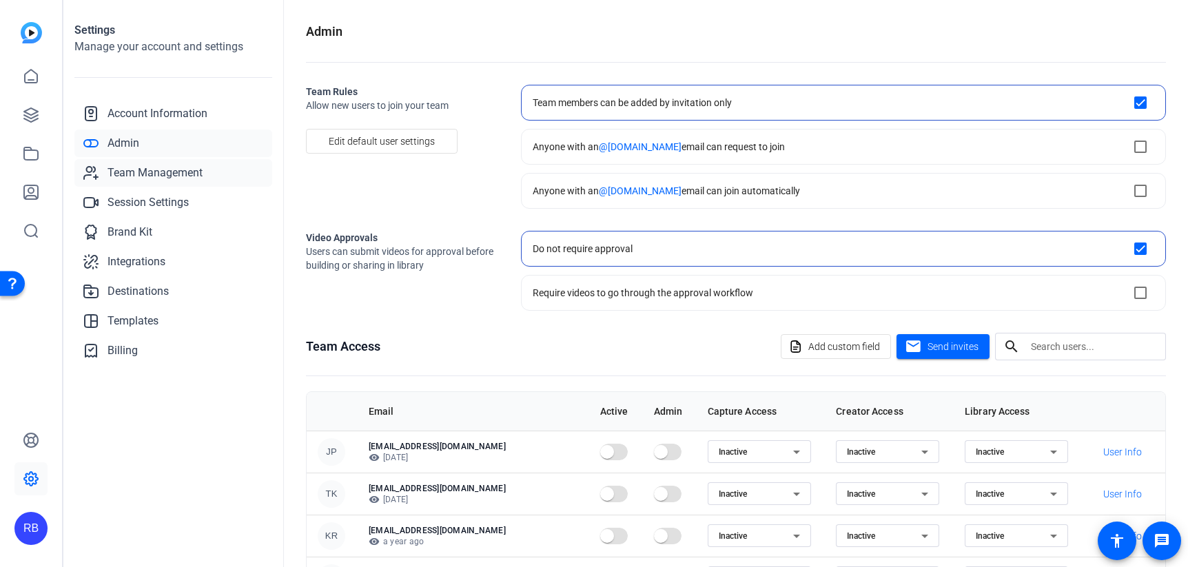
click at [132, 172] on span "Team Management" at bounding box center [155, 173] width 95 height 17
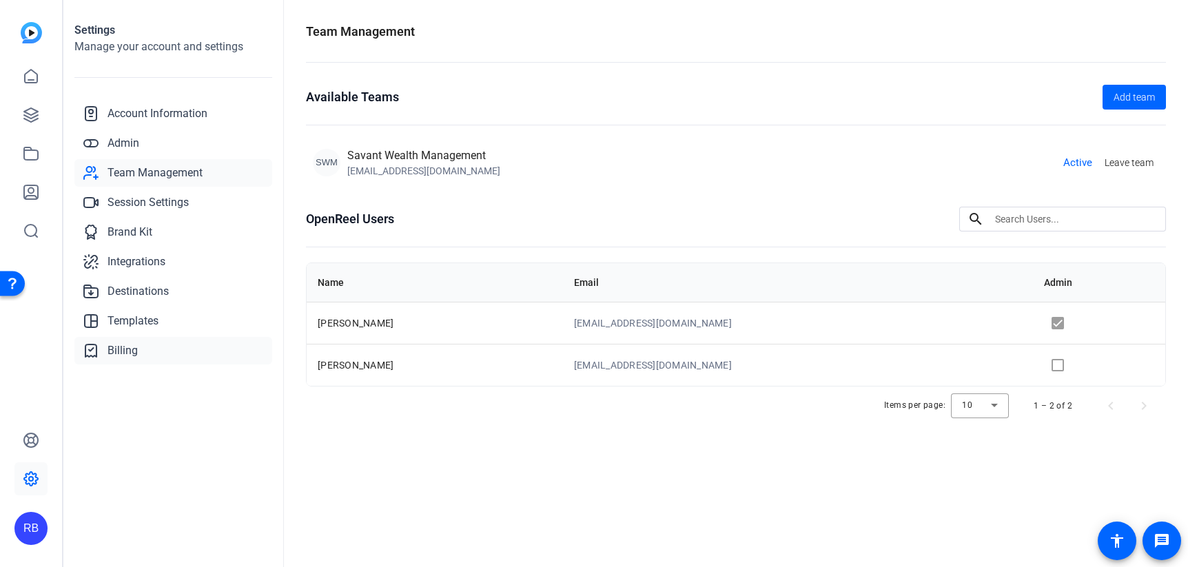
click at [130, 348] on span "Billing" at bounding box center [123, 351] width 30 height 17
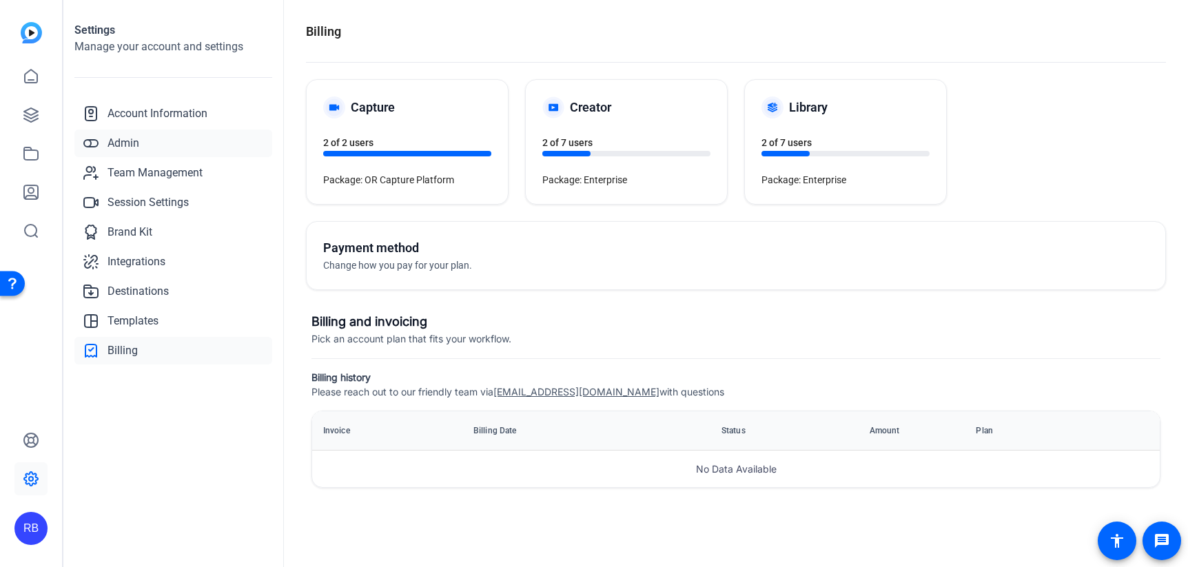
click at [141, 141] on link "Admin" at bounding box center [173, 144] width 198 height 28
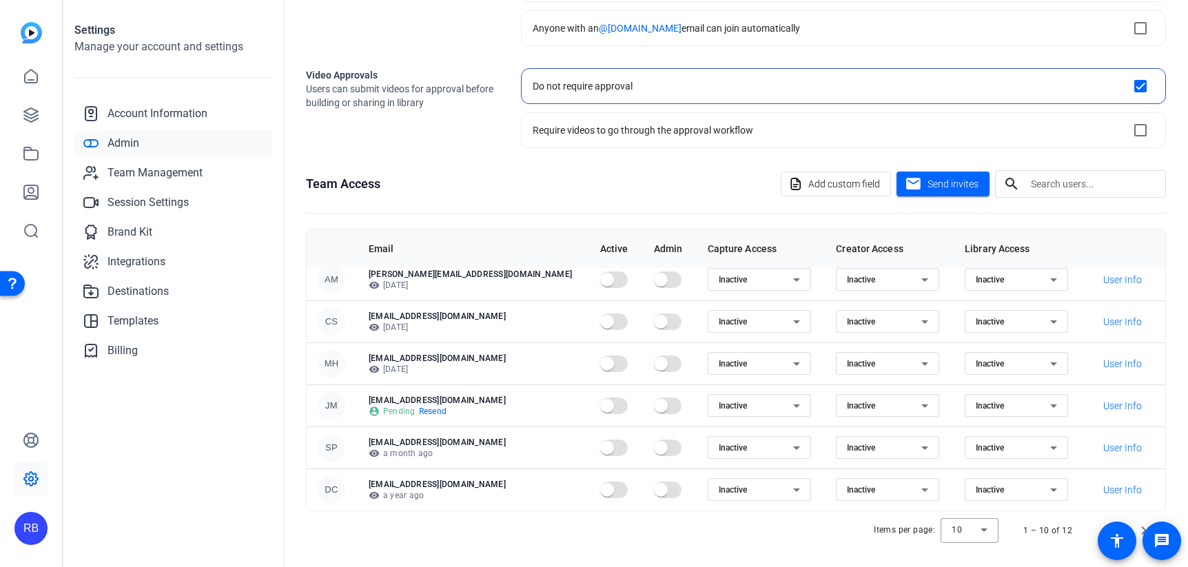
scroll to position [167, 0]
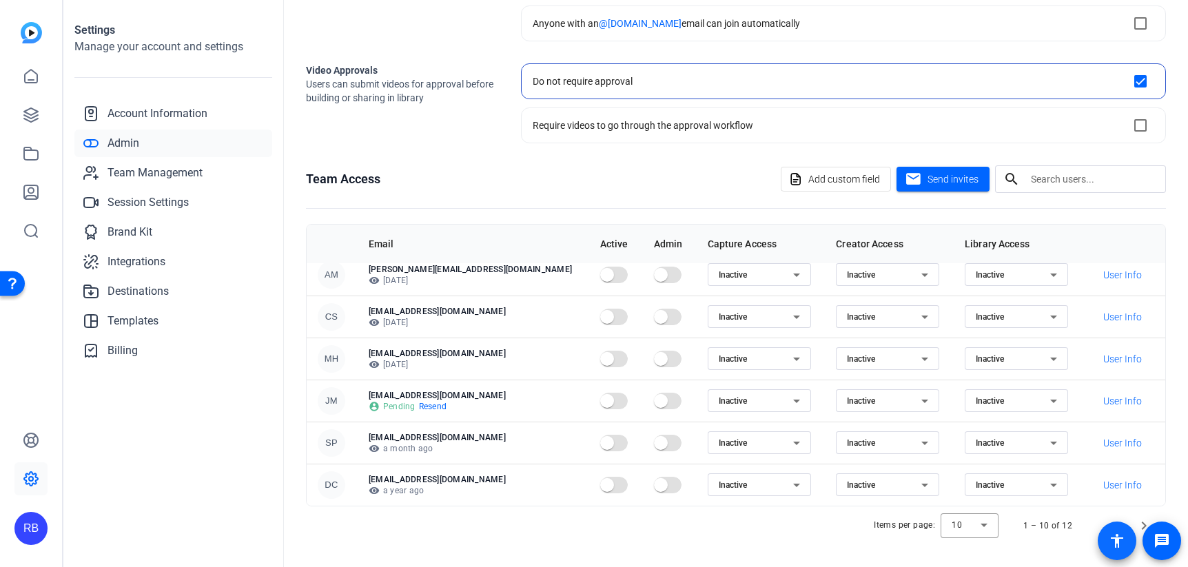
click at [1135, 440] on span at bounding box center [1117, 541] width 39 height 39
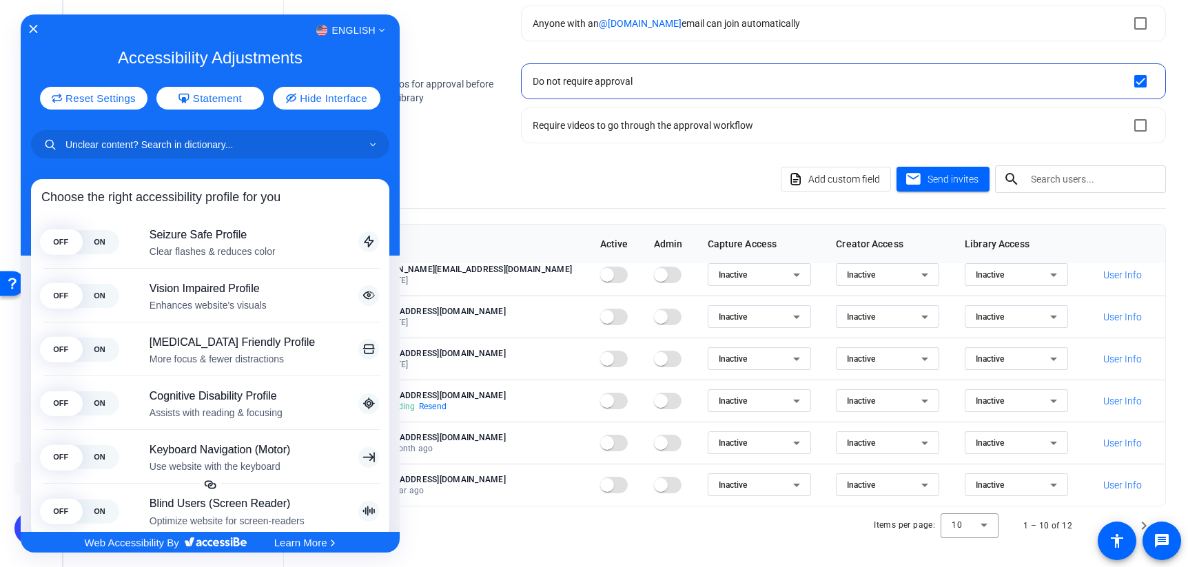
click at [1140, 440] on div at bounding box center [594, 283] width 1188 height 567
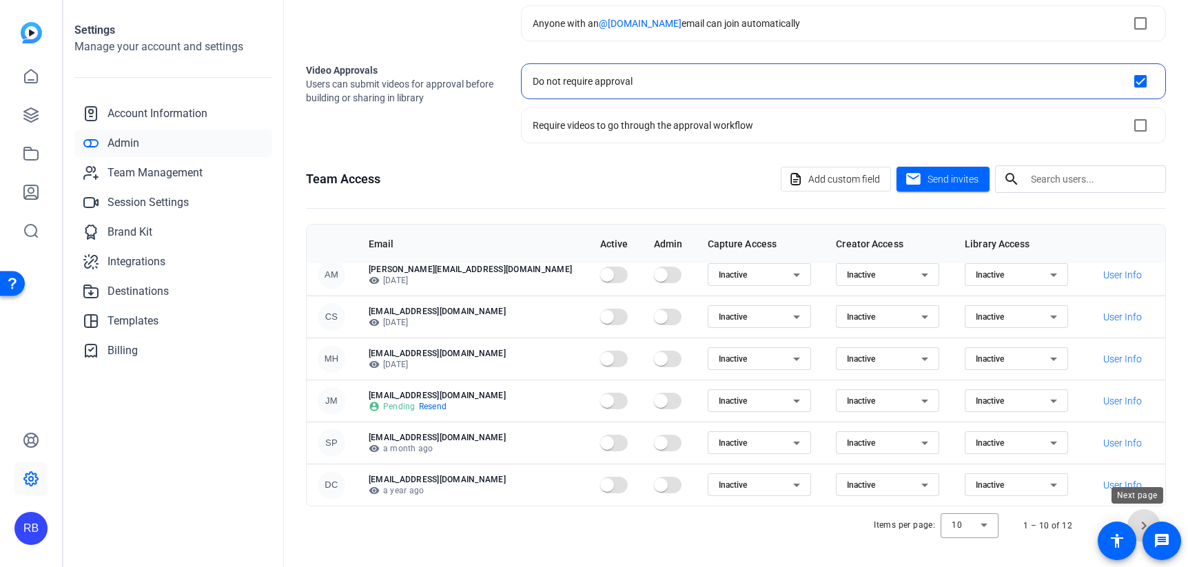
click at [1139, 440] on span "Next page" at bounding box center [1144, 525] width 33 height 33
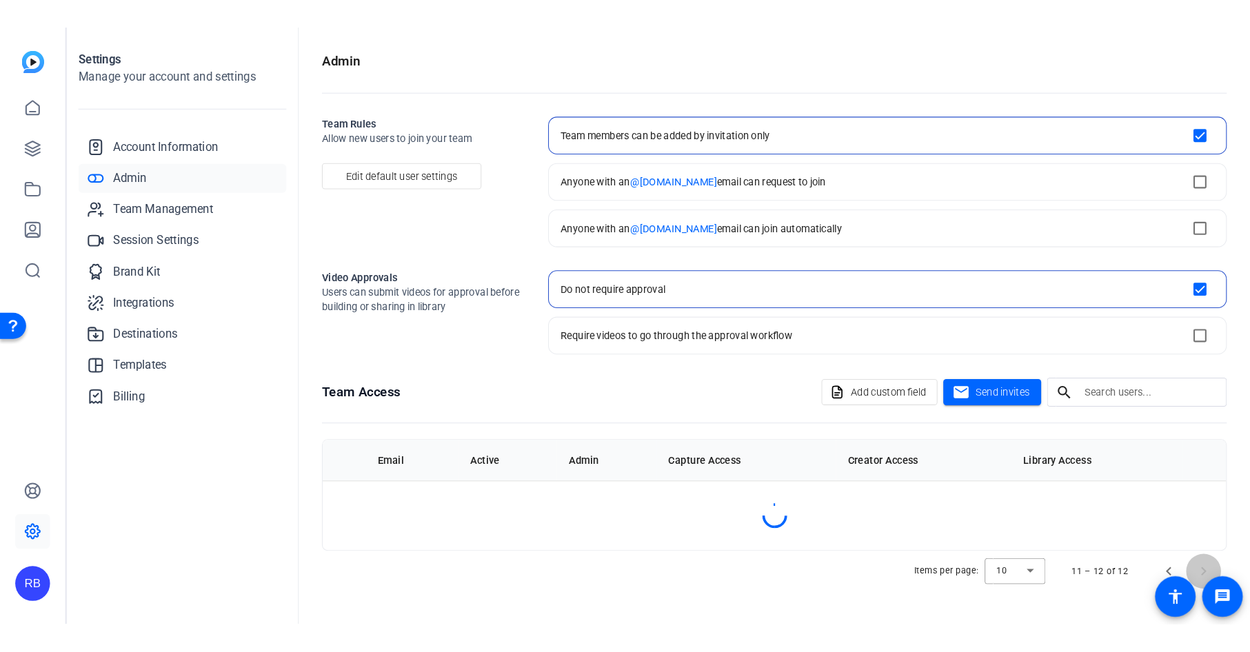
scroll to position [0, 0]
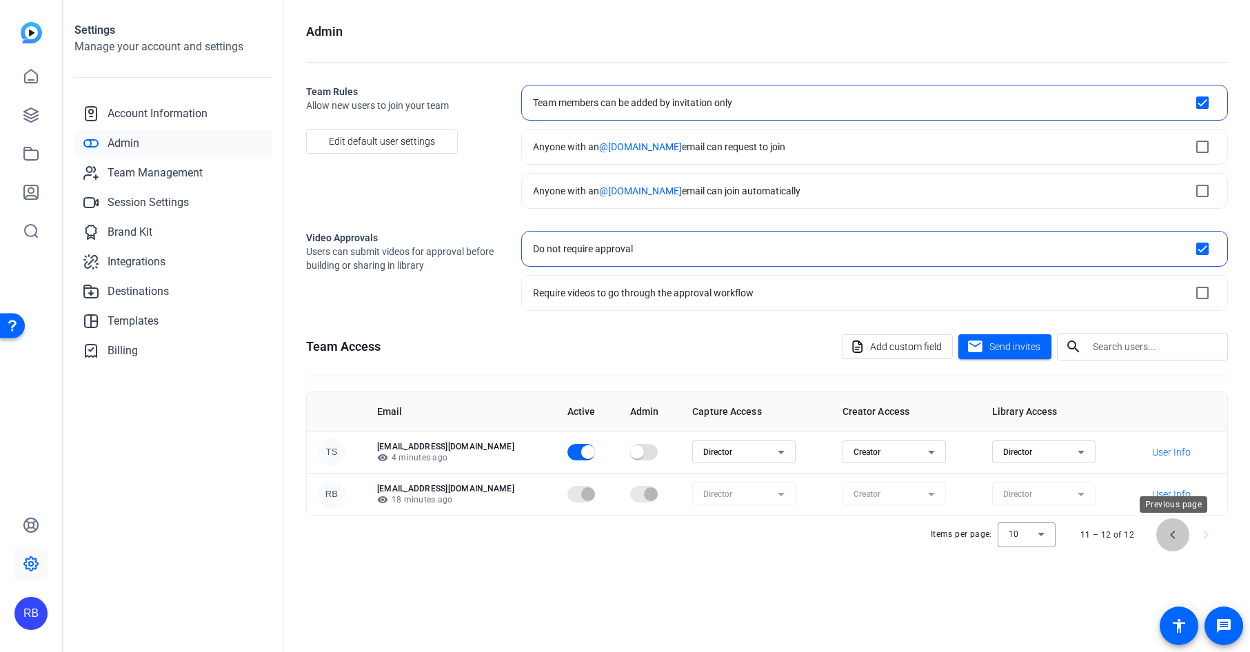
click at [1170, 440] on span "Previous page" at bounding box center [1172, 534] width 33 height 33
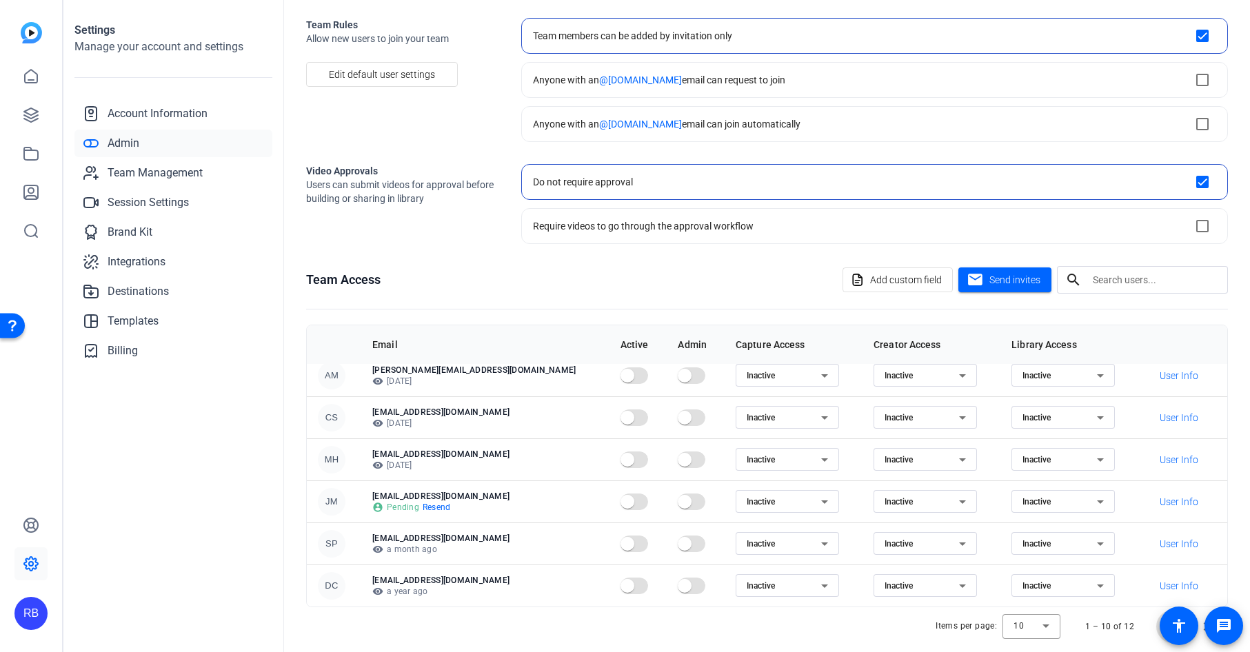
scroll to position [83, 0]
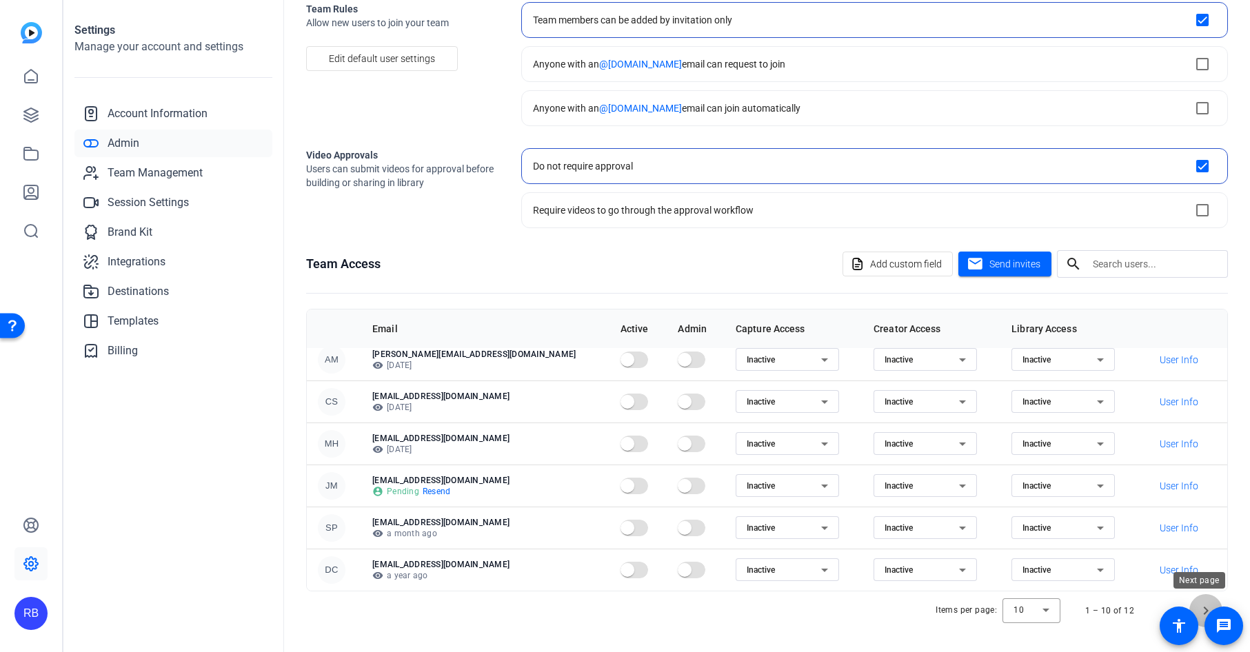
click at [1188, 440] on span "Next page" at bounding box center [1205, 610] width 33 height 33
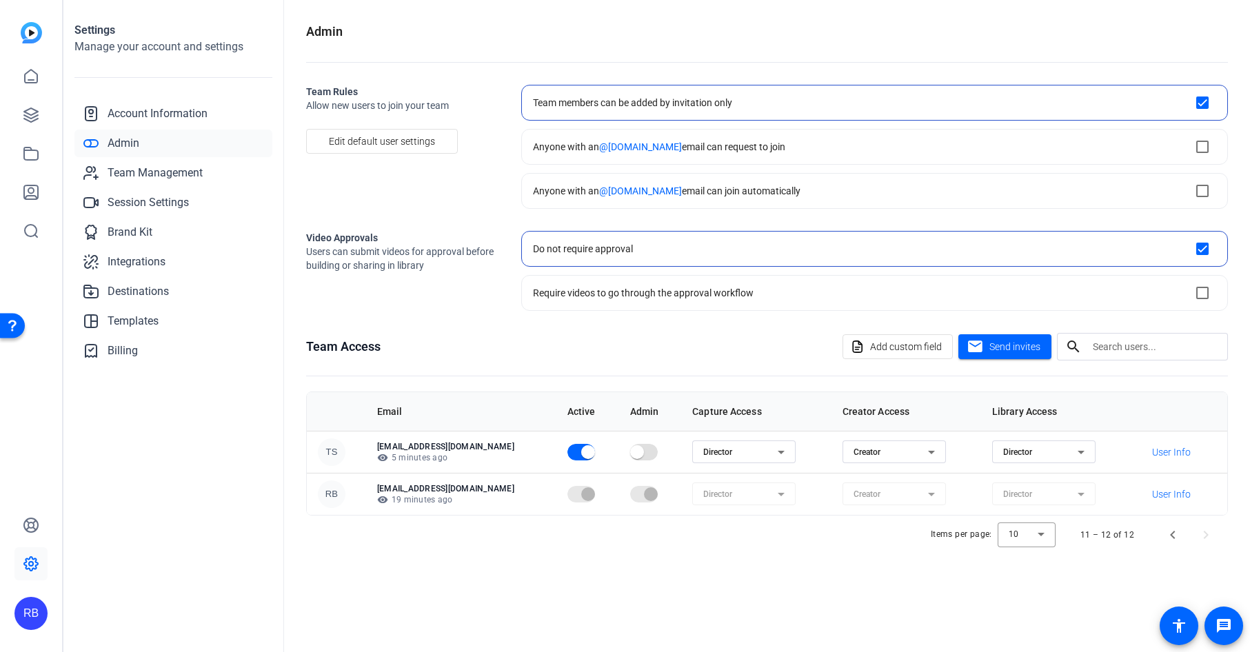
click at [777, 440] on icon at bounding box center [780, 452] width 7 height 3
click at [754, 440] on div at bounding box center [625, 326] width 1250 height 652
click at [995, 351] on span "Send invites" at bounding box center [1014, 347] width 51 height 14
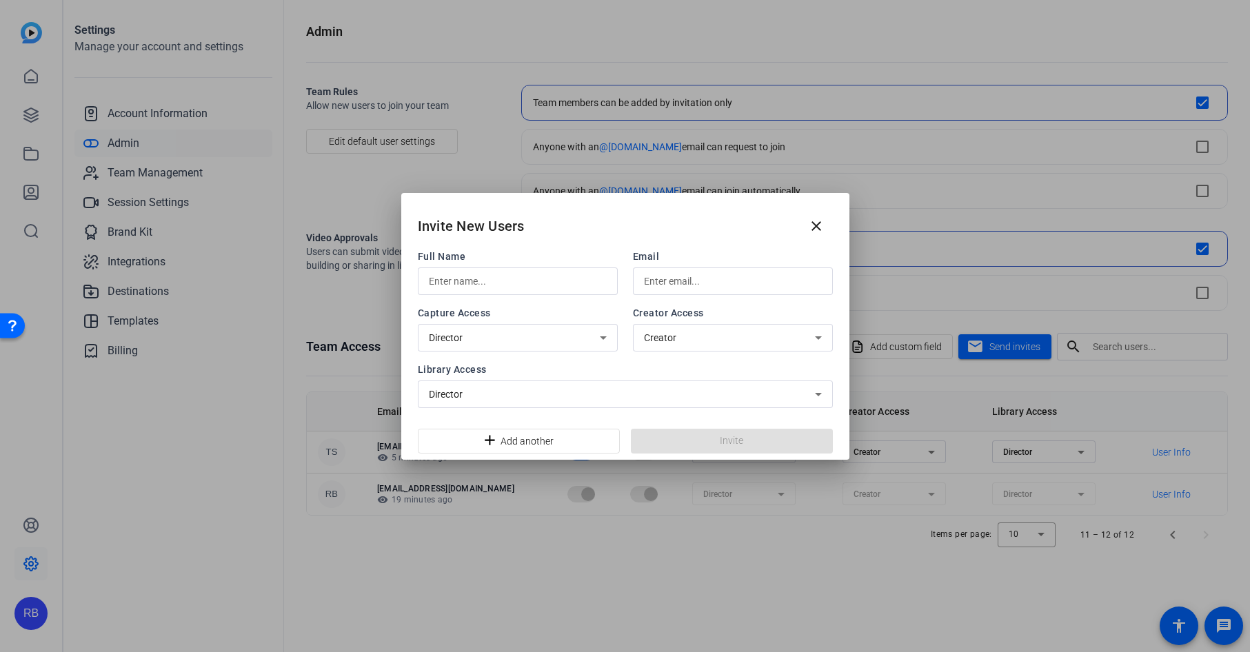
click at [612, 342] on div "Director" at bounding box center [518, 338] width 200 height 28
click at [612, 342] on div at bounding box center [625, 326] width 1250 height 652
click at [641, 336] on div "Creator" at bounding box center [733, 338] width 200 height 28
click at [641, 336] on div at bounding box center [625, 326] width 1250 height 652
click at [604, 333] on icon at bounding box center [603, 337] width 17 height 17
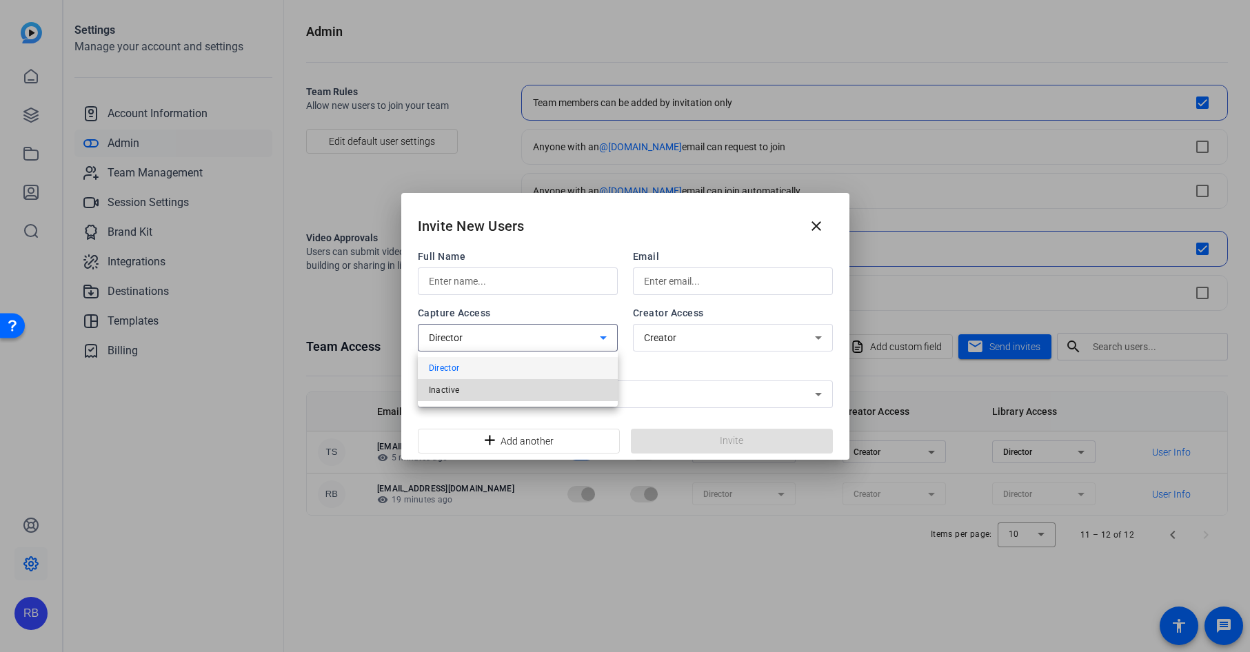
click at [474, 393] on mat-option "Inactive" at bounding box center [518, 390] width 200 height 22
click at [606, 339] on icon at bounding box center [603, 337] width 17 height 17
click at [500, 285] on div at bounding box center [625, 326] width 1250 height 652
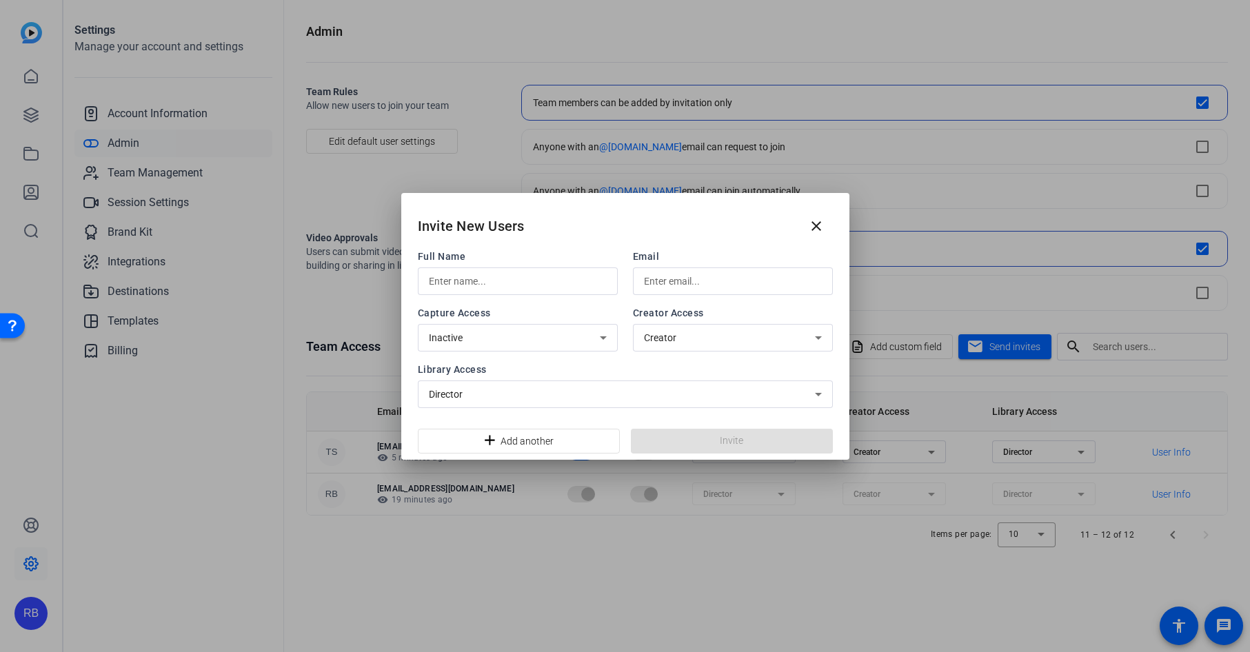
click at [500, 285] on input "text" at bounding box center [518, 281] width 178 height 17
type input "[PERSON_NAME]"
click at [644, 282] on input "text" at bounding box center [733, 281] width 178 height 17
type input "[EMAIL_ADDRESS][DOMAIN_NAME]"
click at [656, 432] on span at bounding box center [732, 441] width 202 height 33
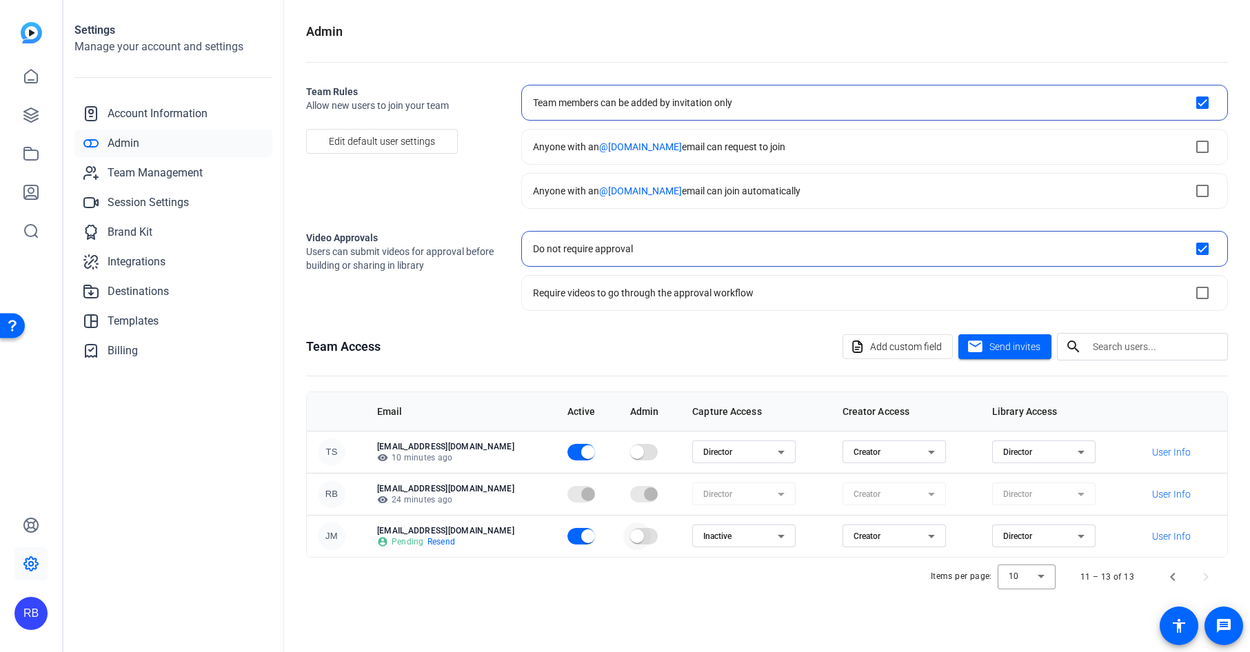
click at [636, 440] on span "button" at bounding box center [644, 536] width 28 height 17
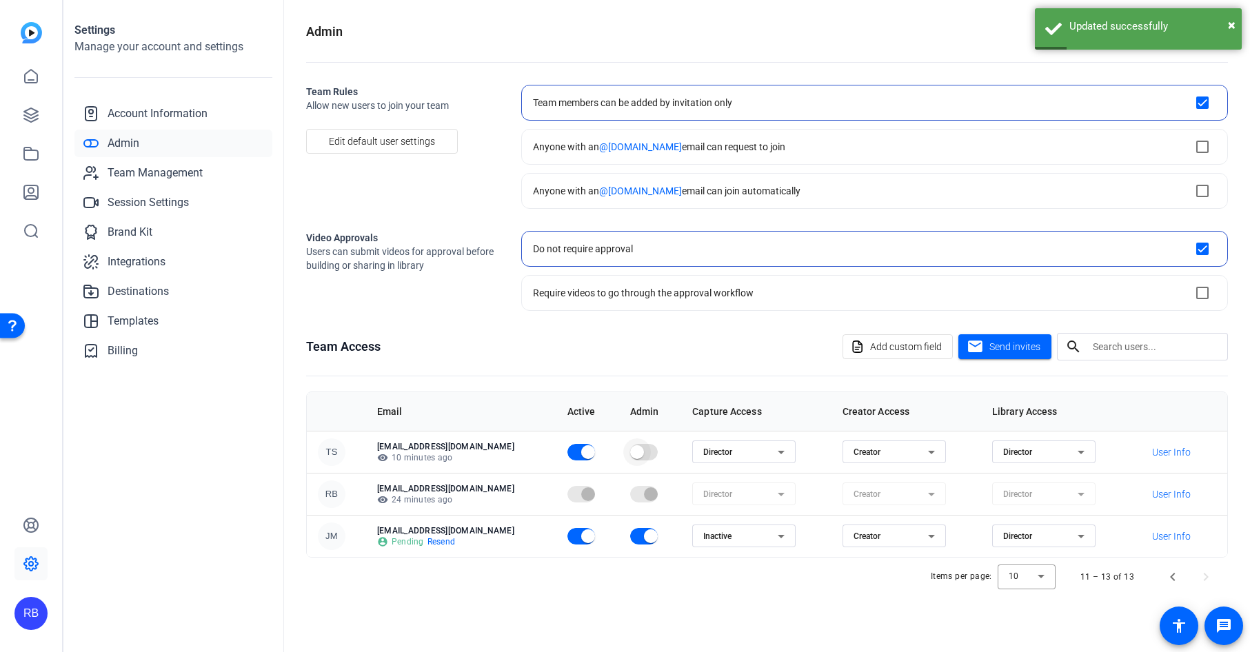
click at [631, 440] on span "button" at bounding box center [637, 452] width 28 height 28
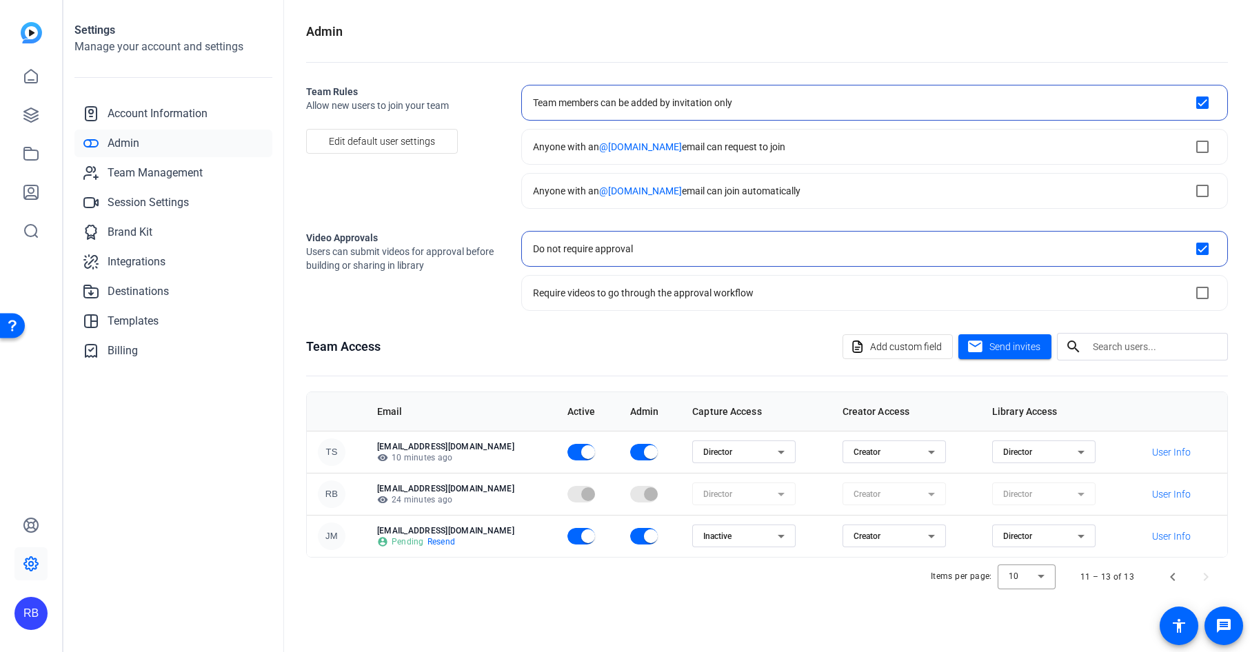
drag, startPoint x: 620, startPoint y: 456, endPoint x: 624, endPoint y: 474, distance: 18.4
click at [630, 440] on span "button" at bounding box center [644, 452] width 28 height 17
